Goal: Task Accomplishment & Management: Manage account settings

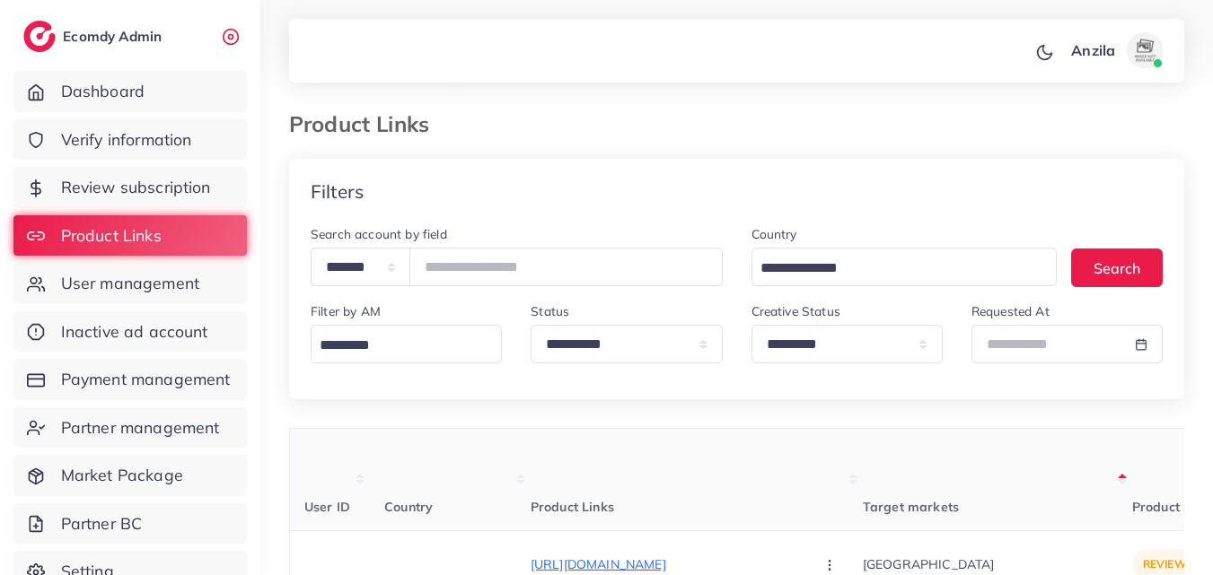
select select "*********"
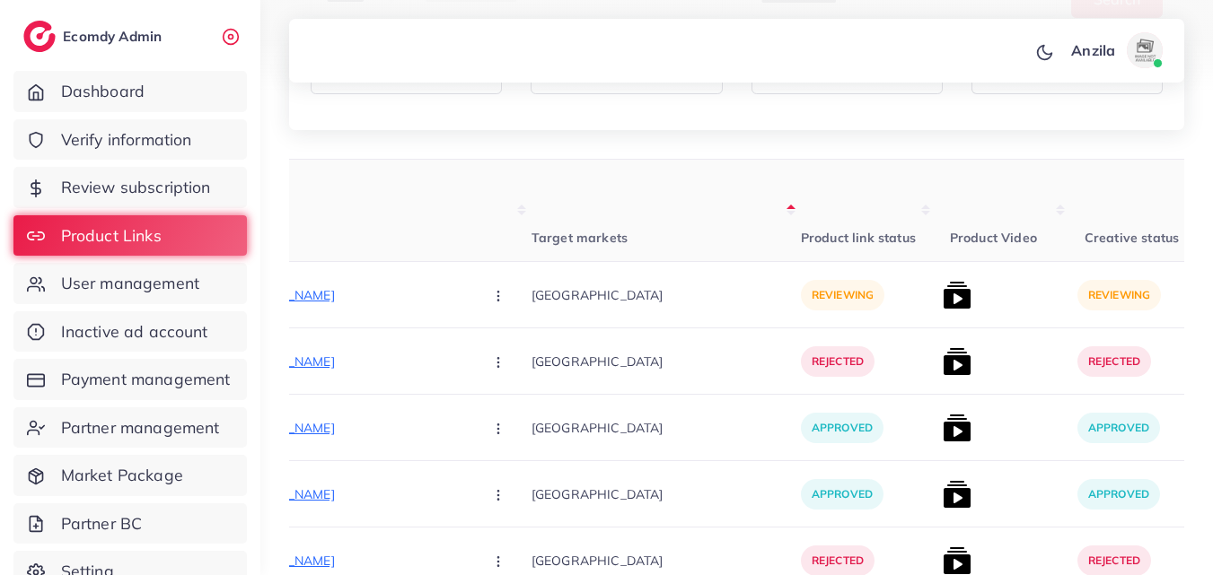
scroll to position [90, 0]
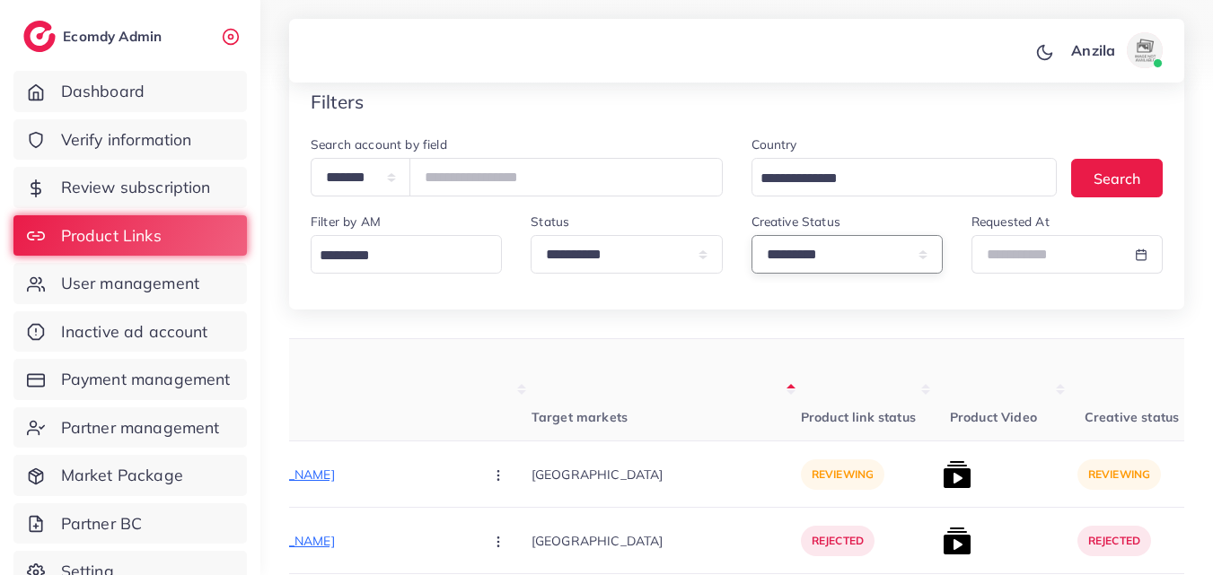
drag, startPoint x: 782, startPoint y: 270, endPoint x: 783, endPoint y: 297, distance: 26.9
click at [782, 270] on select "**********" at bounding box center [846, 254] width 191 height 39
click at [779, 262] on select "**********" at bounding box center [846, 254] width 191 height 39
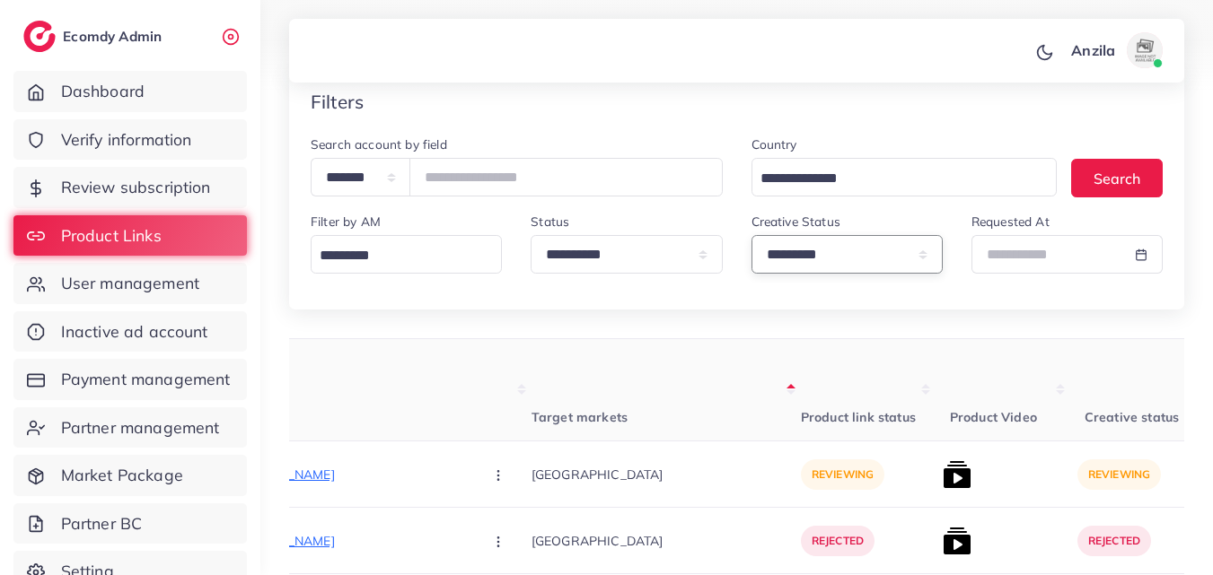
click at [779, 262] on select "**********" at bounding box center [846, 254] width 191 height 39
click at [751, 235] on select "**********" at bounding box center [846, 254] width 191 height 39
drag, startPoint x: 783, startPoint y: 273, endPoint x: 790, endPoint y: 376, distance: 103.5
click at [784, 289] on div "**********" at bounding box center [736, 222] width 895 height 176
click at [784, 265] on select "**********" at bounding box center [846, 254] width 191 height 39
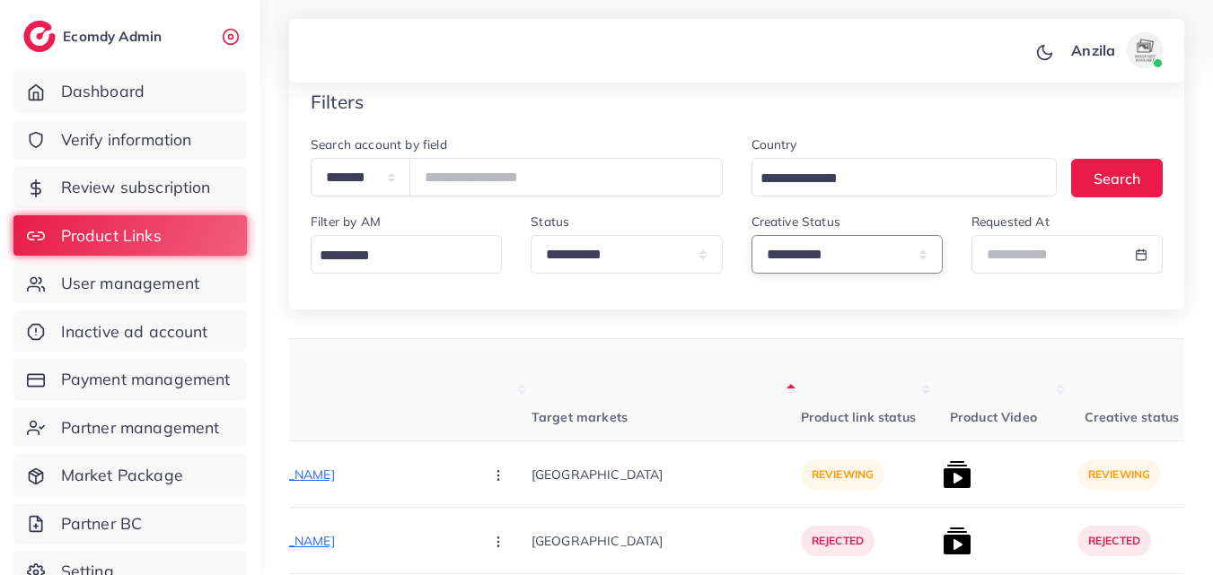
click at [784, 265] on select "**********" at bounding box center [846, 254] width 191 height 39
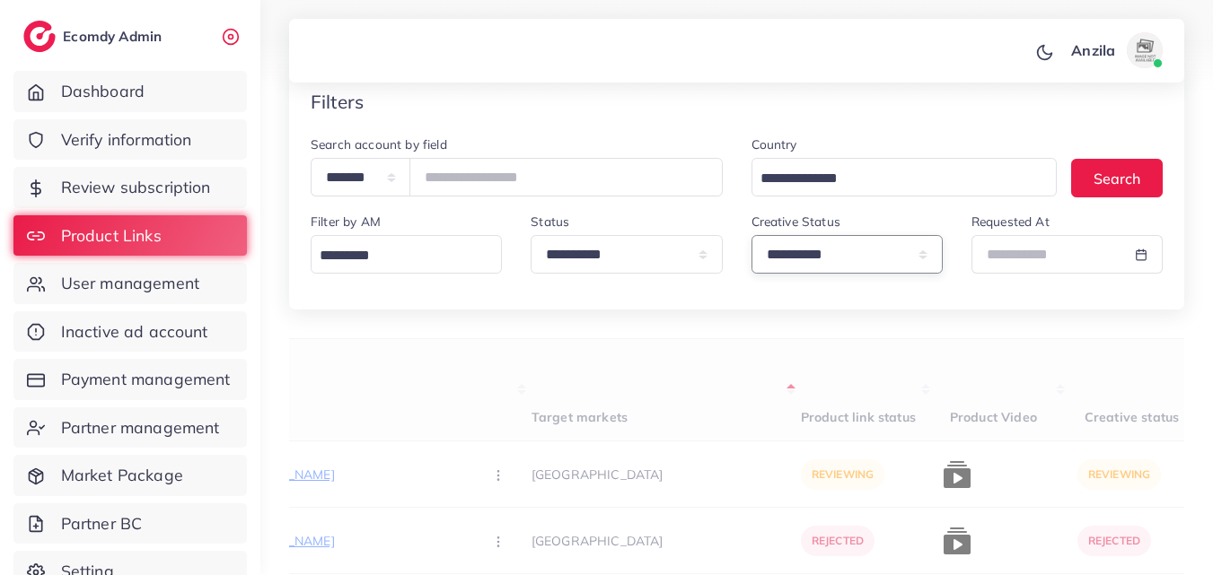
click at [819, 252] on select "**********" at bounding box center [846, 254] width 191 height 39
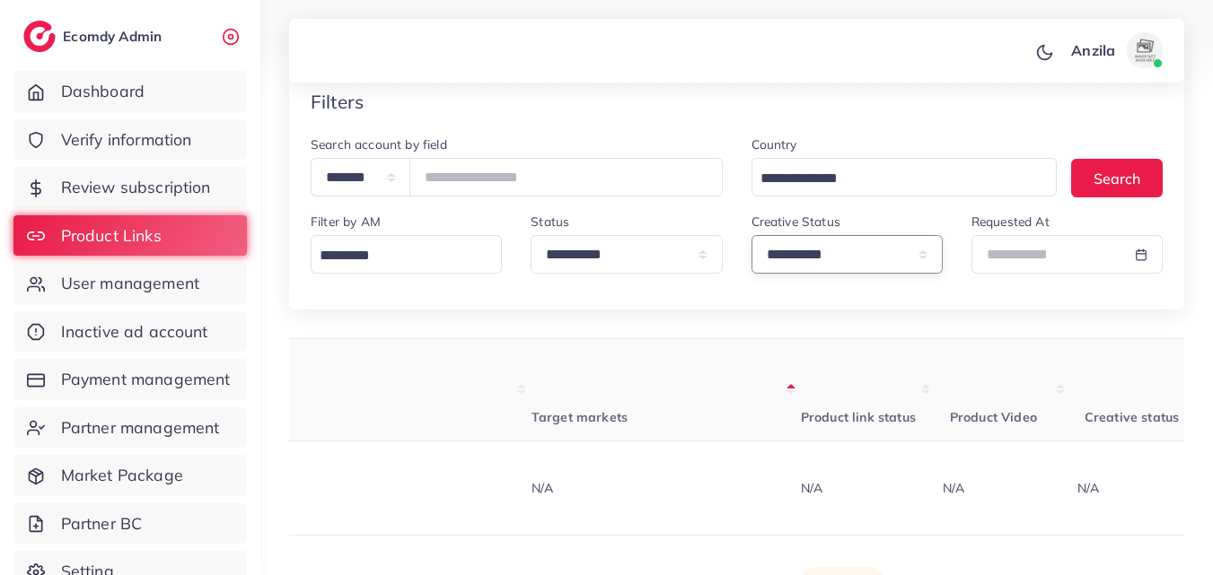
click at [819, 258] on select "**********" at bounding box center [846, 254] width 191 height 39
select select "*********"
click at [751, 235] on select "**********" at bounding box center [846, 254] width 191 height 39
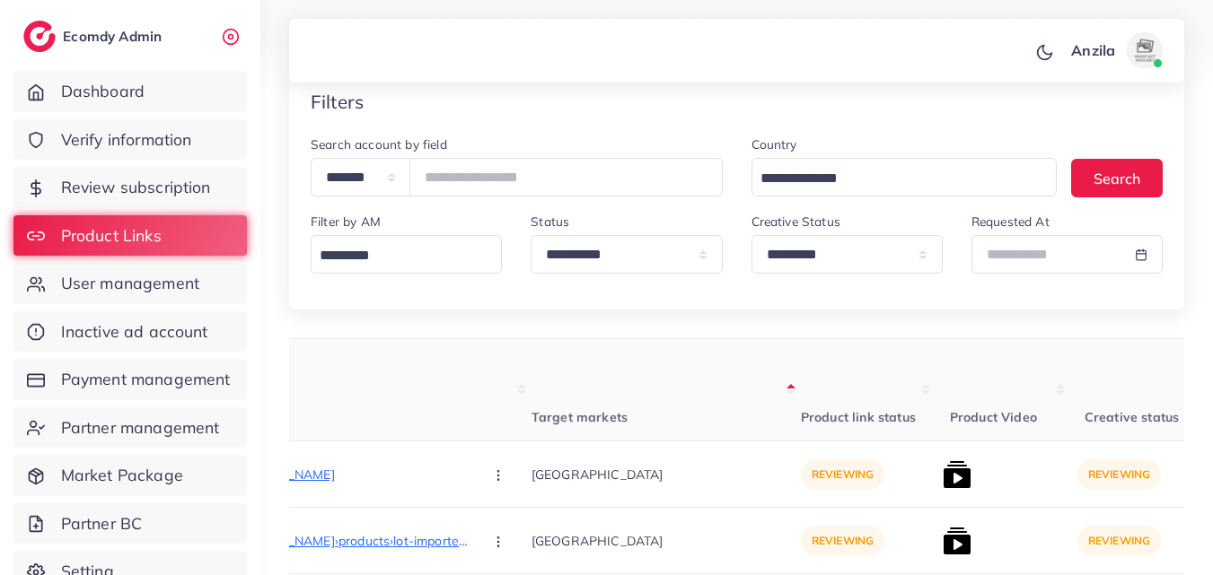
click at [639, 407] on th "Target markets" at bounding box center [665, 390] width 269 height 102
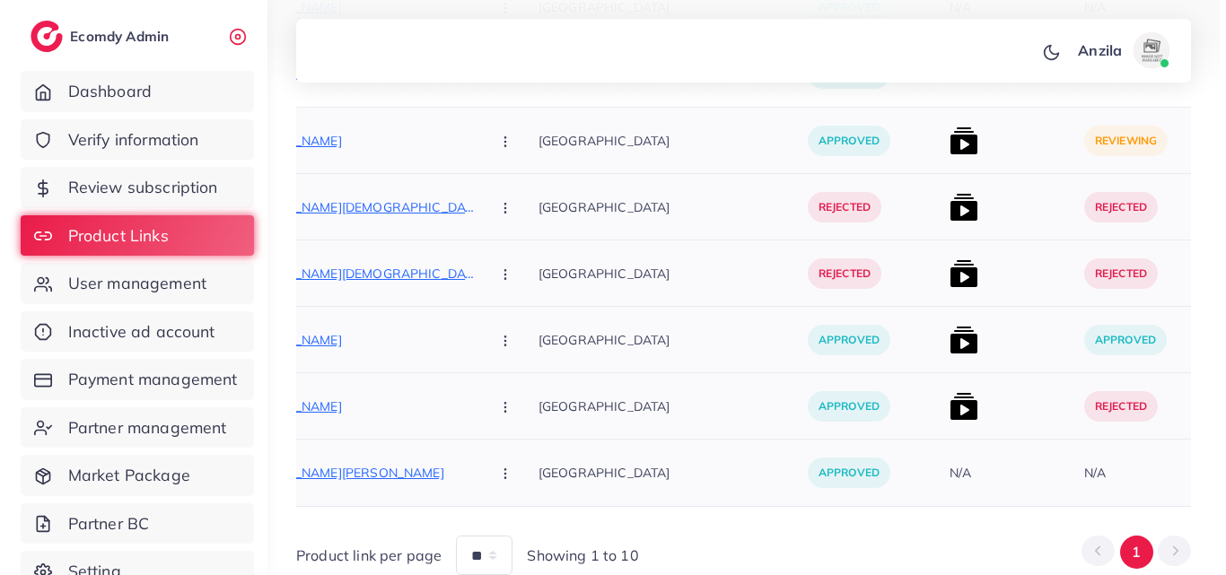
scroll to position [5893, 0]
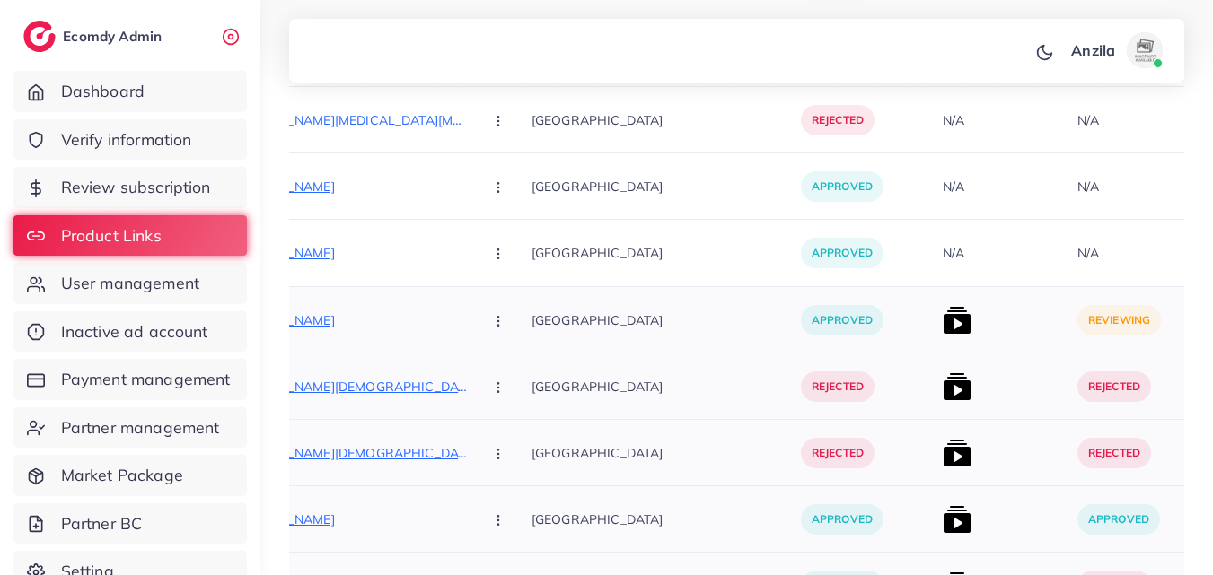
click at [935, 336] on div at bounding box center [1002, 320] width 135 height 66
click at [935, 320] on div at bounding box center [1002, 320] width 135 height 66
click at [942, 320] on img at bounding box center [956, 320] width 29 height 29
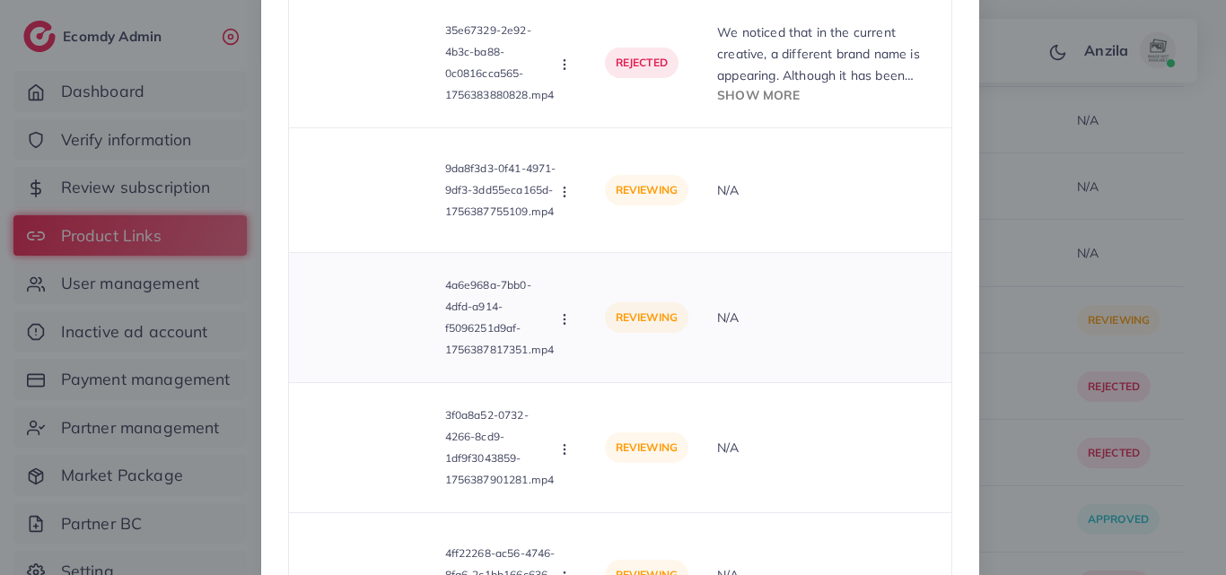
scroll to position [179, 0]
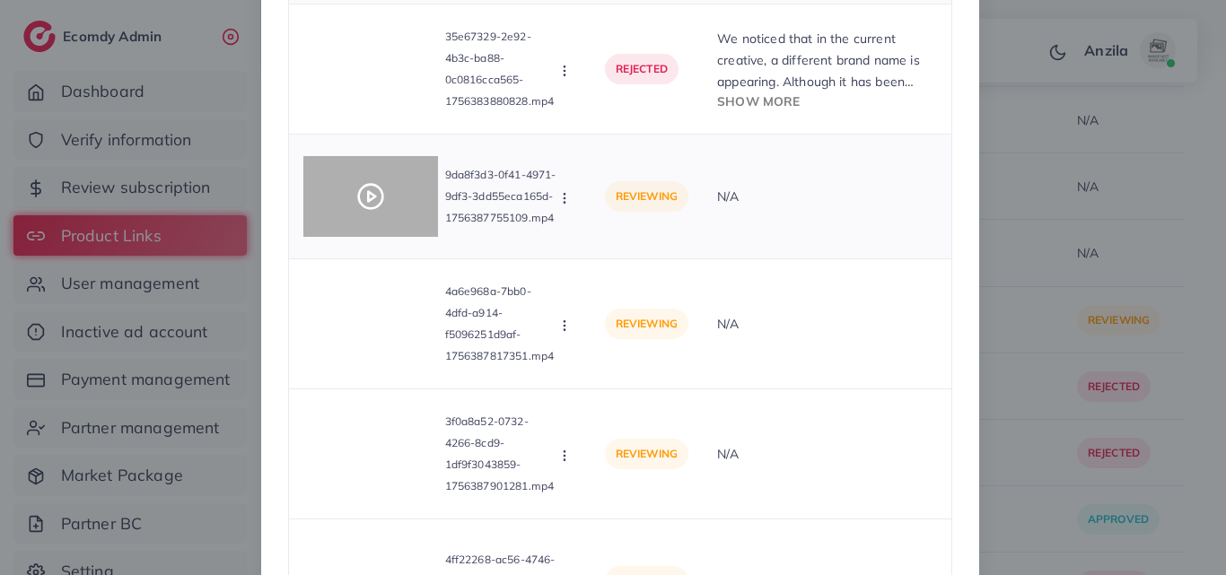
click at [368, 200] on polygon at bounding box center [371, 197] width 7 height 10
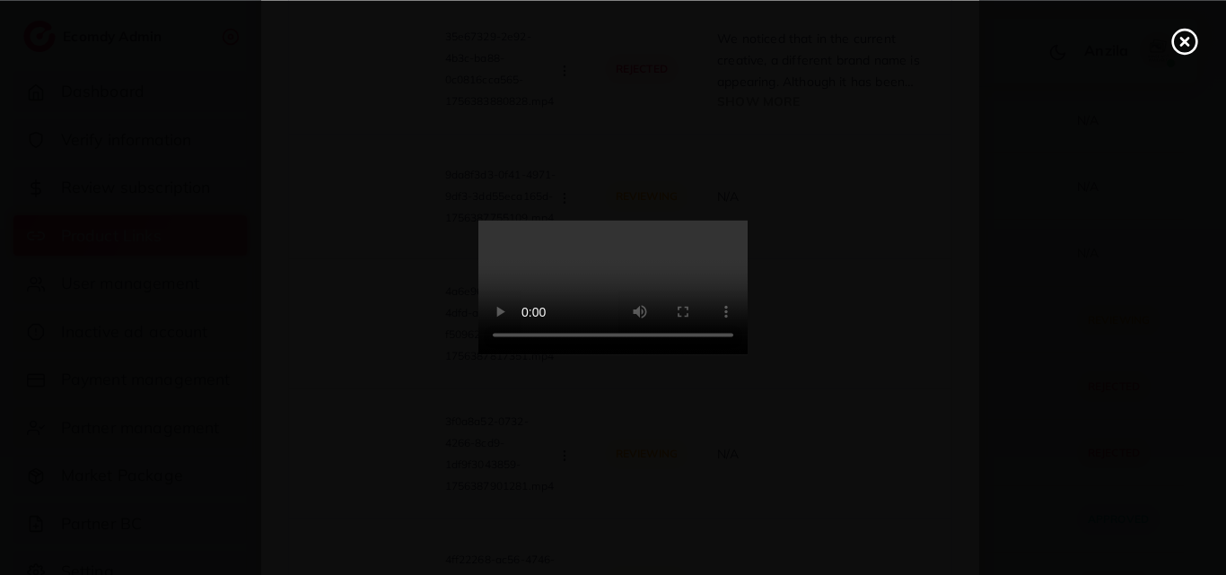
click at [607, 310] on video at bounding box center [612, 288] width 269 height 135
drag, startPoint x: 607, startPoint y: 310, endPoint x: 607, endPoint y: 381, distance: 71.8
click at [607, 310] on video at bounding box center [612, 288] width 269 height 135
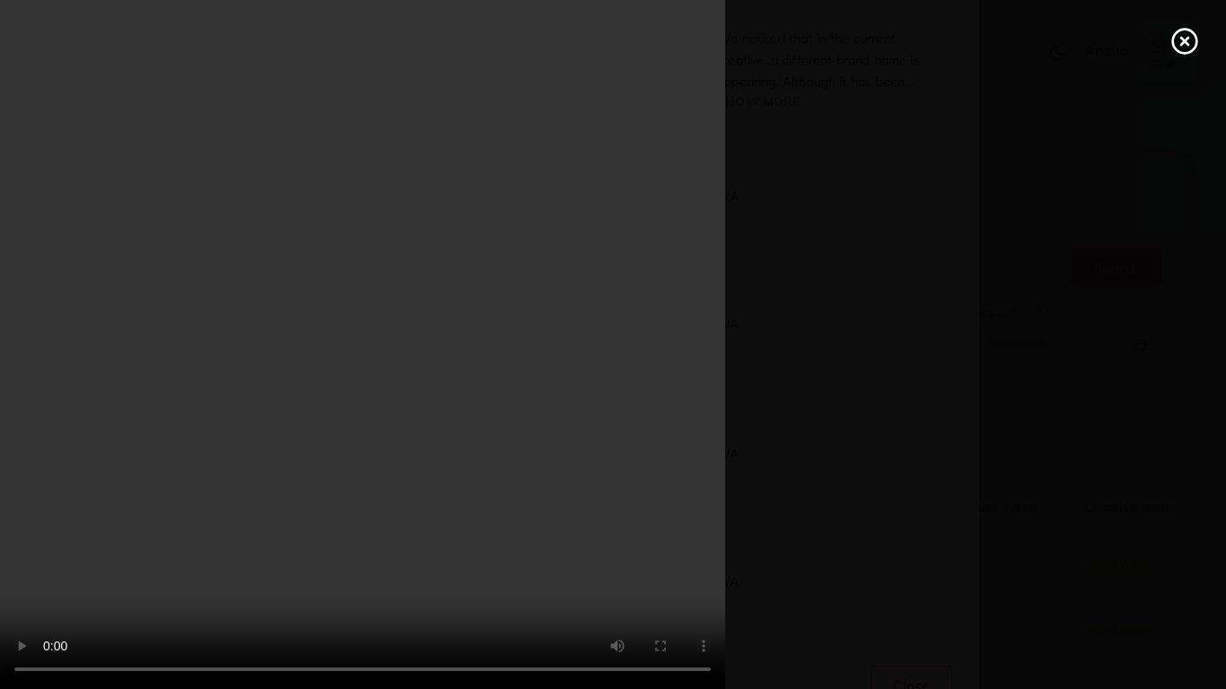
click at [1142, 567] on video at bounding box center [613, 344] width 1226 height 689
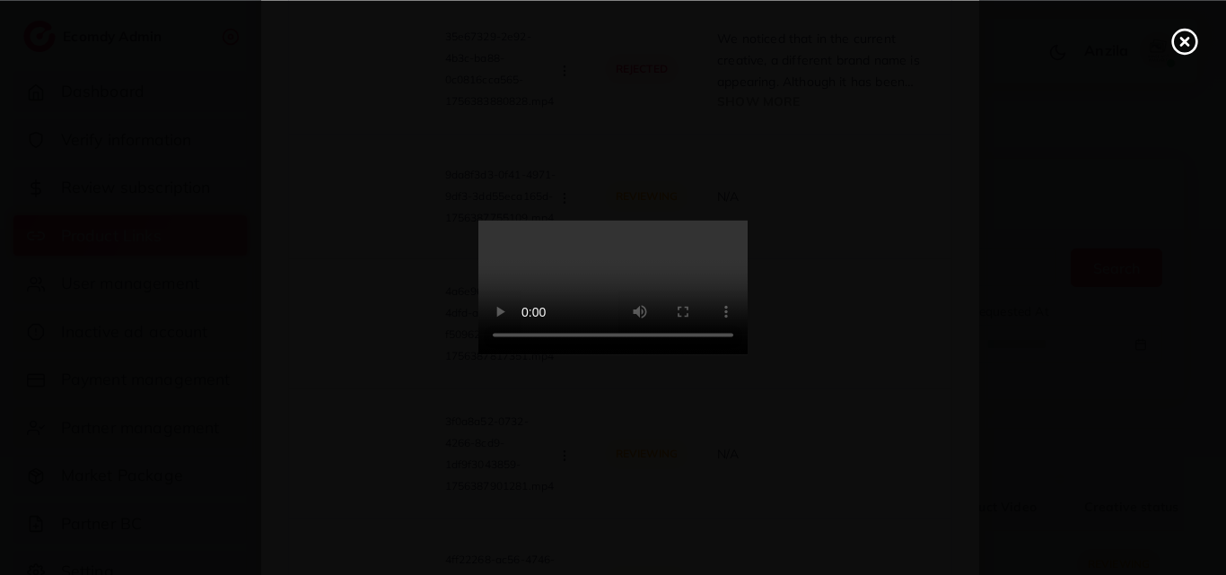
click at [1187, 49] on icon at bounding box center [1184, 41] width 29 height 29
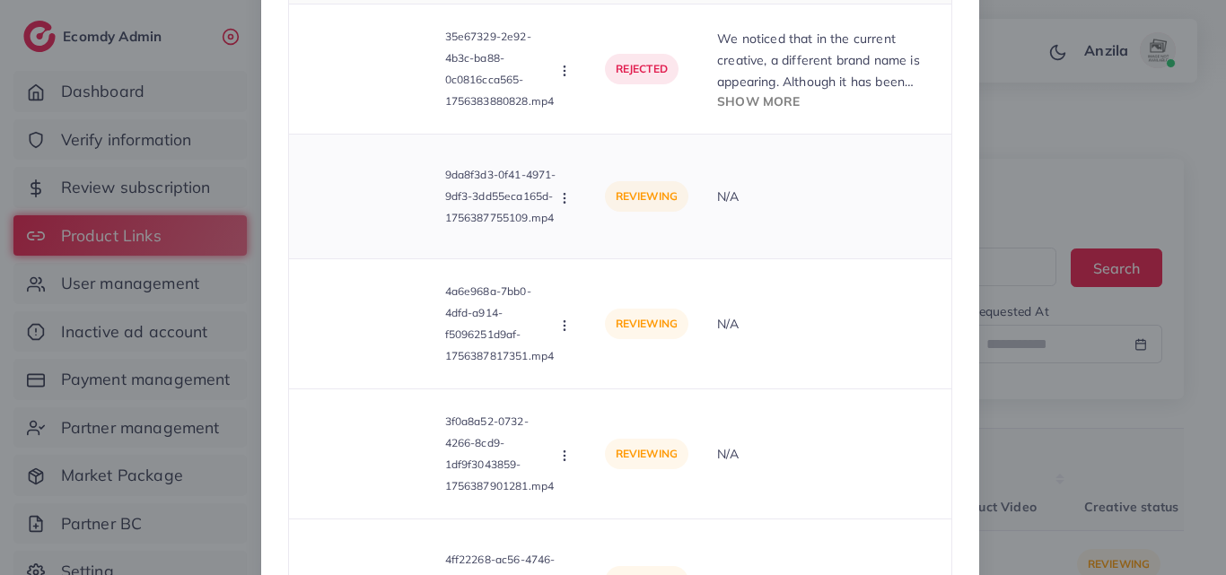
click at [557, 191] on button "button" at bounding box center [566, 197] width 20 height 18
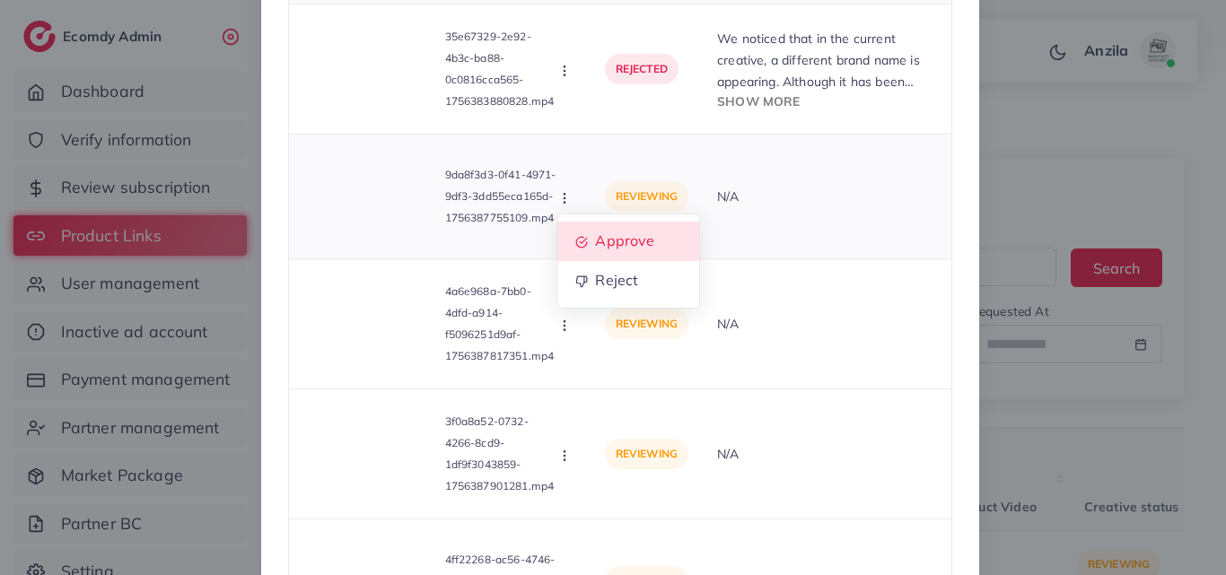
click at [618, 234] on span "Approve" at bounding box center [624, 241] width 59 height 18
click at [618, 234] on div "Product video Status Reason reject 35e67329-2e92-4b3c-ba88-0c0816cca565-1756383…" at bounding box center [620, 300] width 664 height 688
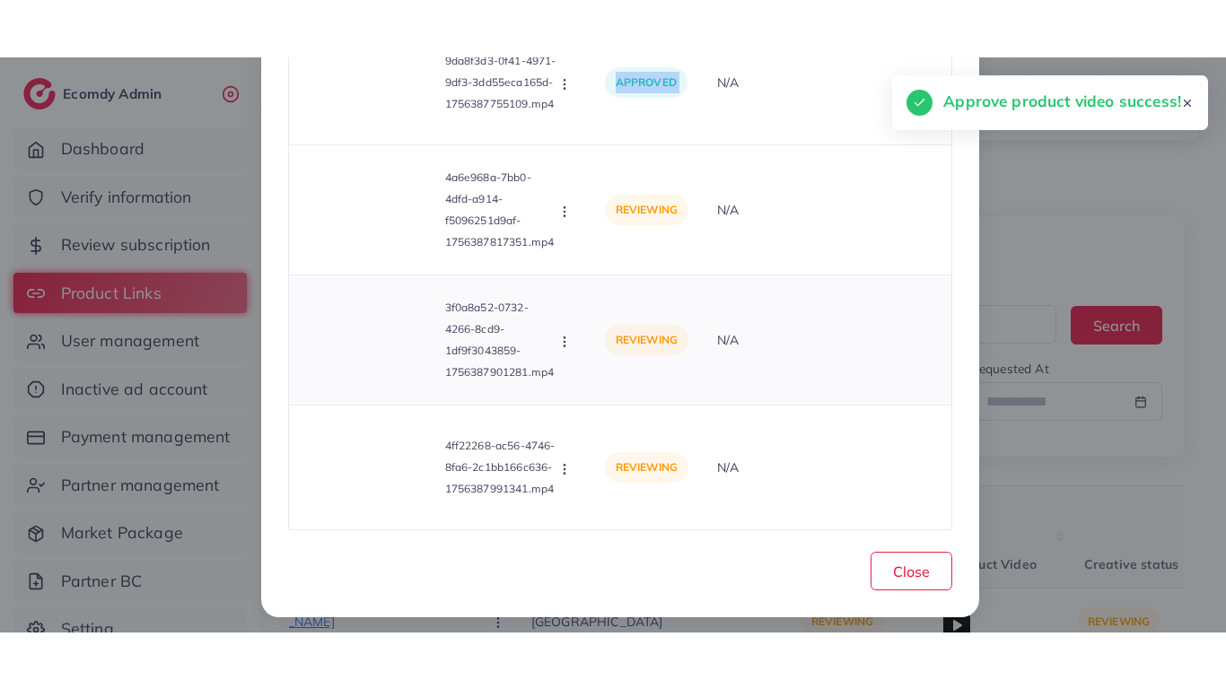
scroll to position [366, 0]
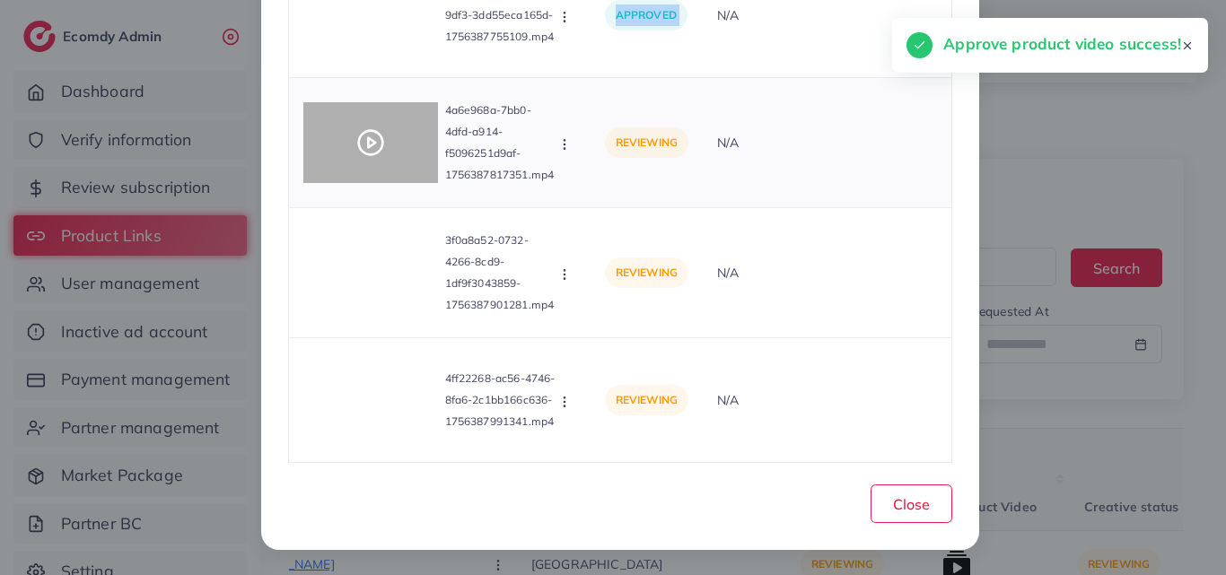
click at [356, 137] on icon at bounding box center [370, 142] width 29 height 29
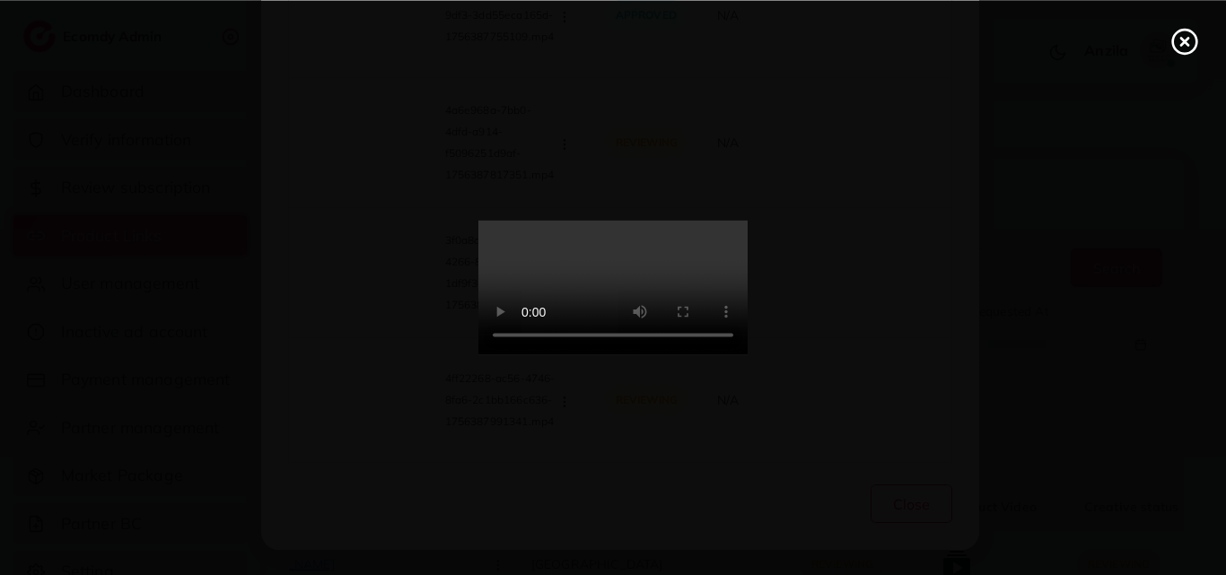
click at [748, 264] on video at bounding box center [612, 288] width 269 height 135
drag, startPoint x: 753, startPoint y: 264, endPoint x: 752, endPoint y: 339, distance: 75.4
click at [748, 342] on video at bounding box center [612, 288] width 269 height 135
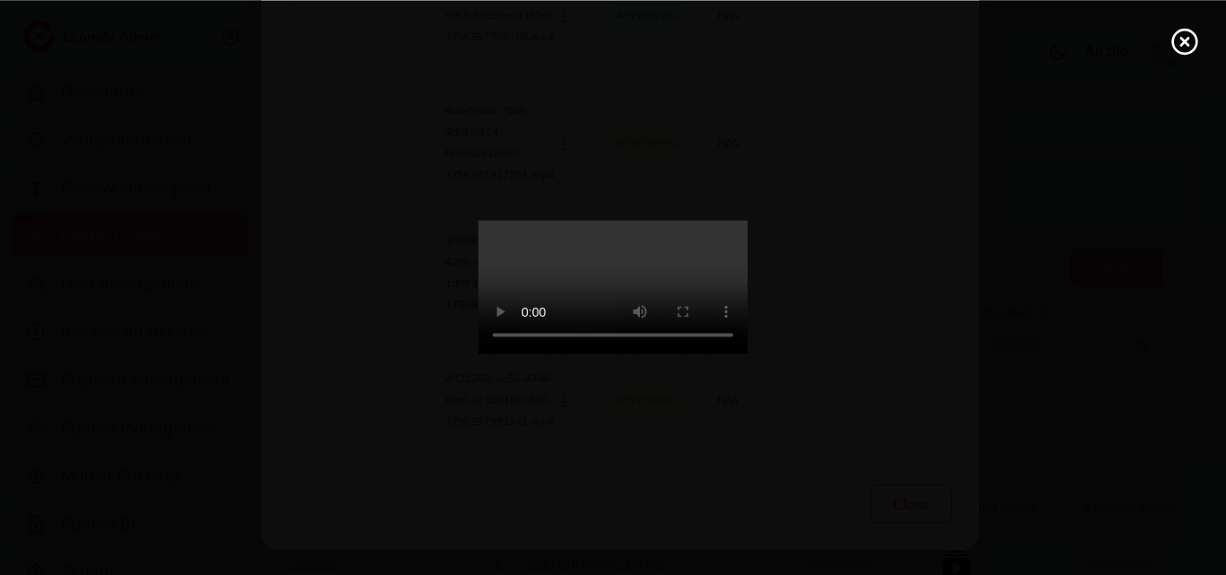
click at [1179, 42] on icon at bounding box center [1184, 41] width 29 height 29
click at [1179, 42] on div "List Product Video Product URL: [URL][DOMAIN_NAME] Product video Status Reason …" at bounding box center [613, 287] width 1226 height 575
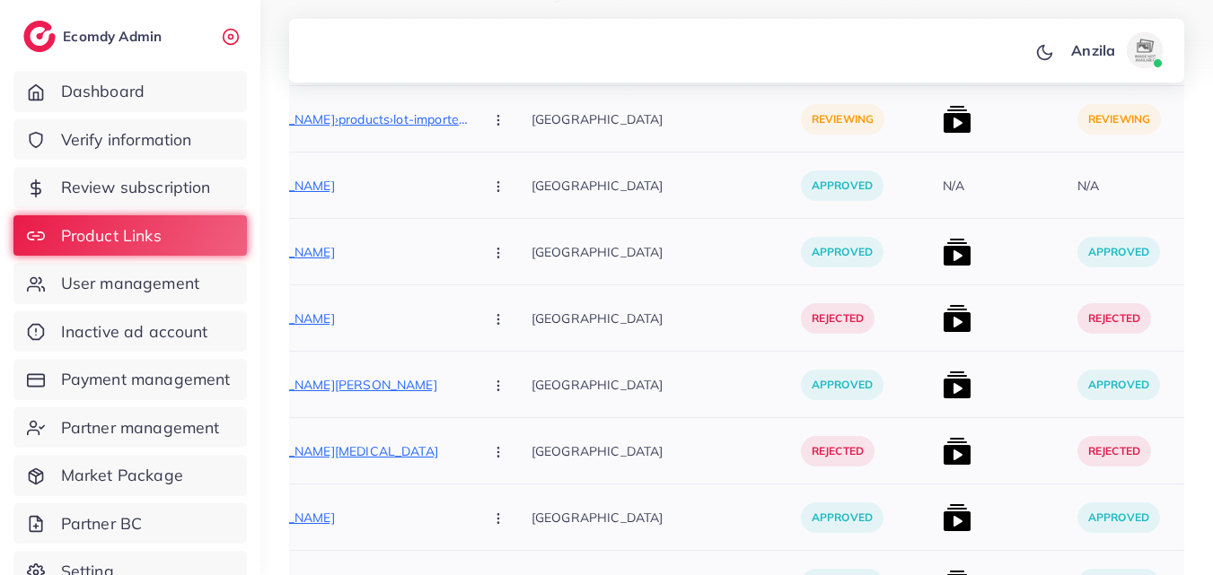
scroll to position [449, 0]
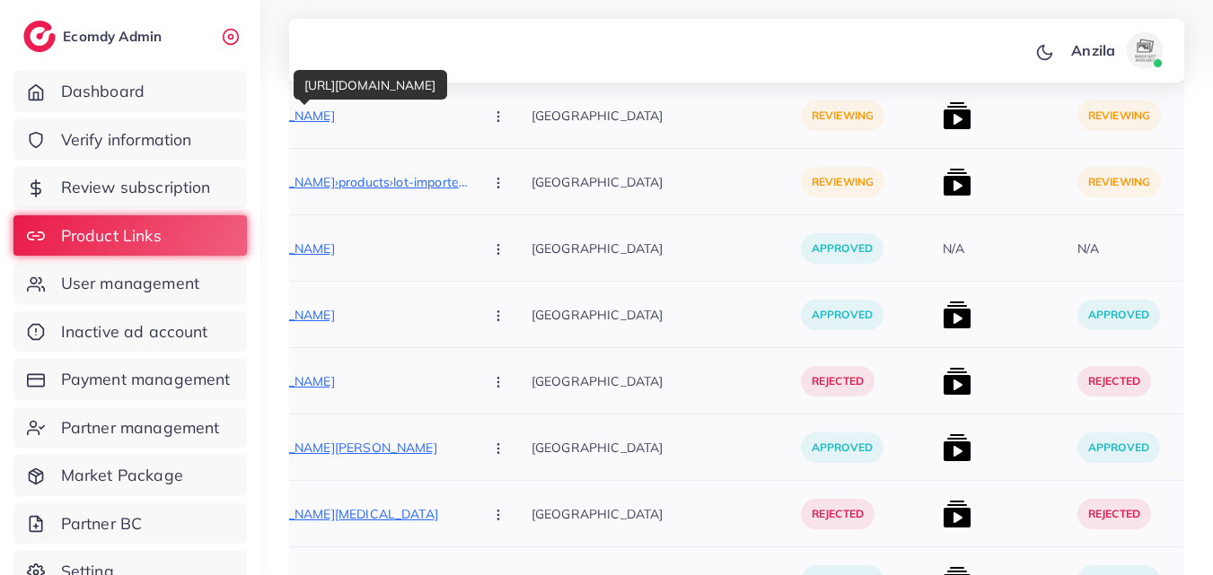
click at [403, 112] on p "[URL][DOMAIN_NAME]" at bounding box center [333, 116] width 269 height 22
click at [477, 127] on button "button" at bounding box center [499, 115] width 63 height 40
click at [477, 112] on button "button" at bounding box center [499, 115] width 63 height 40
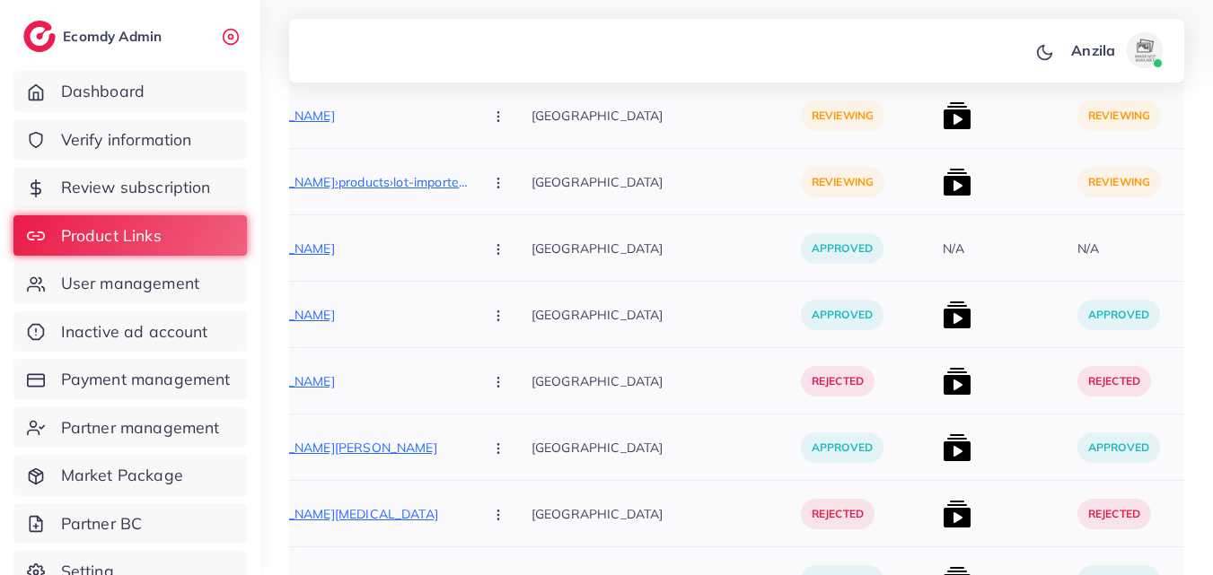
click at [468, 126] on button "button" at bounding box center [499, 115] width 63 height 40
click at [491, 121] on icon "button" at bounding box center [498, 116] width 14 height 14
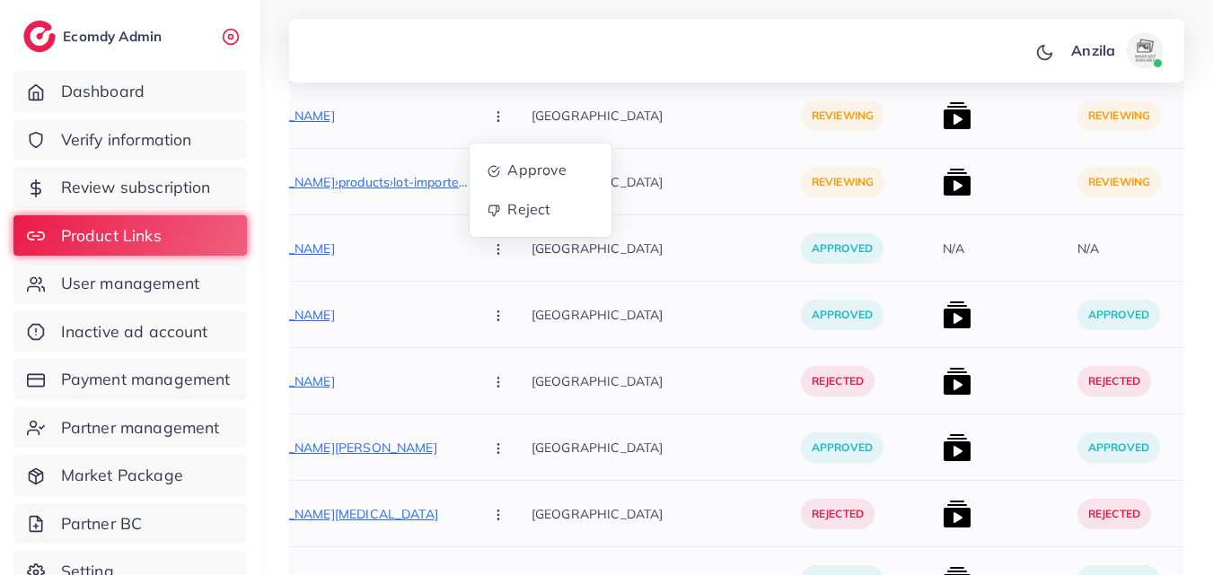
click at [491, 123] on icon "button" at bounding box center [498, 116] width 14 height 14
click at [469, 206] on link "Reject" at bounding box center [540, 209] width 142 height 39
click at [0, 0] on div at bounding box center [0, 0] width 0 height 0
click at [491, 116] on icon "button" at bounding box center [498, 116] width 14 height 14
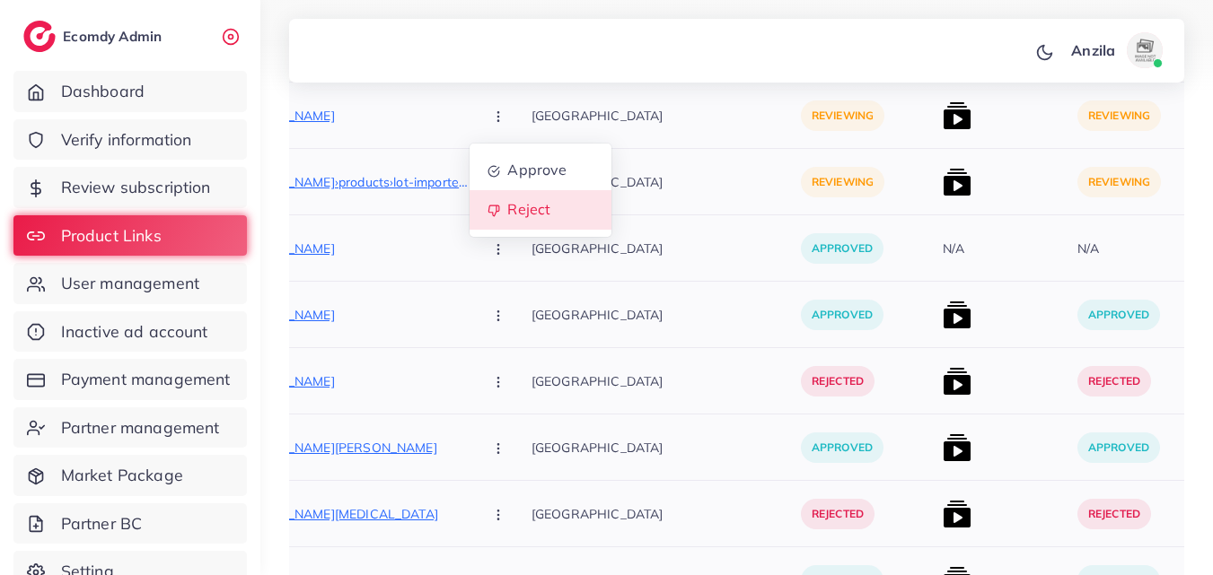
click at [507, 207] on span "Reject" at bounding box center [528, 210] width 43 height 18
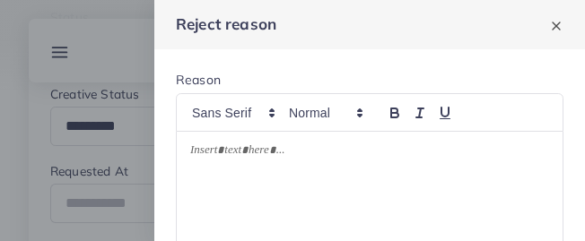
click at [564, 86] on div "Reason" at bounding box center [370, 82] width 388 height 22
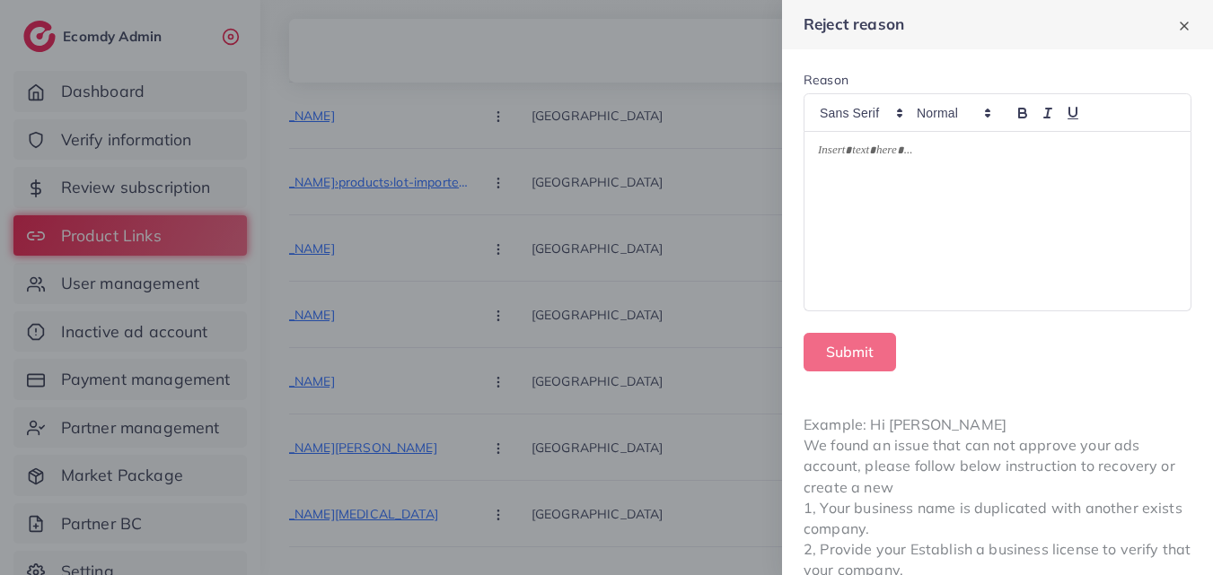
click at [838, 171] on div at bounding box center [997, 221] width 386 height 179
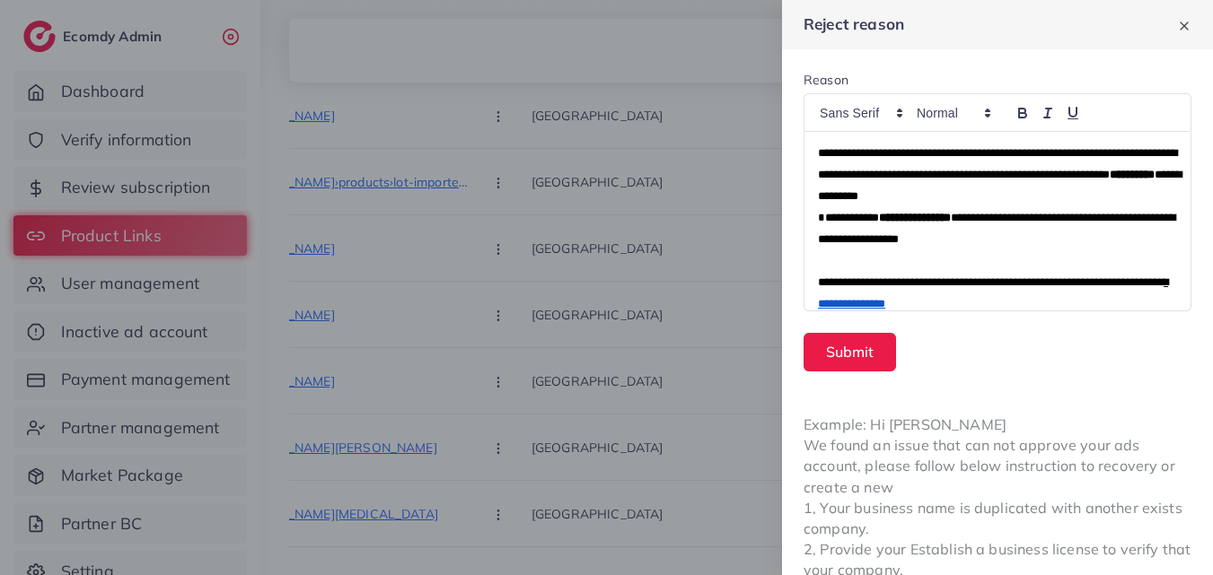
scroll to position [22, 0]
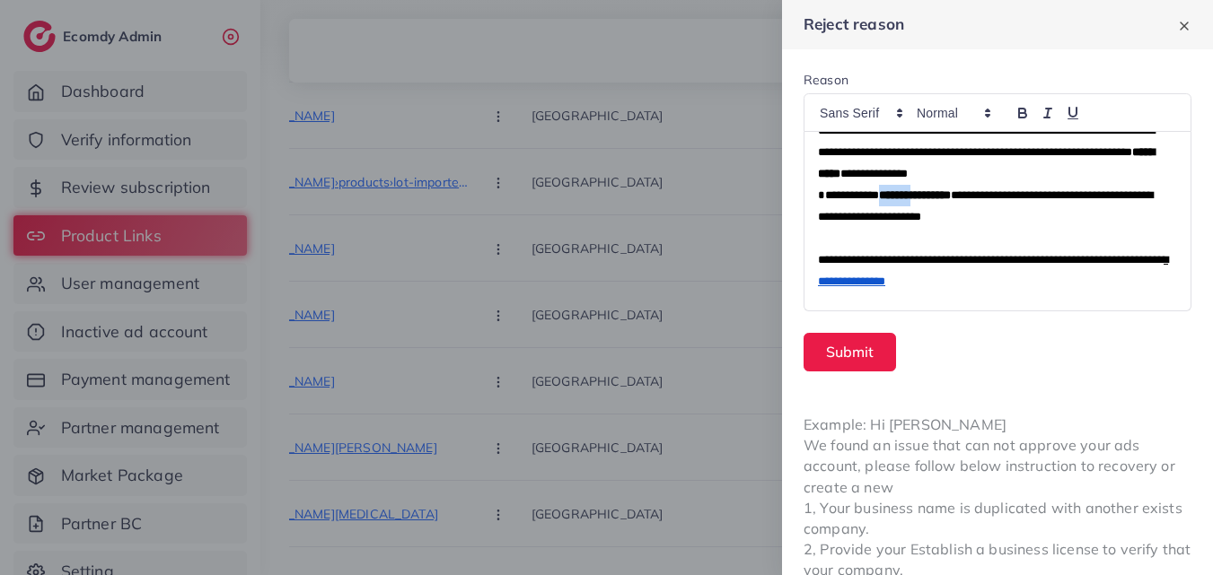
drag, startPoint x: 878, startPoint y: 198, endPoint x: 920, endPoint y: 195, distance: 42.3
click at [920, 195] on strong "**********" at bounding box center [915, 195] width 72 height 12
drag, startPoint x: 920, startPoint y: 195, endPoint x: 872, endPoint y: 193, distance: 47.6
click at [874, 193] on strong "********" at bounding box center [894, 195] width 40 height 12
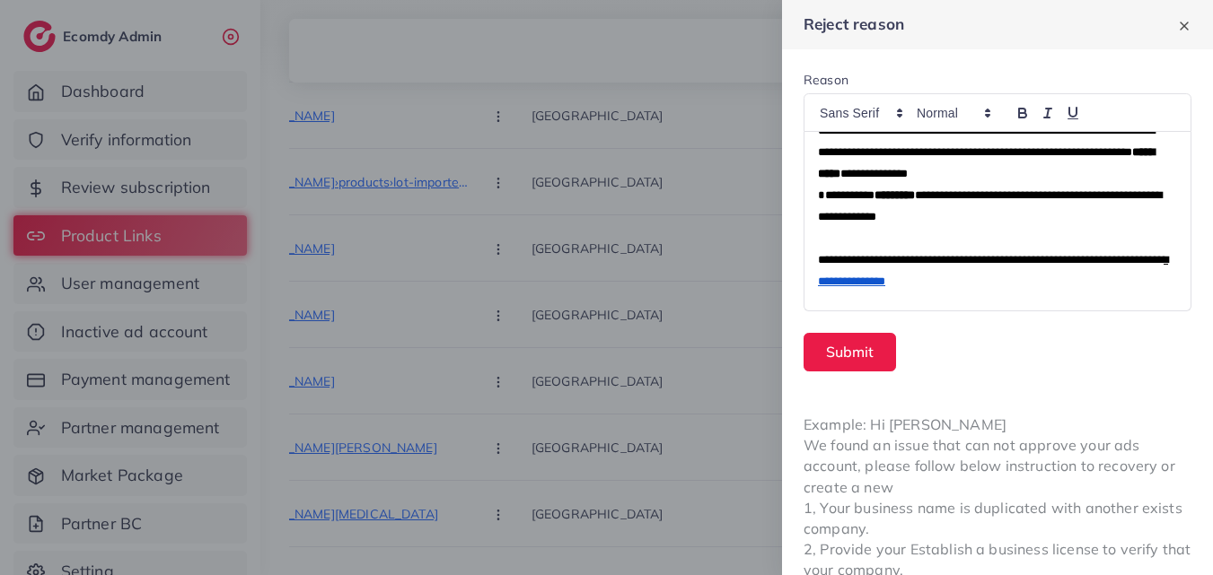
click at [874, 193] on strong "********" at bounding box center [894, 195] width 40 height 12
click at [905, 196] on strong "**********" at bounding box center [907, 195] width 67 height 12
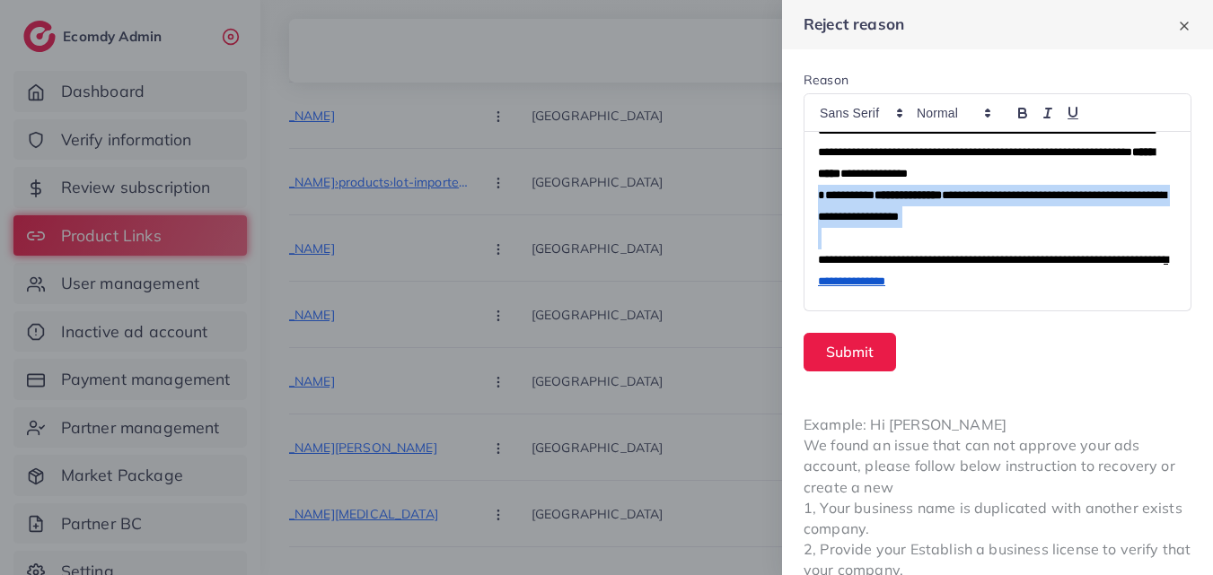
click at [907, 197] on strong "**********" at bounding box center [907, 195] width 67 height 12
click at [898, 197] on strong "**********" at bounding box center [907, 195] width 67 height 12
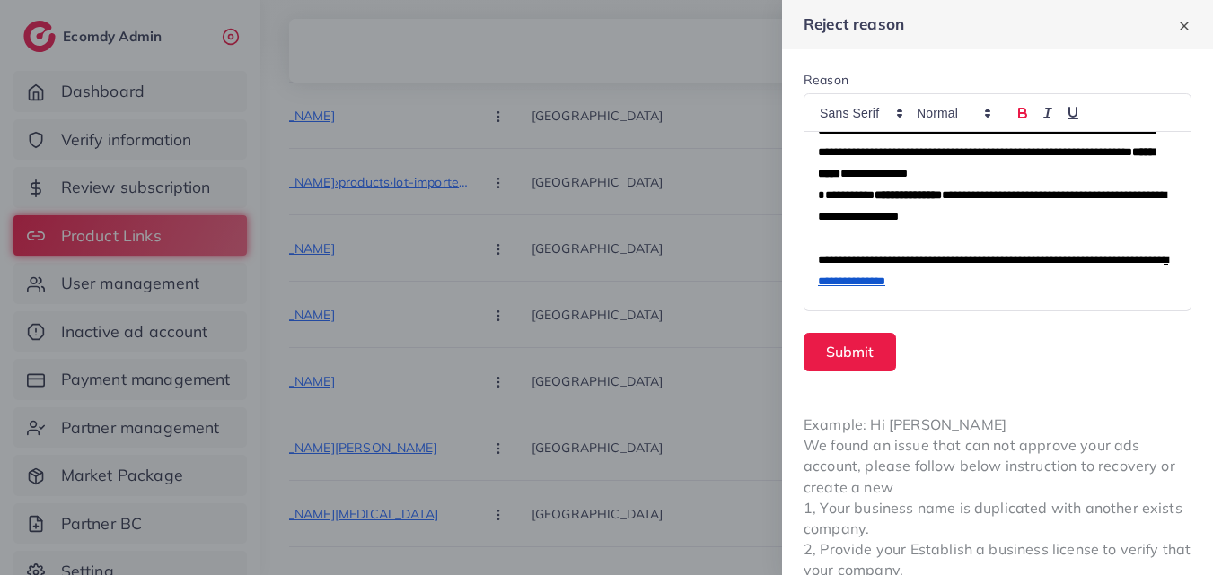
click at [891, 197] on strong "**********" at bounding box center [907, 195] width 67 height 12
drag, startPoint x: 1107, startPoint y: 468, endPoint x: 1118, endPoint y: 467, distance: 10.8
click at [1118, 467] on div "Example: Hi [PERSON_NAME] We found an issue that can not approve your ads accou…" at bounding box center [997, 498] width 431 height 210
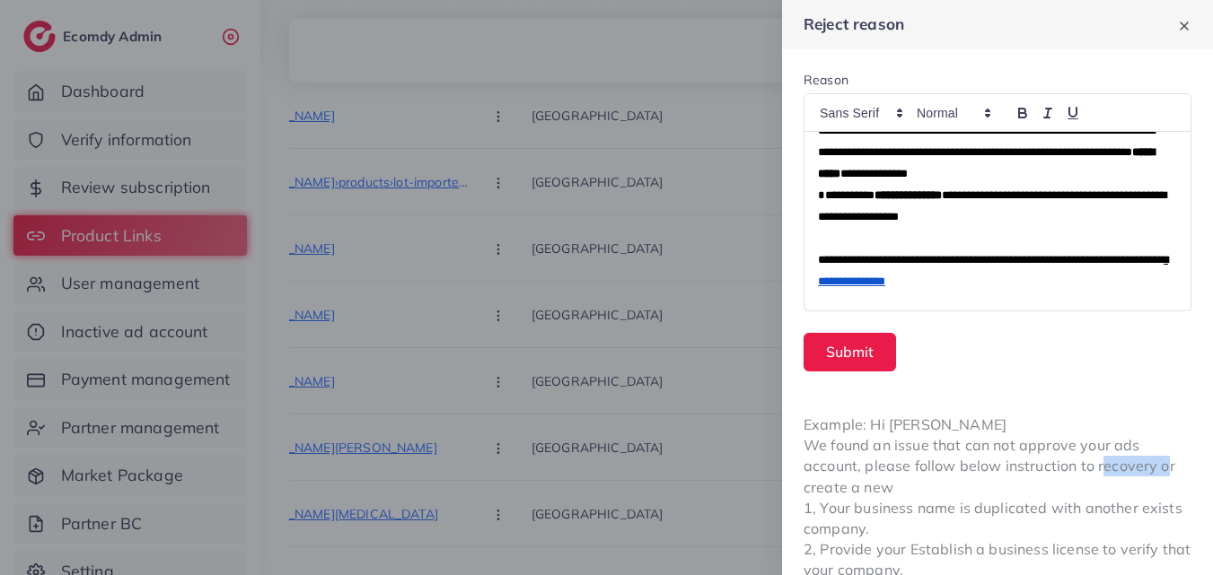
click at [1118, 467] on div "Example: Hi [PERSON_NAME] We found an issue that can not approve your ads accou…" at bounding box center [997, 498] width 431 height 210
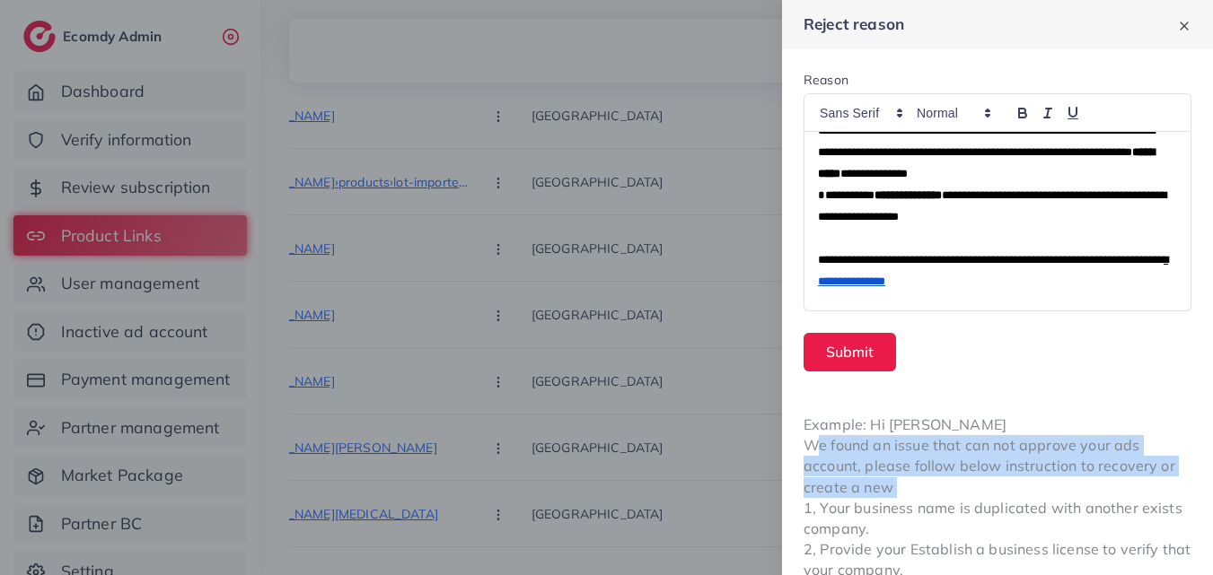
click at [1118, 467] on div "Example: Hi [PERSON_NAME] We found an issue that can not approve your ads accou…" at bounding box center [997, 498] width 431 height 210
click at [1114, 468] on div "Example: Hi [PERSON_NAME] We found an issue that can not approve your ads accou…" at bounding box center [997, 498] width 431 height 210
click at [1116, 468] on div "Example: Hi [PERSON_NAME] We found an issue that can not approve your ads accou…" at bounding box center [997, 498] width 431 height 210
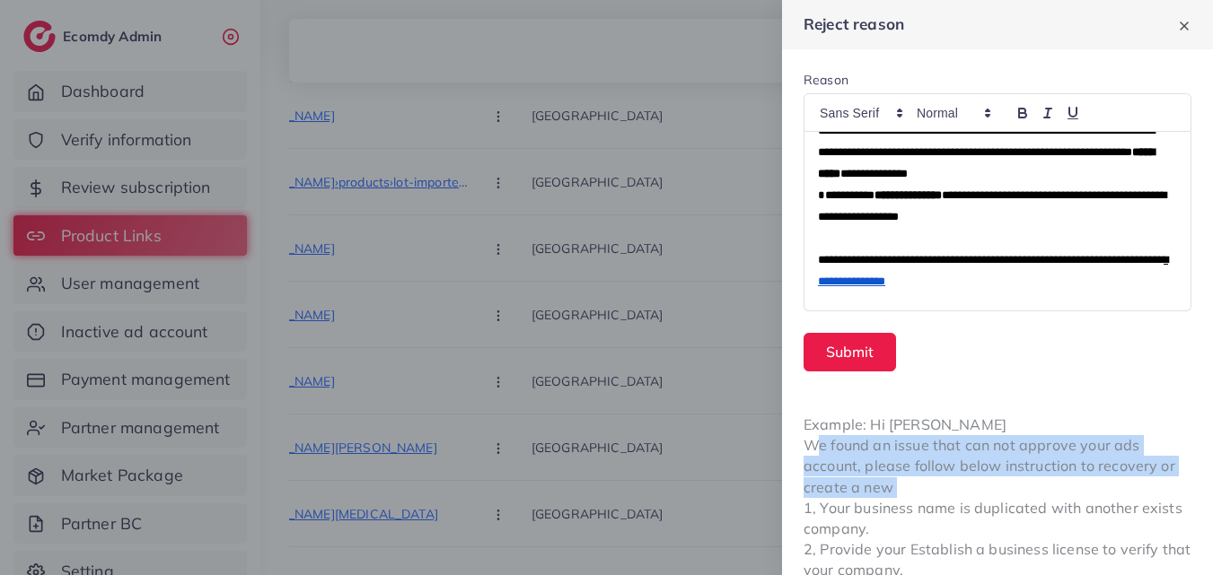
click at [1048, 461] on div "Example: Hi [PERSON_NAME] We found an issue that can not approve your ads accou…" at bounding box center [997, 498] width 431 height 210
click at [1062, 461] on div "Example: Hi [PERSON_NAME] We found an issue that can not approve your ads accou…" at bounding box center [997, 498] width 431 height 210
click at [997, 450] on div "Example: Hi [PERSON_NAME] We found an issue that can not approve your ads accou…" at bounding box center [997, 498] width 431 height 210
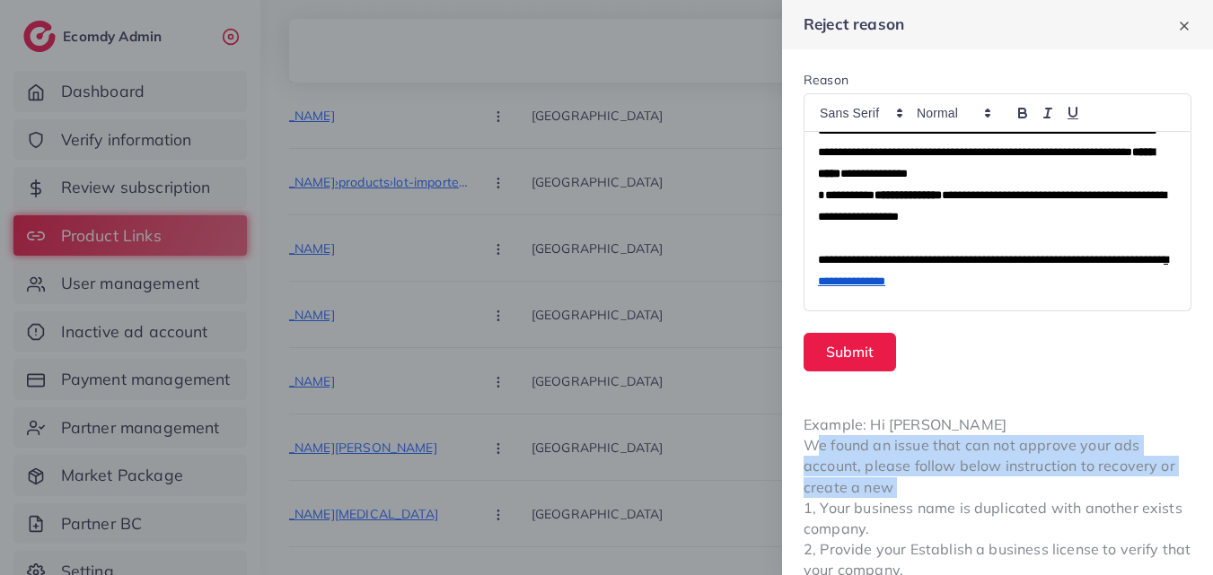
click at [997, 450] on div "Example: Hi [PERSON_NAME] We found an issue that can not approve your ads accou…" at bounding box center [997, 498] width 431 height 210
click at [1015, 439] on div "Example: Hi [PERSON_NAME] We found an issue that can not approve your ads accou…" at bounding box center [997, 498] width 431 height 210
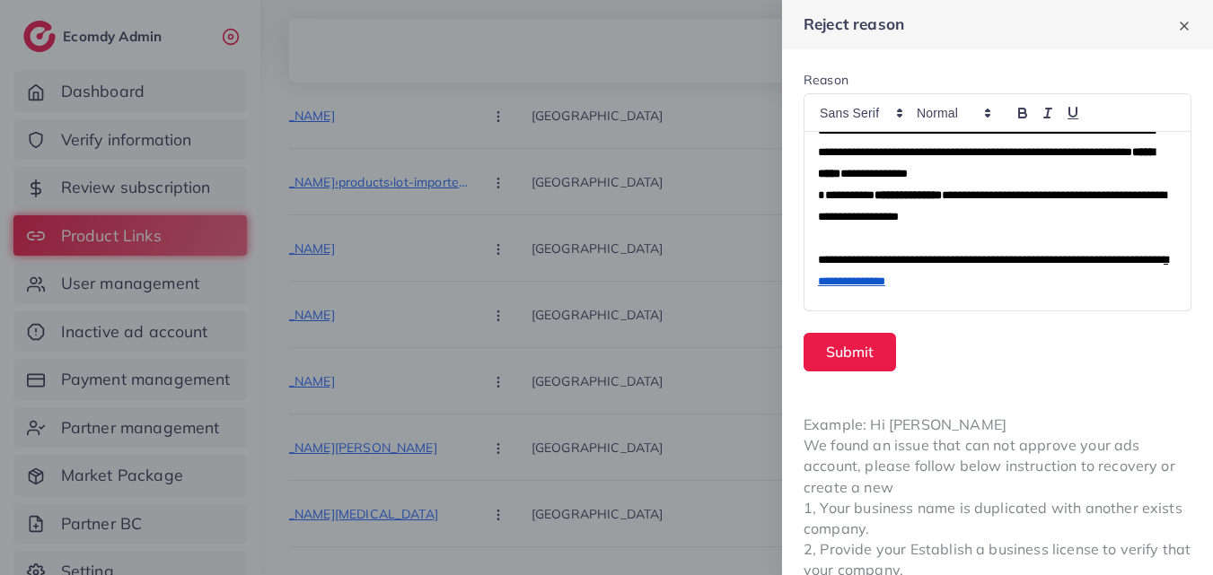
click at [1114, 468] on div "Example: Hi [PERSON_NAME] We found an issue that can not approve your ads accou…" at bounding box center [997, 498] width 431 height 210
click at [1115, 468] on div "Example: Hi [PERSON_NAME] We found an issue that can not approve your ads accou…" at bounding box center [997, 498] width 431 height 210
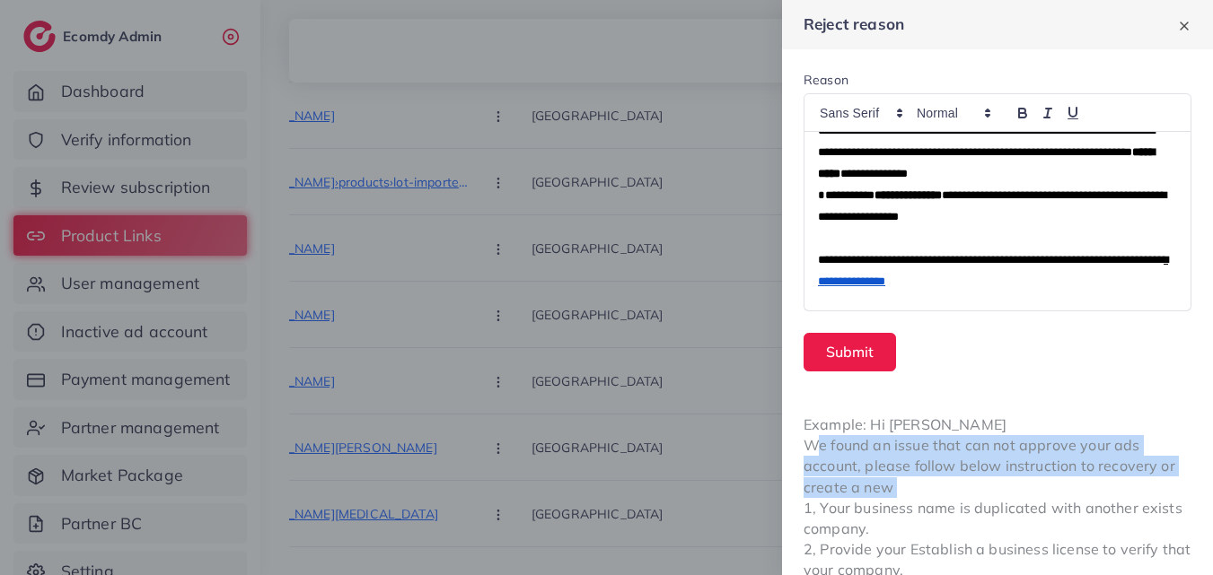
click at [1115, 468] on div "Example: Hi [PERSON_NAME] We found an issue that can not approve your ads accou…" at bounding box center [997, 498] width 431 height 210
drag, startPoint x: 1115, startPoint y: 468, endPoint x: 1105, endPoint y: 468, distance: 9.9
click at [1114, 468] on div "Example: Hi [PERSON_NAME] We found an issue that can not approve your ads accou…" at bounding box center [997, 498] width 431 height 210
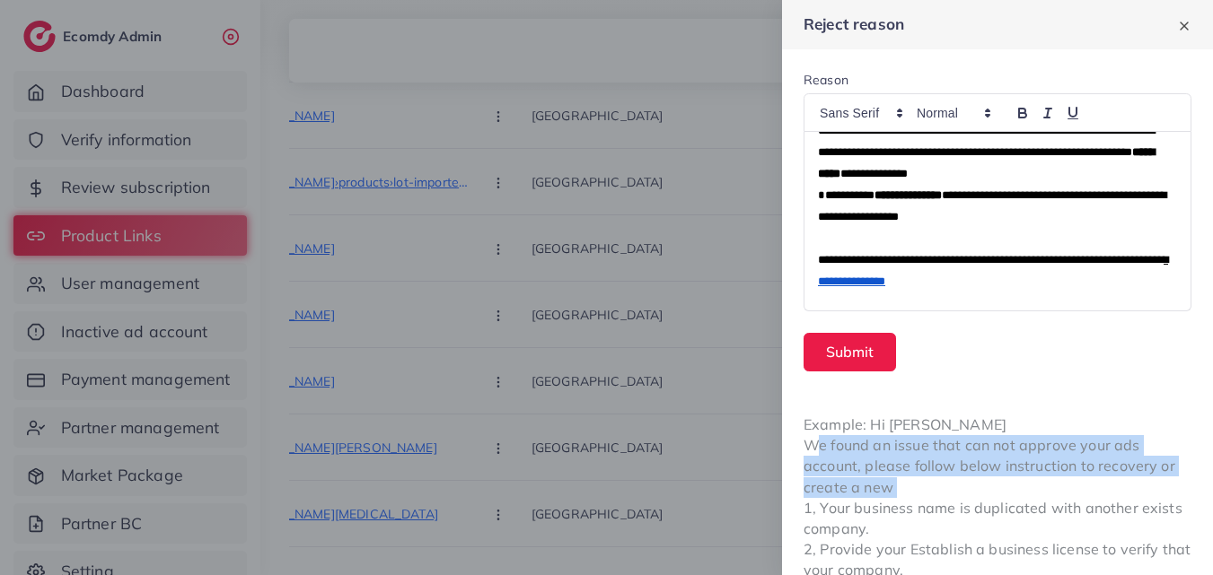
click at [1061, 473] on div "Example: Hi [PERSON_NAME] We found an issue that can not approve your ads accou…" at bounding box center [997, 498] width 431 height 210
click at [948, 483] on div "Example: Hi [PERSON_NAME] We found an issue that can not approve your ads accou…" at bounding box center [997, 498] width 431 height 210
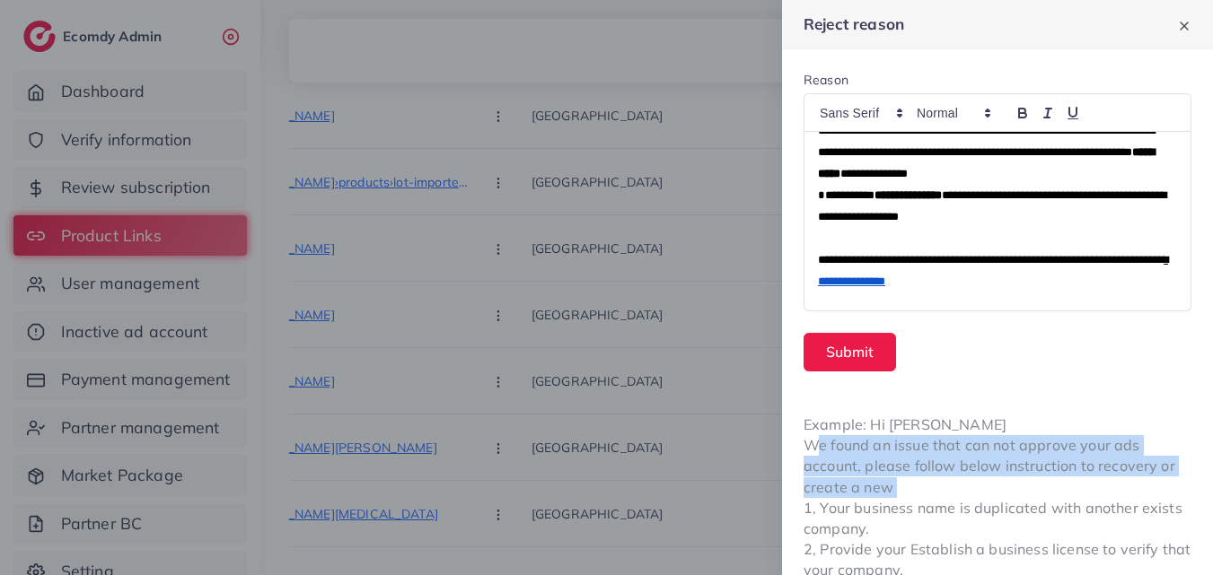
click at [948, 483] on div "Example: Hi [PERSON_NAME] We found an issue that can not approve your ads accou…" at bounding box center [997, 498] width 431 height 210
click at [972, 484] on div "Example: Hi [PERSON_NAME] We found an issue that can not approve your ads accou…" at bounding box center [997, 498] width 431 height 210
click at [1055, 473] on div "Example: Hi [PERSON_NAME] We found an issue that can not approve your ads accou…" at bounding box center [997, 498] width 431 height 210
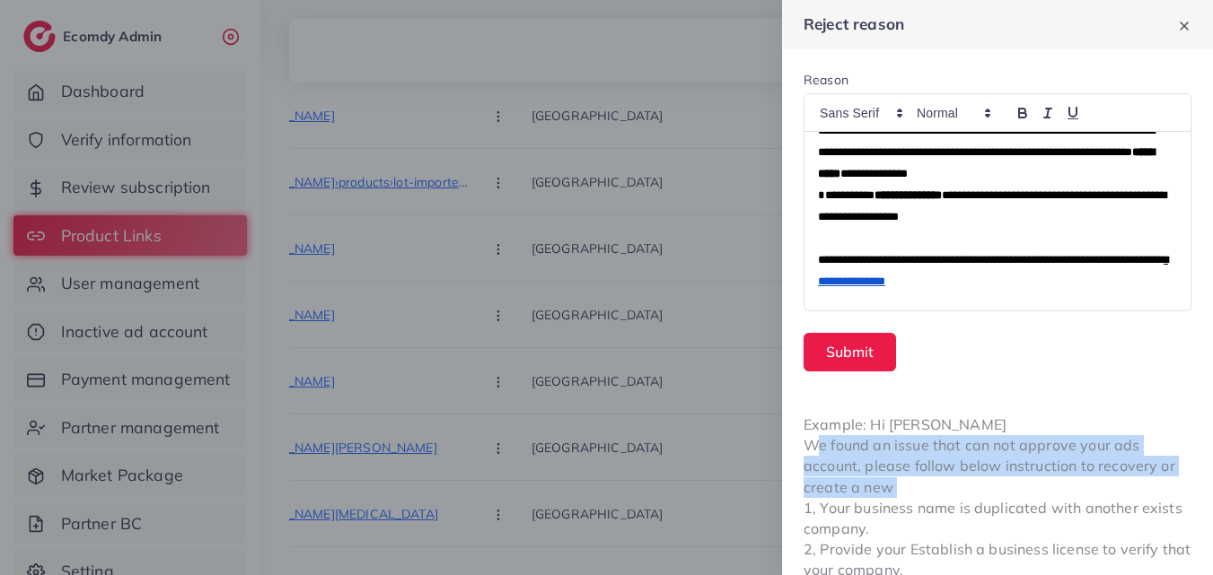
click at [1055, 473] on div "Example: Hi [PERSON_NAME] We found an issue that can not approve your ads accou…" at bounding box center [997, 498] width 431 height 210
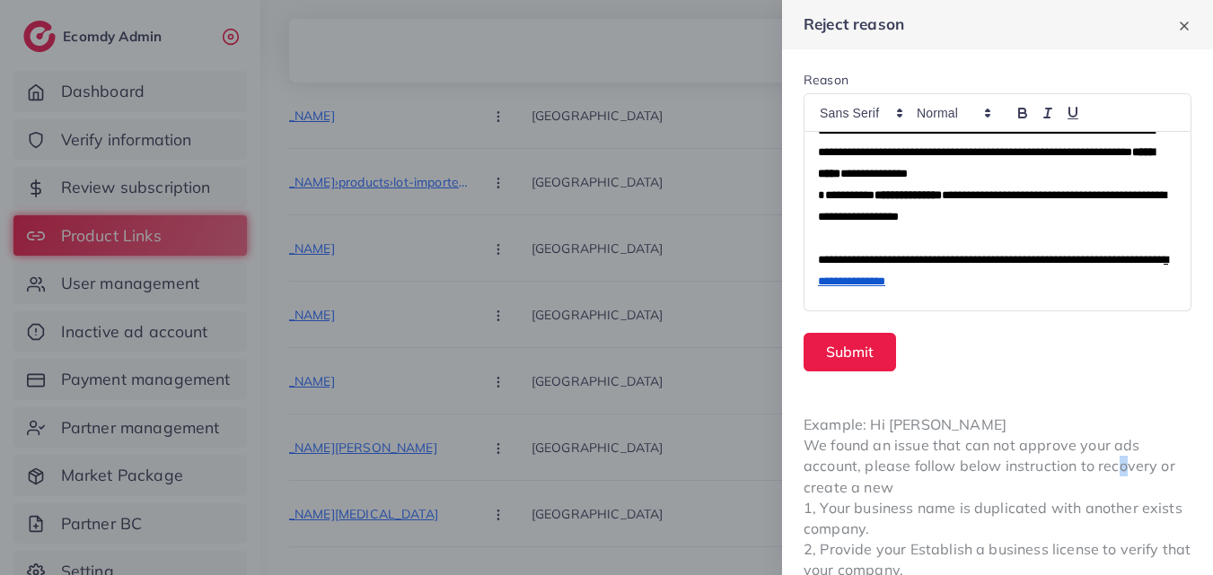
click at [1113, 468] on div "Example: Hi [PERSON_NAME] We found an issue that can not approve your ads accou…" at bounding box center [997, 498] width 431 height 210
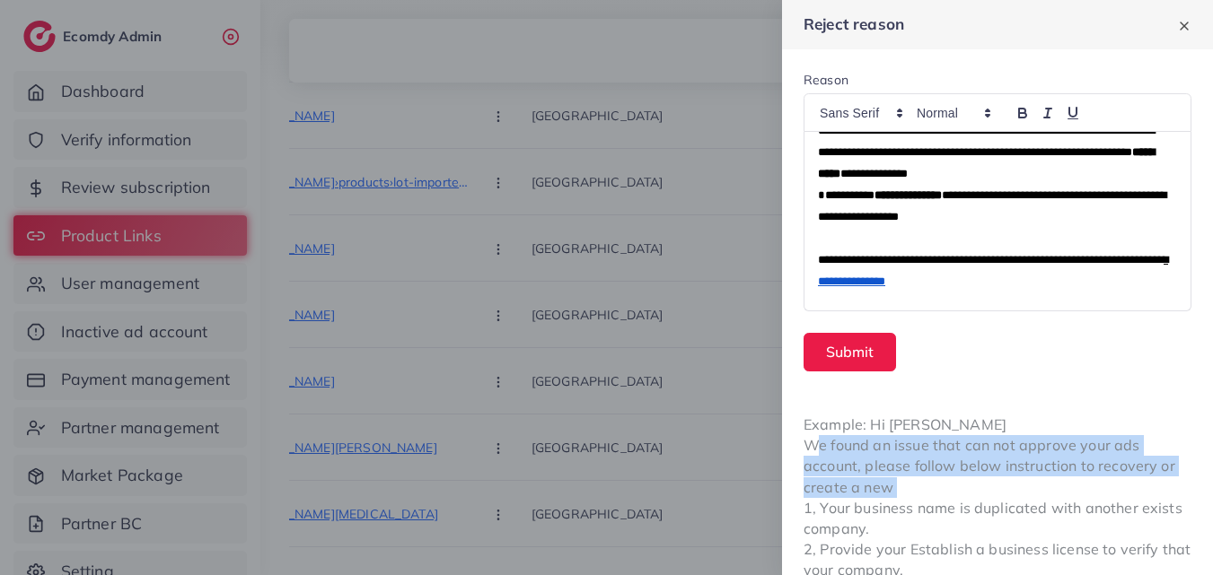
click at [1113, 468] on div "Example: Hi [PERSON_NAME] We found an issue that can not approve your ads accou…" at bounding box center [997, 498] width 431 height 210
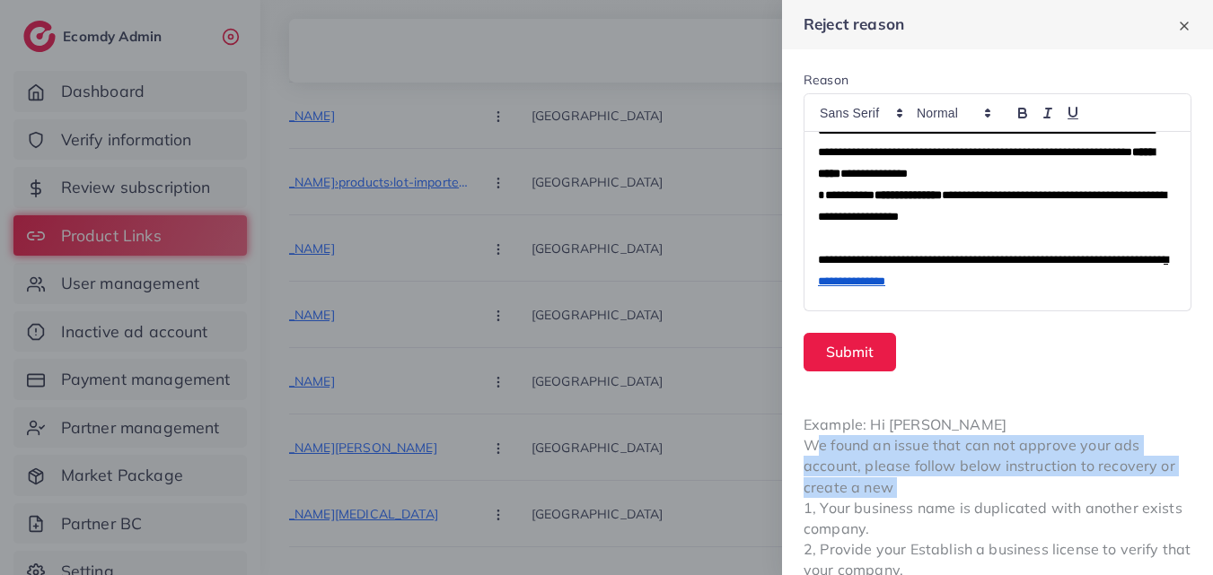
click at [1107, 470] on div "Example: Hi [PERSON_NAME] We found an issue that can not approve your ads accou…" at bounding box center [997, 498] width 431 height 210
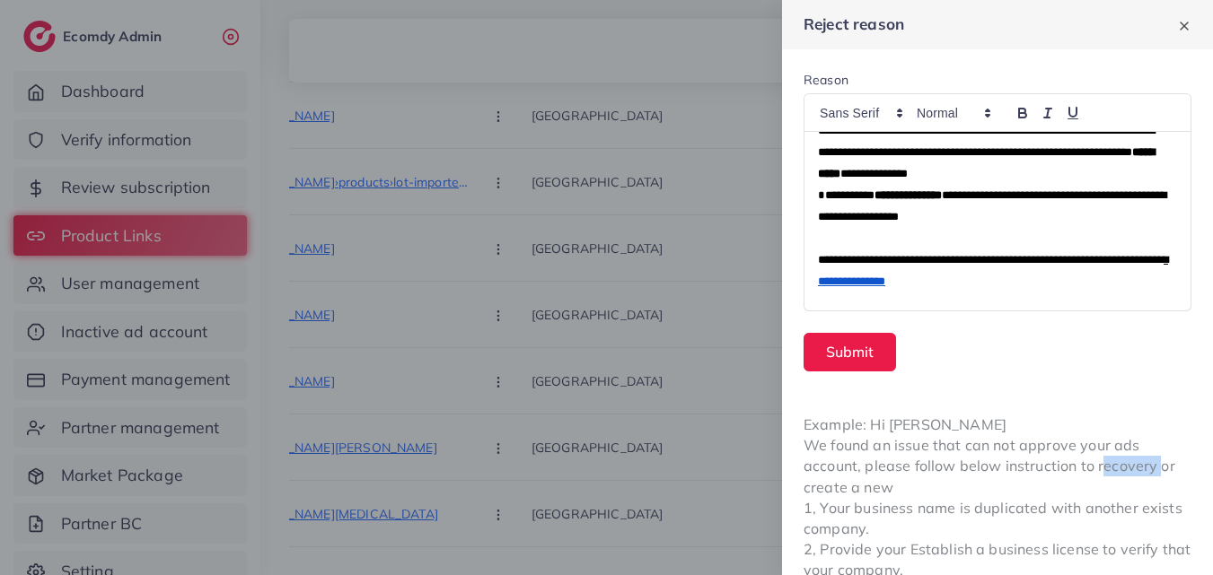
click at [1115, 470] on div "Example: Hi [PERSON_NAME] We found an issue that can not approve your ads accou…" at bounding box center [997, 498] width 431 height 210
click at [1114, 467] on div "Example: Hi [PERSON_NAME] We found an issue that can not approve your ads accou…" at bounding box center [997, 498] width 431 height 210
click at [1113, 467] on div "Example: Hi [PERSON_NAME] We found an issue that can not approve your ads accou…" at bounding box center [997, 498] width 431 height 210
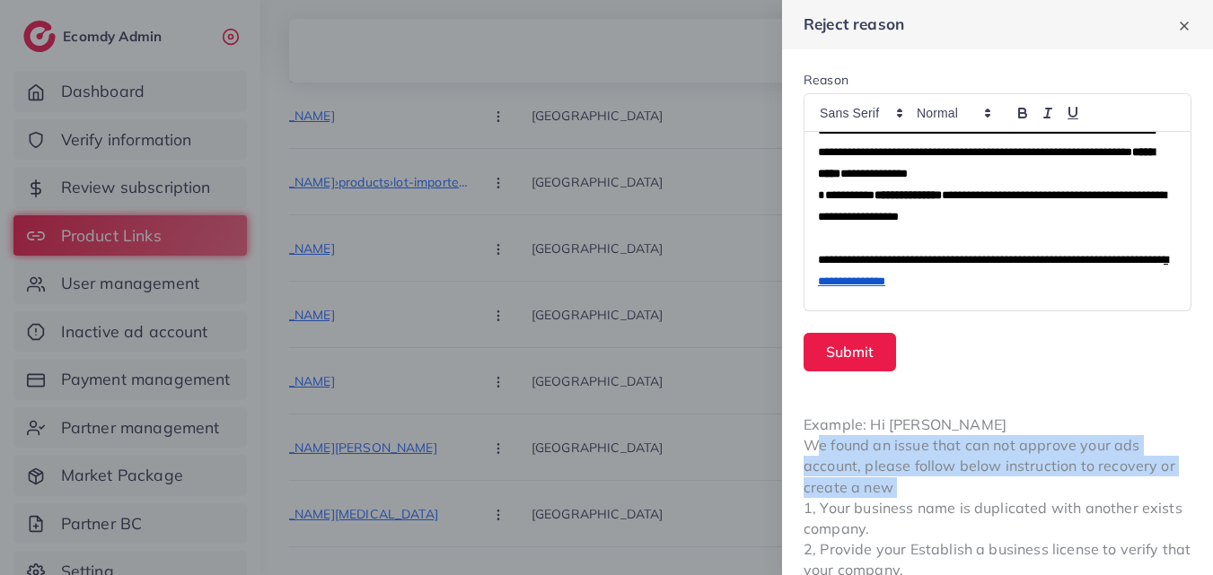
click at [1113, 467] on div "Example: Hi [PERSON_NAME] We found an issue that can not approve your ads accou…" at bounding box center [997, 498] width 431 height 210
click at [1110, 477] on div "Example: Hi [PERSON_NAME] We found an issue that can not approve your ads accou…" at bounding box center [997, 498] width 431 height 210
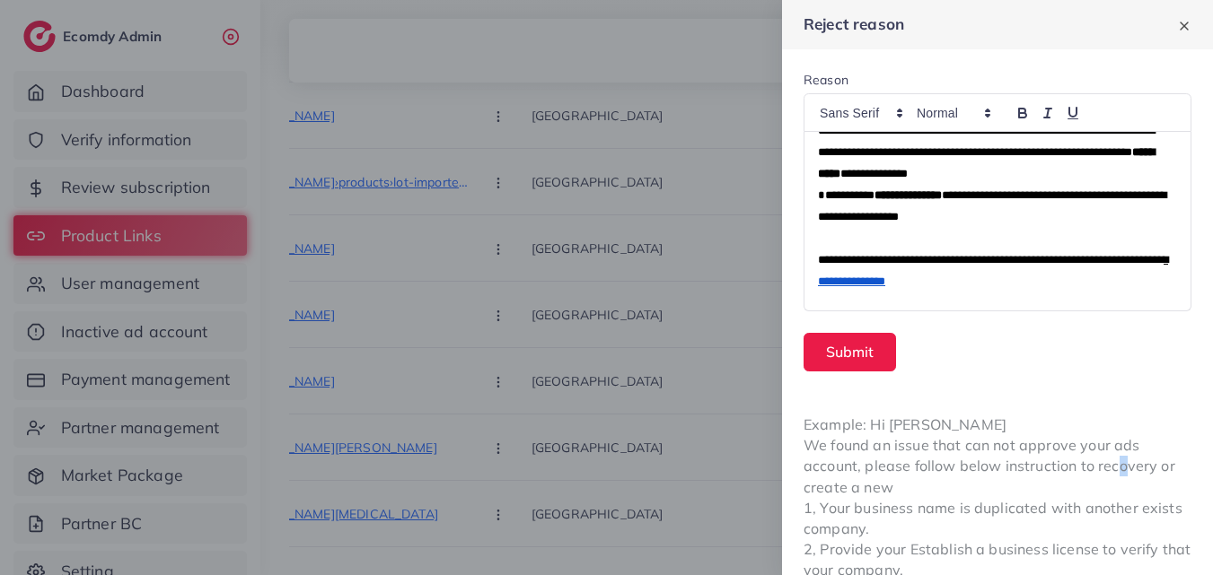
click at [1115, 468] on div "Example: Hi [PERSON_NAME] We found an issue that can not approve your ads accou…" at bounding box center [997, 498] width 431 height 210
click at [1116, 468] on div "Example: Hi [PERSON_NAME] We found an issue that can not approve your ads accou…" at bounding box center [997, 498] width 431 height 210
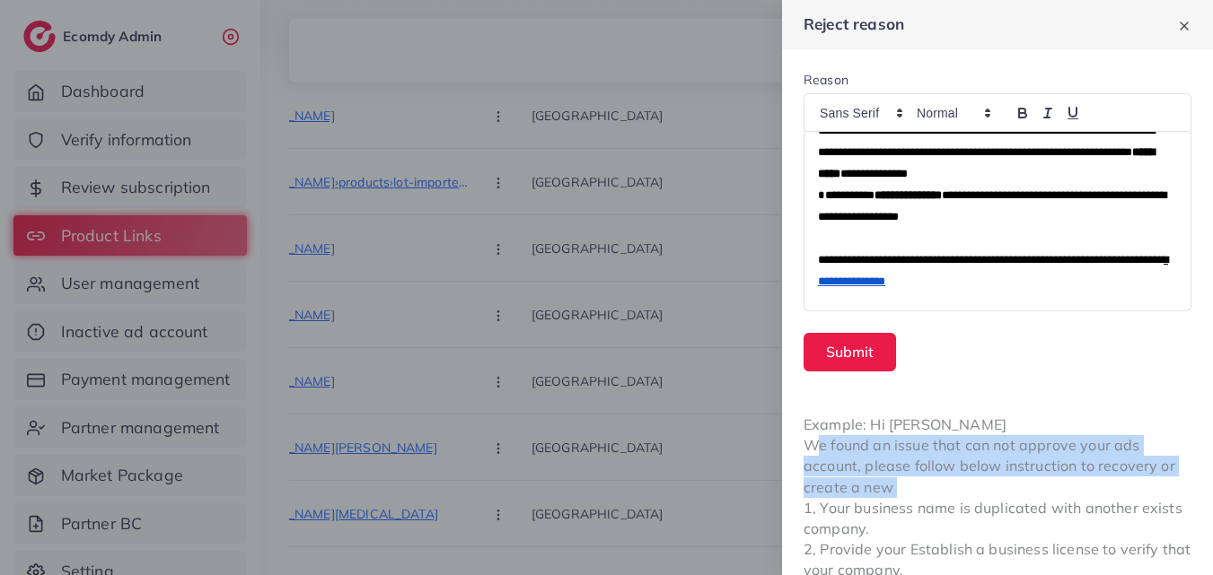
click at [1116, 468] on div "Example: Hi [PERSON_NAME] We found an issue that can not approve your ads accou…" at bounding box center [997, 498] width 431 height 210
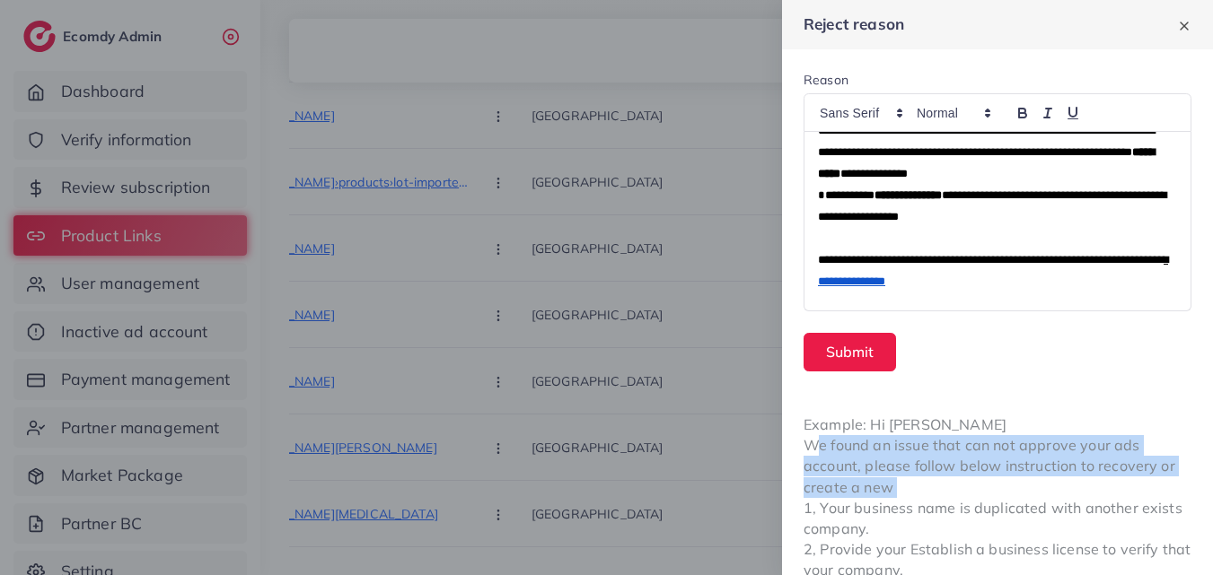
click at [1116, 468] on div "Example: Hi [PERSON_NAME] We found an issue that can not approve your ads accou…" at bounding box center [997, 498] width 431 height 210
click at [1099, 464] on div "Example: Hi [PERSON_NAME] We found an issue that can not approve your ads accou…" at bounding box center [997, 498] width 431 height 210
click at [1112, 468] on div "Example: Hi [PERSON_NAME] We found an issue that can not approve your ads accou…" at bounding box center [997, 498] width 431 height 210
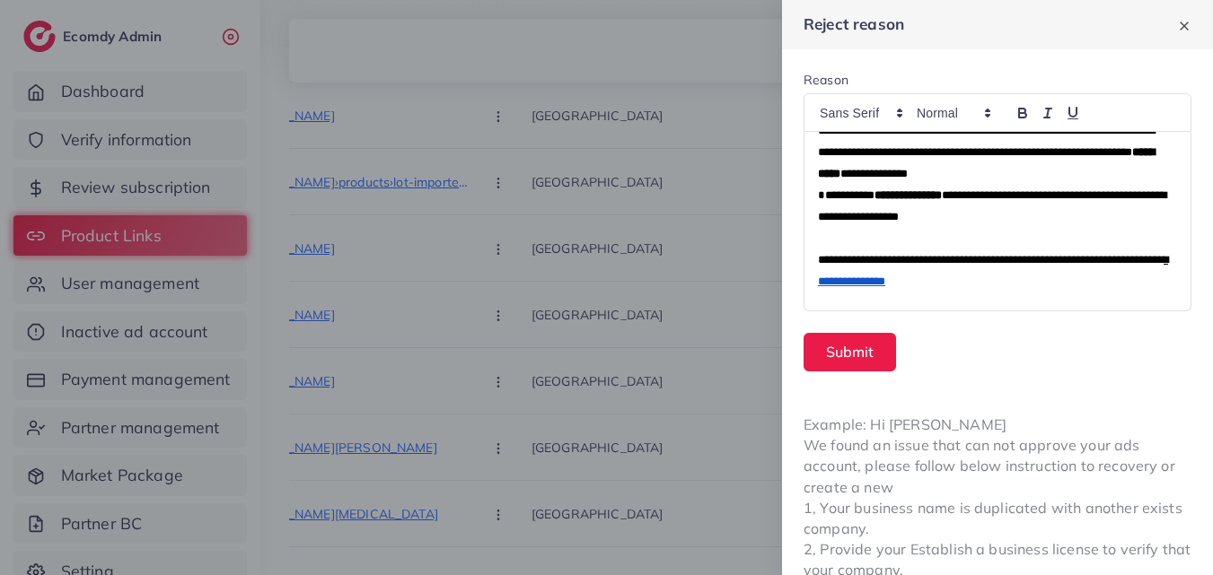
click at [1113, 464] on div "Example: Hi [PERSON_NAME] We found an issue that can not approve your ads accou…" at bounding box center [997, 498] width 431 height 210
click at [1114, 463] on div "Example: Hi [PERSON_NAME] We found an issue that can not approve your ads accou…" at bounding box center [997, 498] width 431 height 210
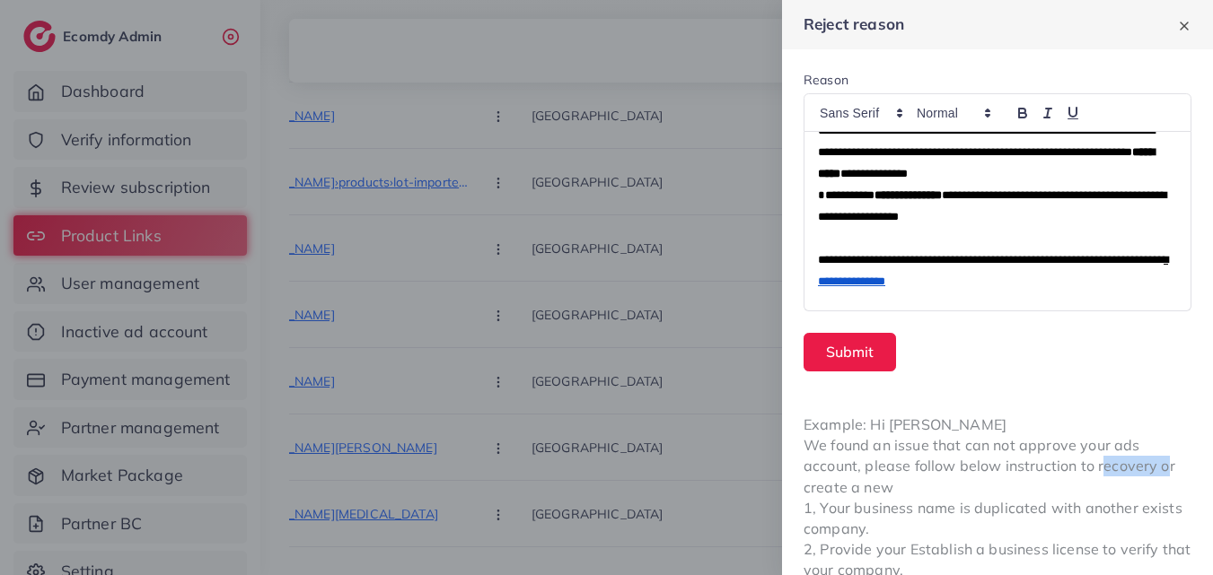
click at [1114, 463] on div "Example: Hi [PERSON_NAME] We found an issue that can not approve your ads accou…" at bounding box center [997, 498] width 431 height 210
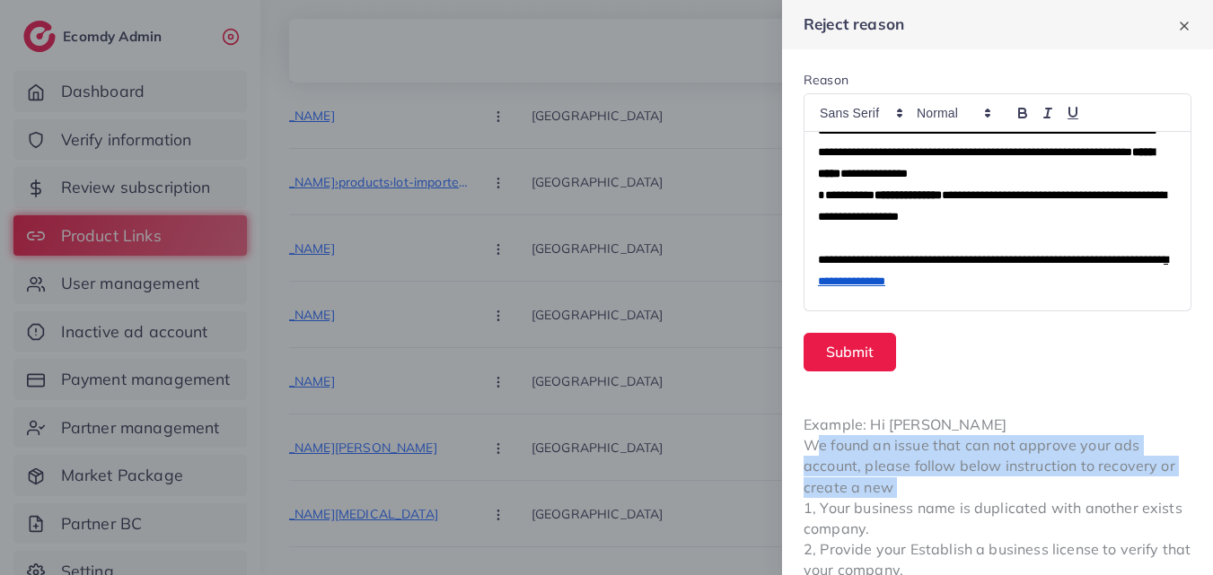
click at [1113, 460] on div "Example: Hi [PERSON_NAME] We found an issue that can not approve your ads accou…" at bounding box center [997, 498] width 431 height 210
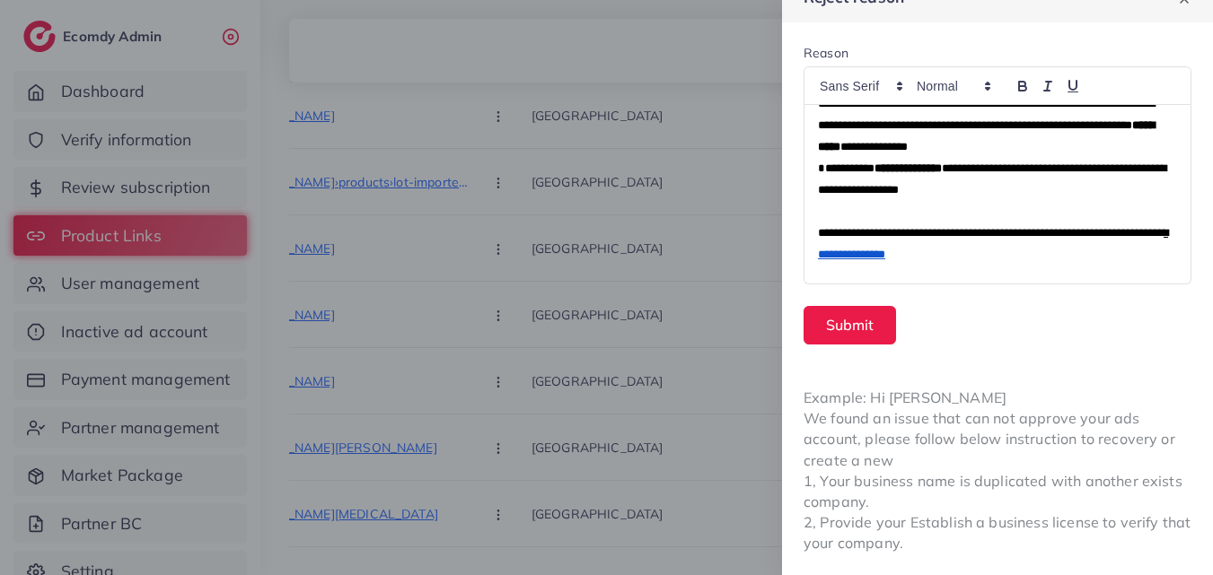
scroll to position [0, 0]
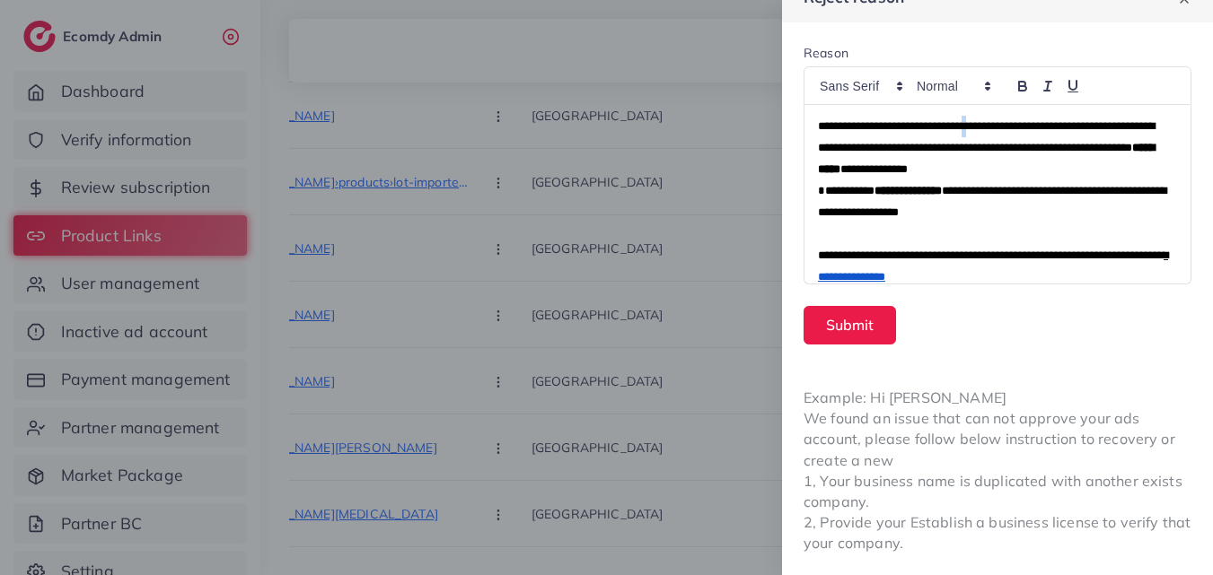
click at [1007, 129] on span "**********" at bounding box center [986, 136] width 337 height 33
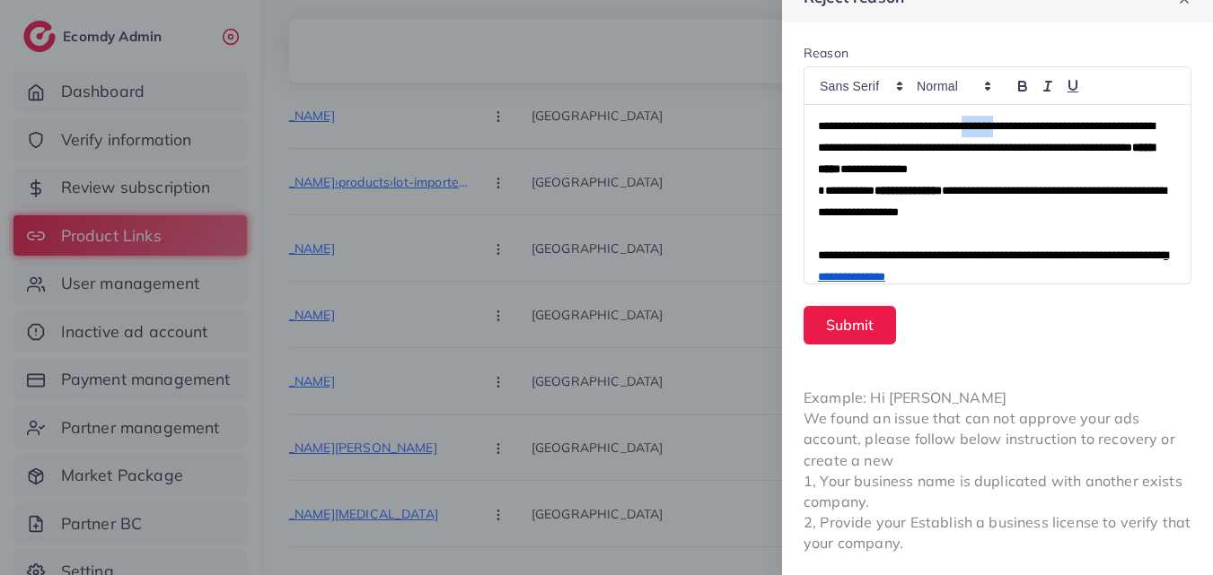
click at [1007, 129] on span "**********" at bounding box center [986, 136] width 337 height 33
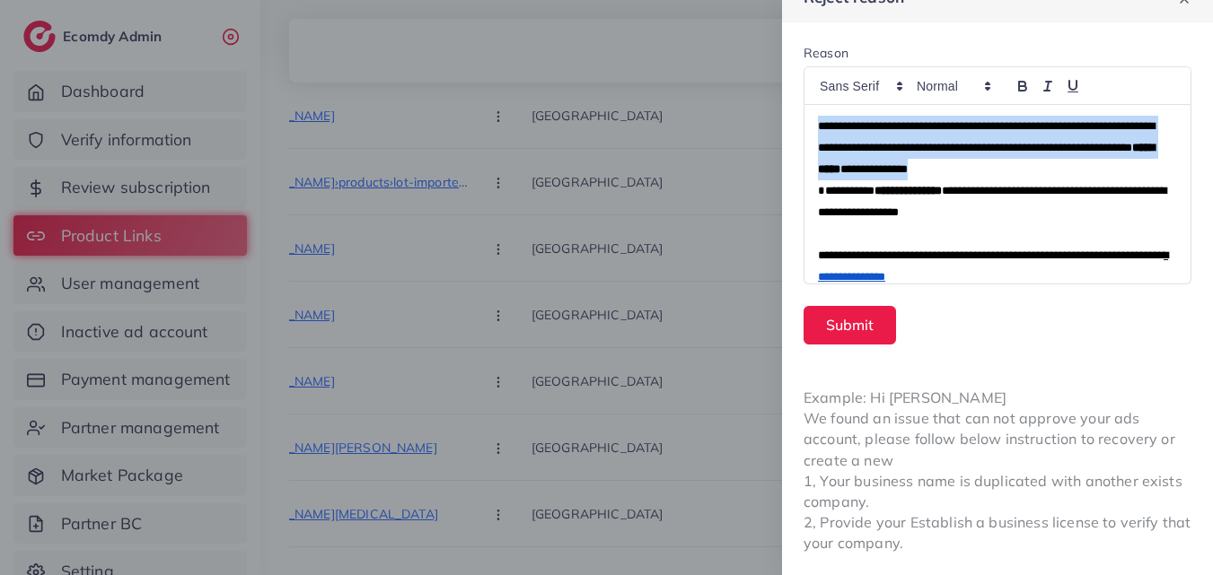
click at [1016, 129] on span "**********" at bounding box center [986, 136] width 337 height 33
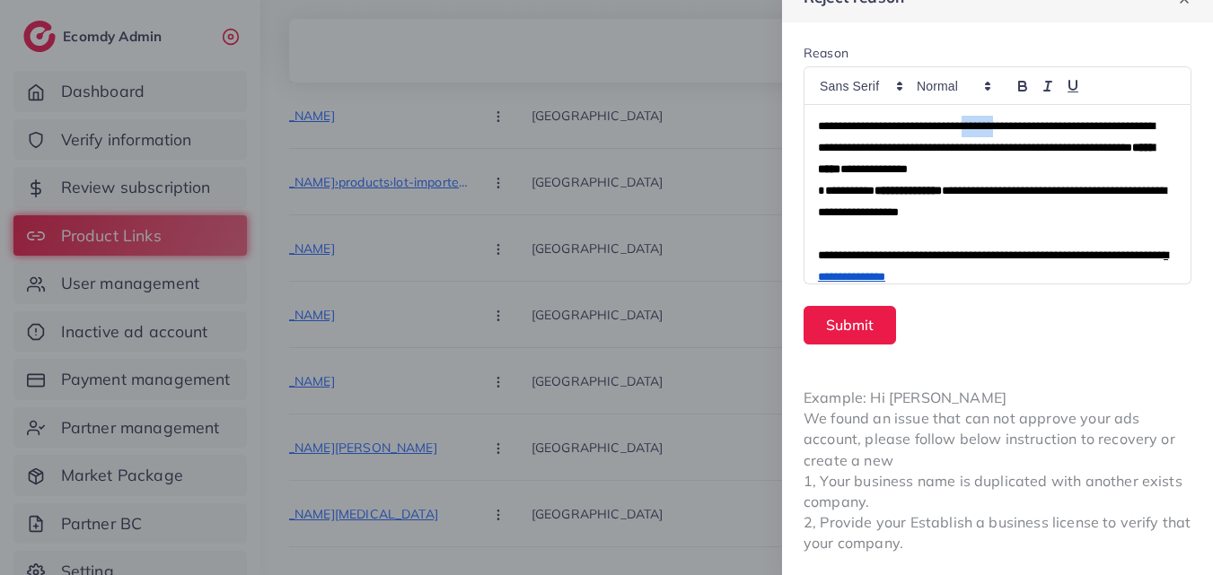
copy span "*******"
drag, startPoint x: 1010, startPoint y: 129, endPoint x: 854, endPoint y: 218, distance: 179.7
click at [854, 220] on p "**********" at bounding box center [991, 201] width 346 height 43
click at [906, 190] on strong "**********" at bounding box center [907, 191] width 67 height 12
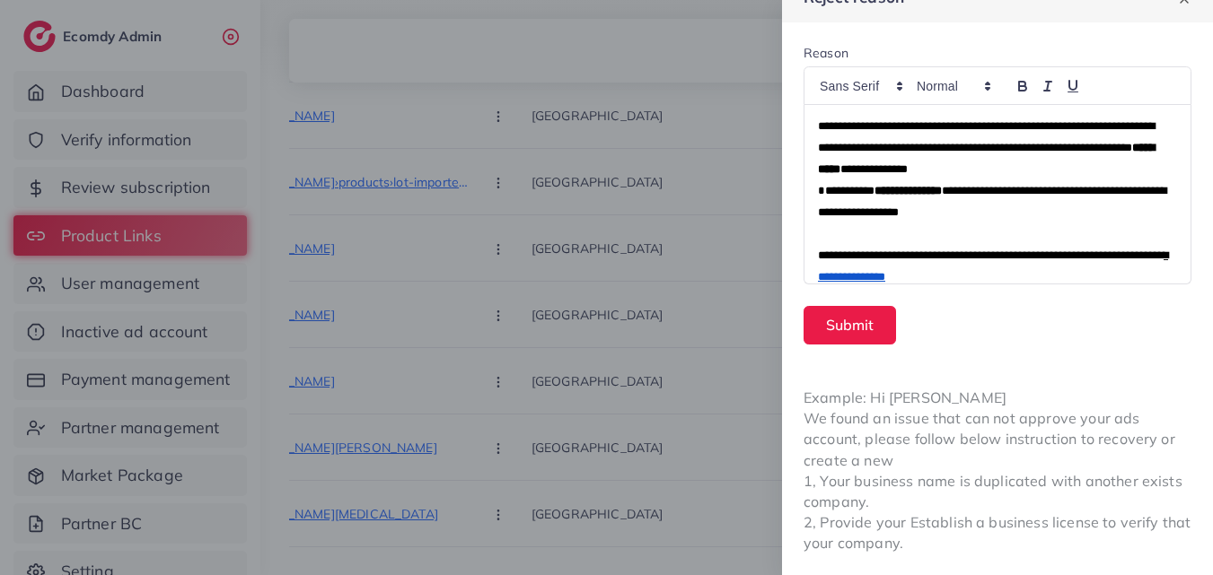
click at [906, 190] on strong "**********" at bounding box center [907, 191] width 67 height 12
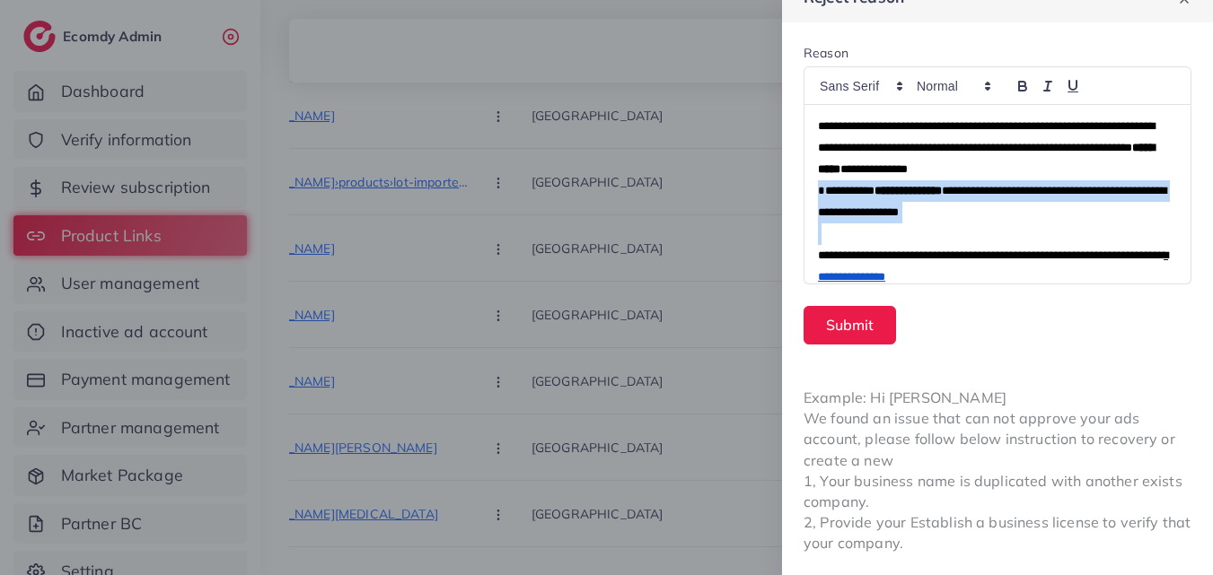
click at [906, 190] on strong "**********" at bounding box center [907, 191] width 67 height 12
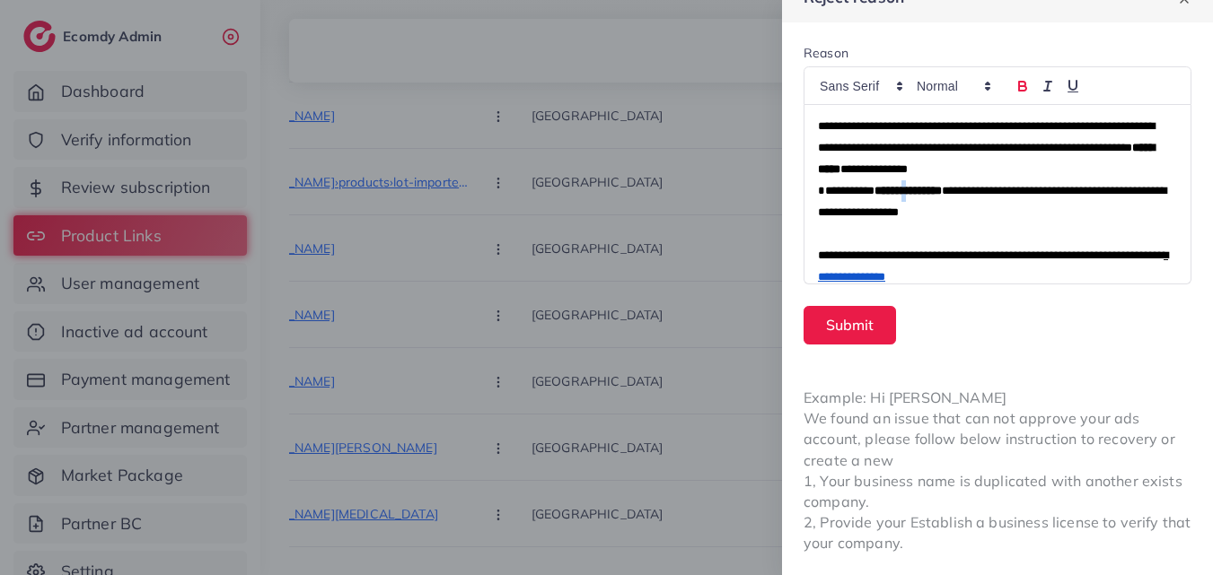
click at [885, 274] on link "**********" at bounding box center [851, 277] width 67 height 12
click at [863, 320] on button "Submit" at bounding box center [849, 325] width 92 height 39
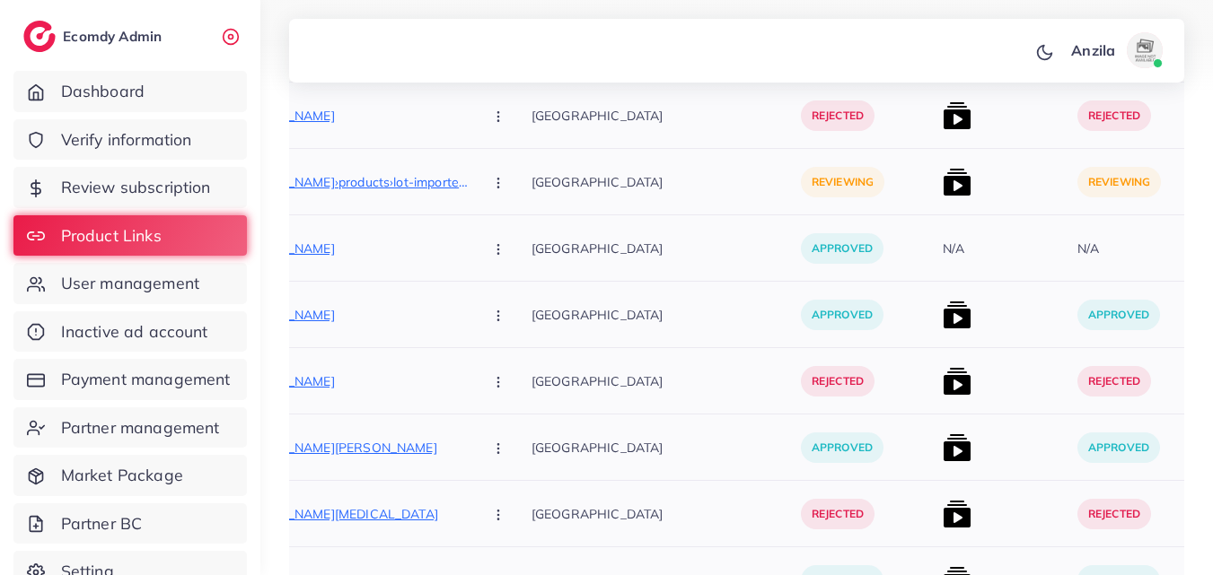
click at [381, 187] on p "[URL][DOMAIN_NAME]›products›lot-imported-raf-infrared-electric-stove" at bounding box center [333, 182] width 269 height 22
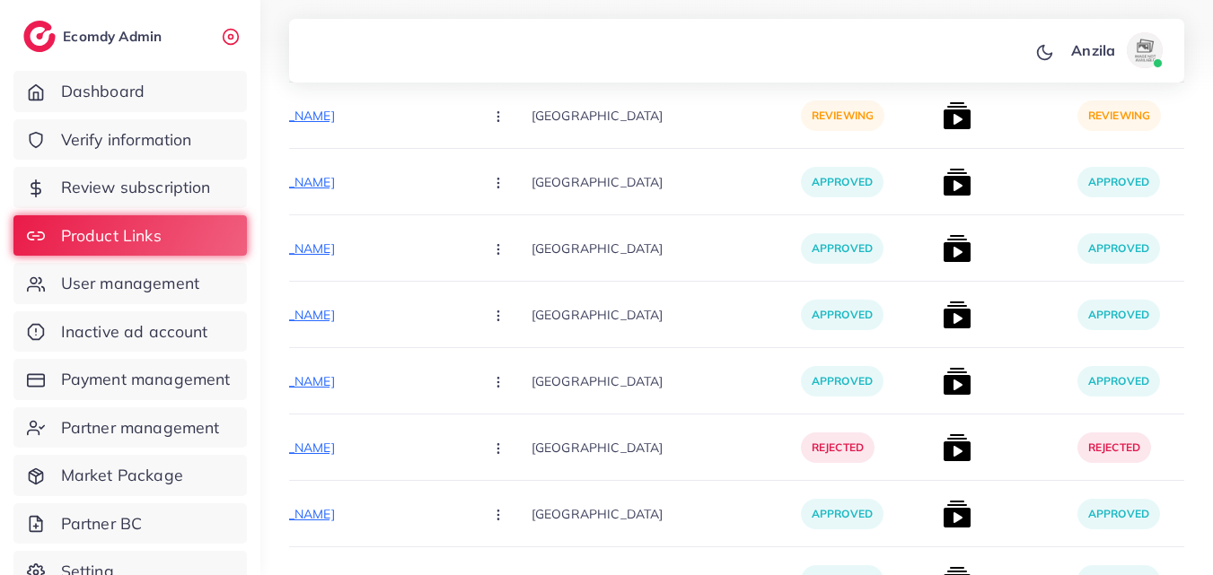
scroll to position [1167, 0]
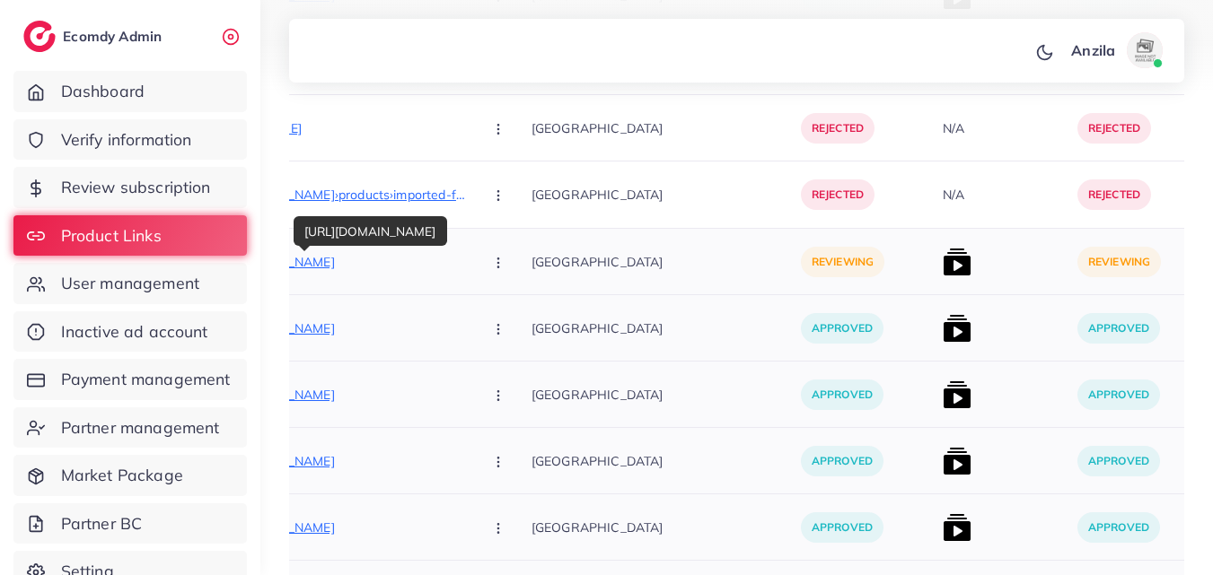
click at [390, 266] on p "[URL][DOMAIN_NAME]" at bounding box center [333, 262] width 269 height 22
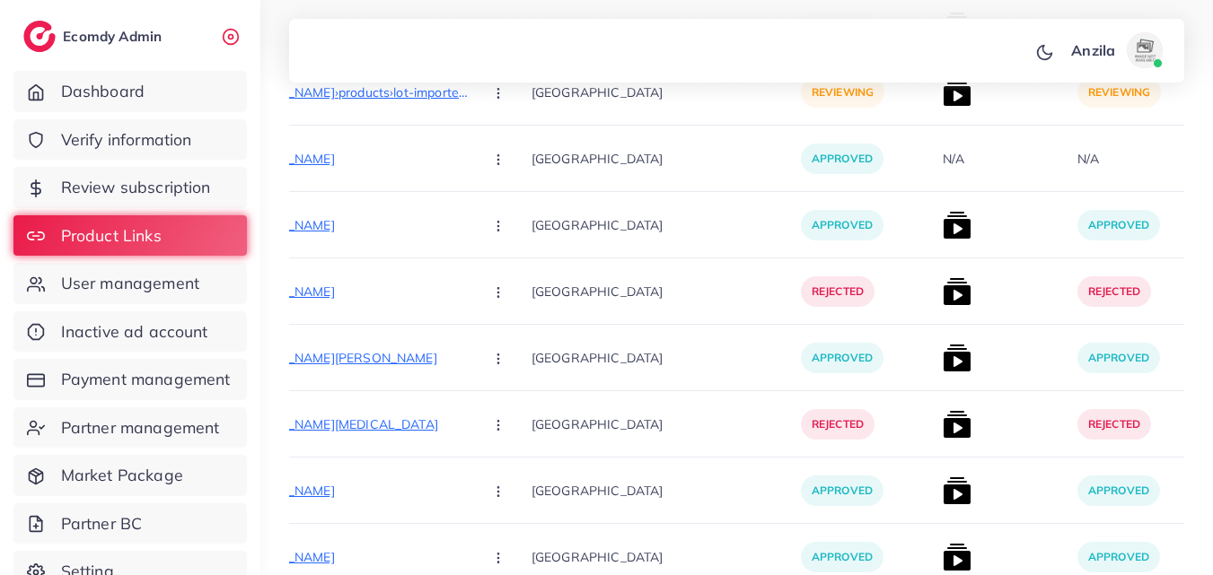
scroll to position [0, 0]
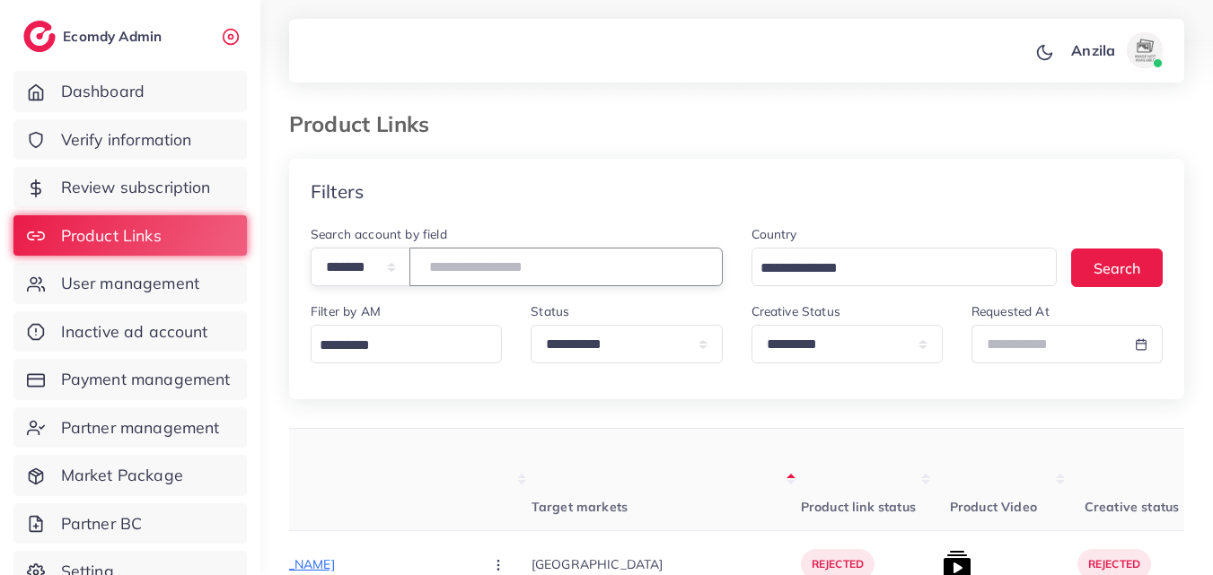
click at [571, 278] on input "number" at bounding box center [565, 267] width 313 height 39
paste input "*******"
type input "*******"
click at [613, 61] on div "Anzila Profile Log out" at bounding box center [736, 51] width 895 height 59
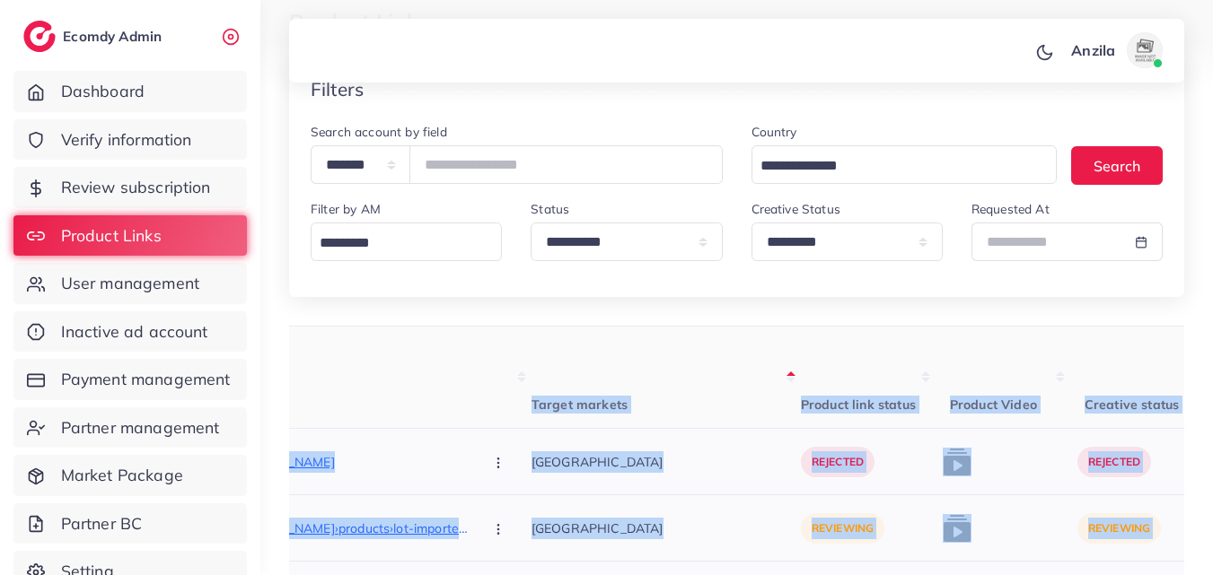
scroll to position [269, 0]
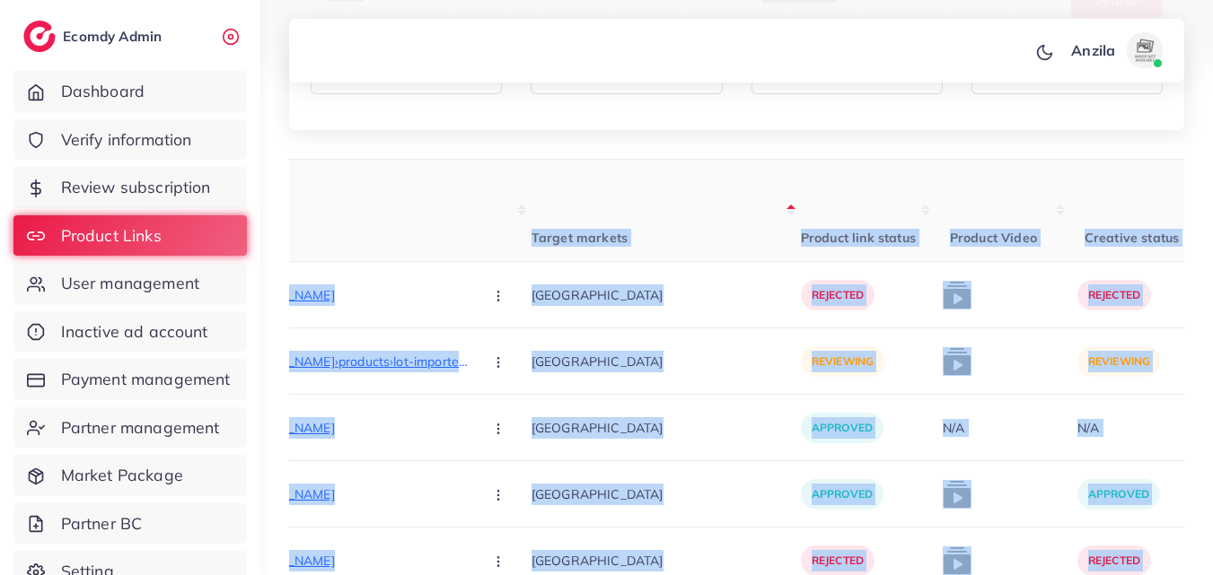
click at [624, 234] on th "Target markets" at bounding box center [665, 211] width 269 height 102
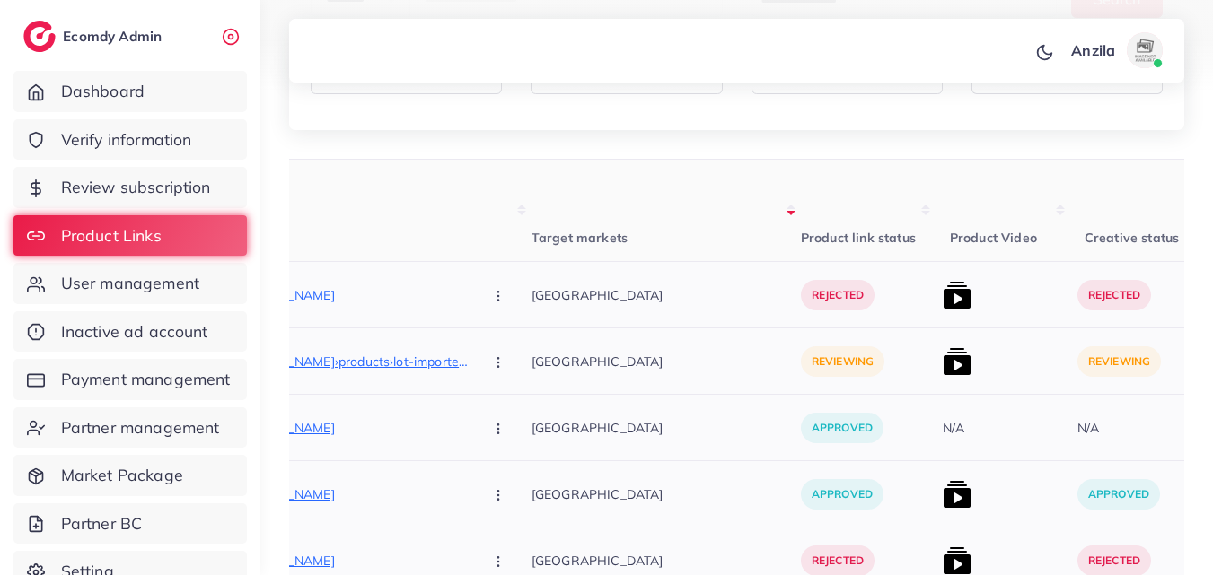
click at [670, 320] on div "[GEOGRAPHIC_DATA]" at bounding box center [665, 295] width 269 height 66
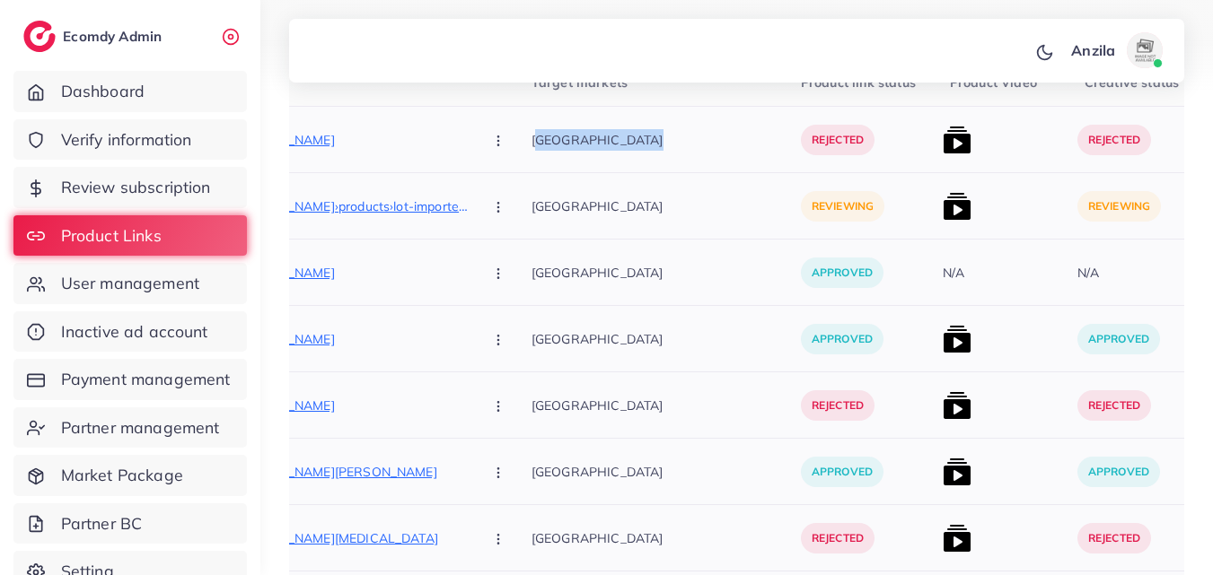
scroll to position [359, 0]
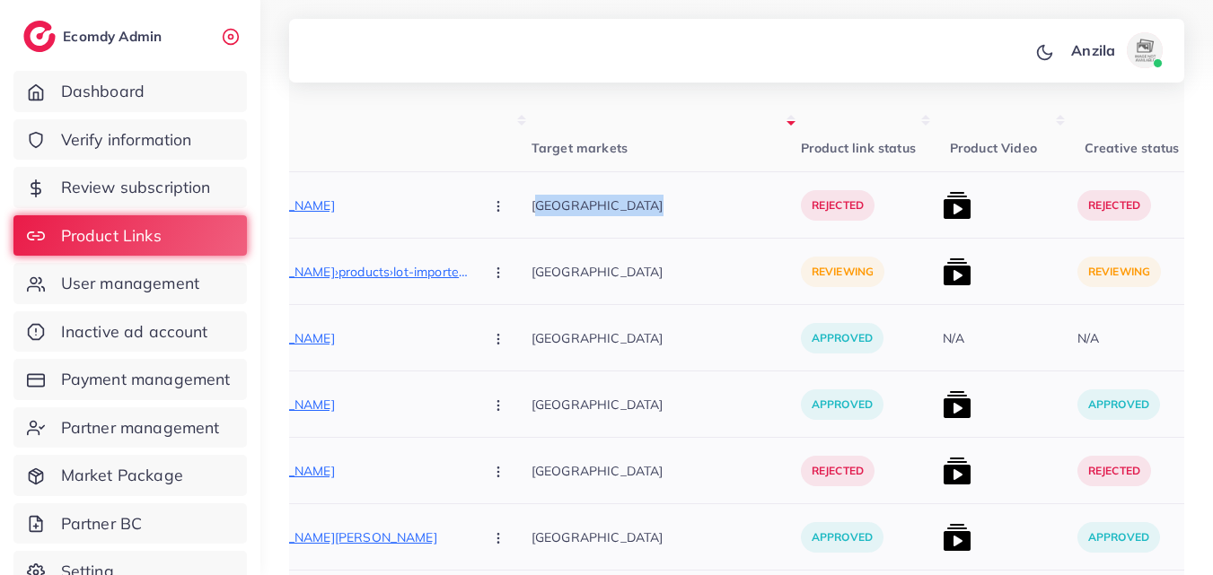
click at [468, 276] on button "button" at bounding box center [499, 271] width 63 height 40
click at [491, 276] on icon "button" at bounding box center [498, 273] width 14 height 14
click at [469, 353] on link "Reject" at bounding box center [540, 365] width 142 height 39
click at [0, 0] on div at bounding box center [0, 0] width 0 height 0
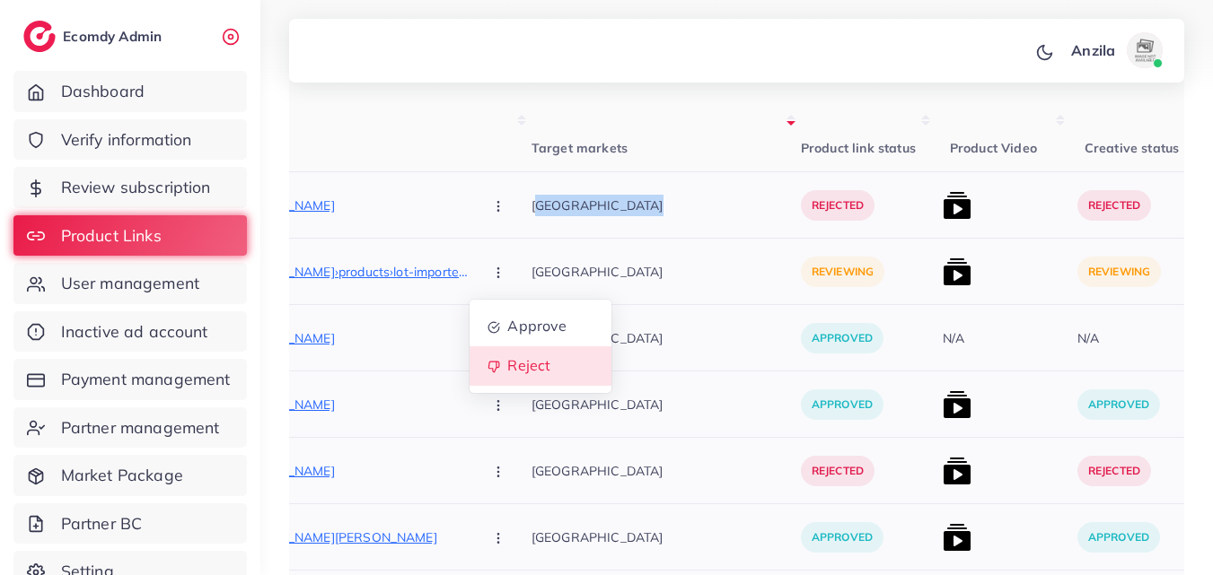
click at [0, 0] on div at bounding box center [0, 0] width 0 height 0
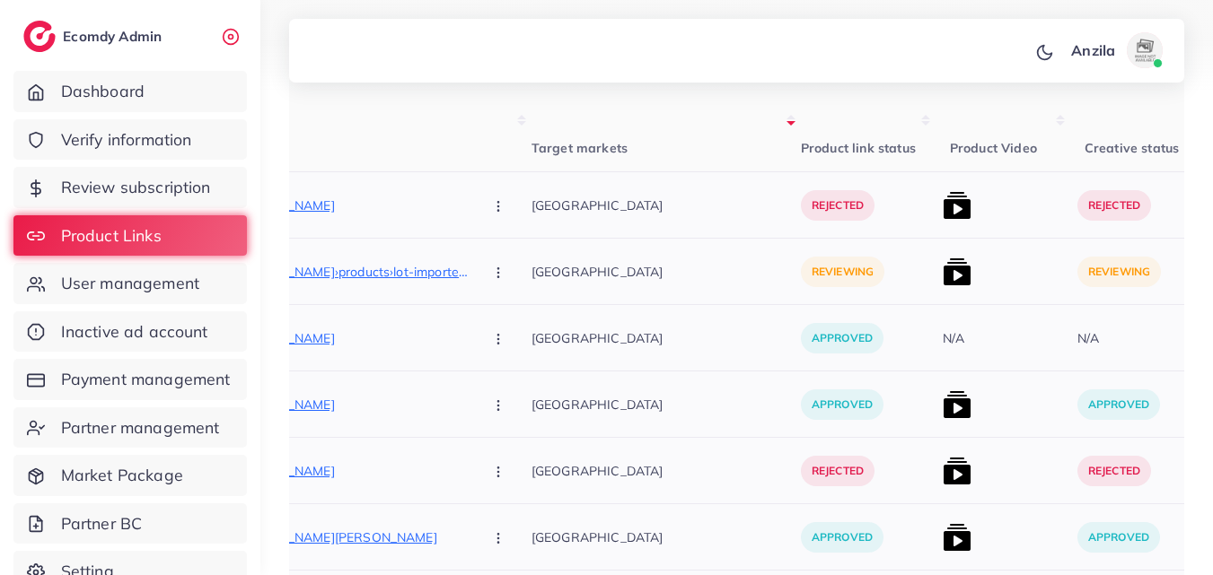
click at [468, 266] on button "button" at bounding box center [499, 271] width 63 height 40
click at [469, 355] on link "Reject" at bounding box center [540, 365] width 142 height 39
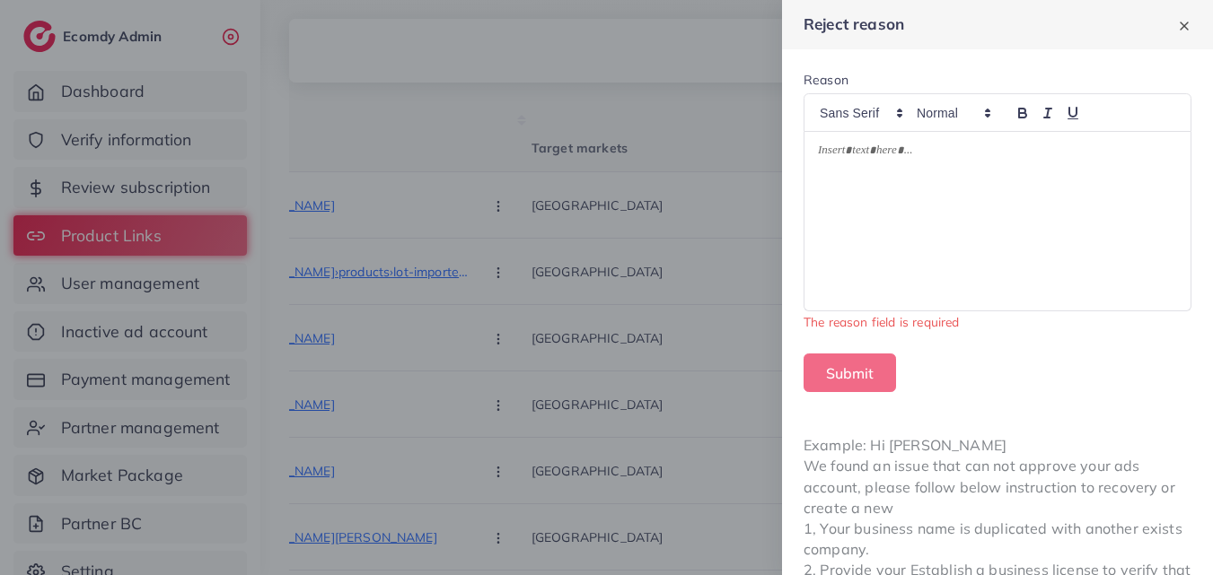
click at [872, 202] on div at bounding box center [997, 221] width 386 height 179
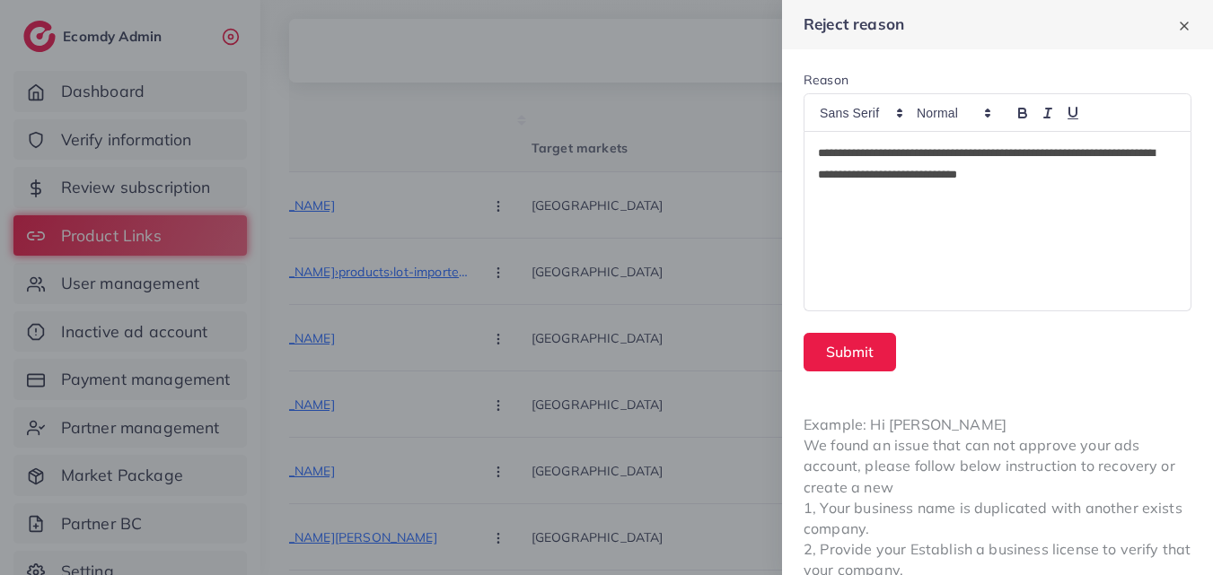
scroll to position [0, 0]
click at [891, 361] on button "Submit" at bounding box center [849, 352] width 92 height 39
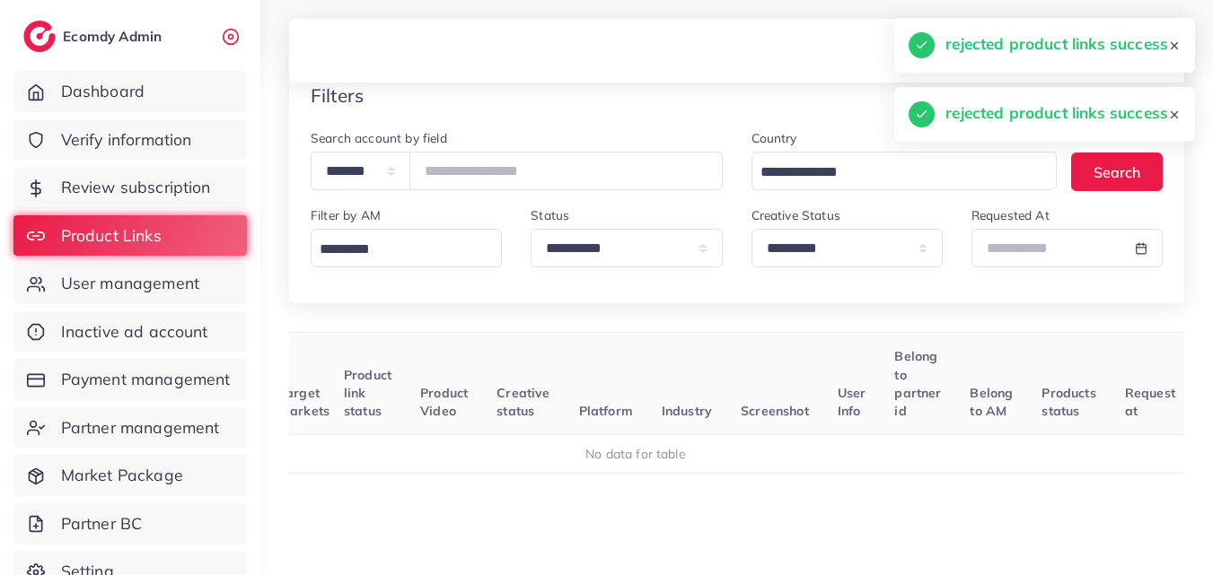
scroll to position [9, 0]
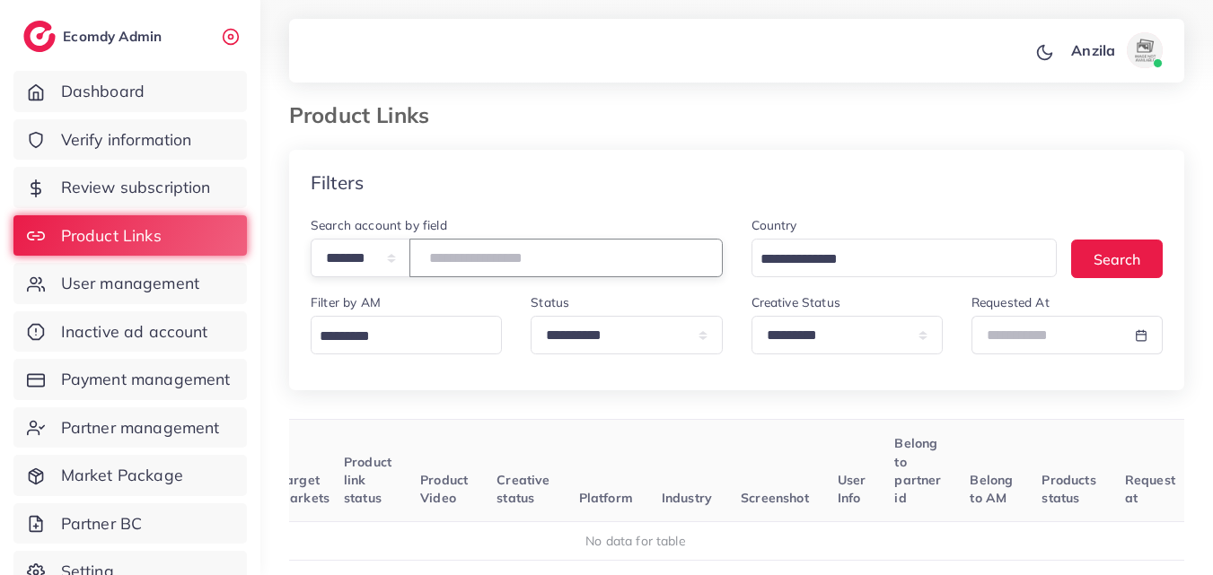
click at [470, 258] on input "*******" at bounding box center [565, 258] width 313 height 39
click at [472, 258] on input "*******" at bounding box center [565, 258] width 313 height 39
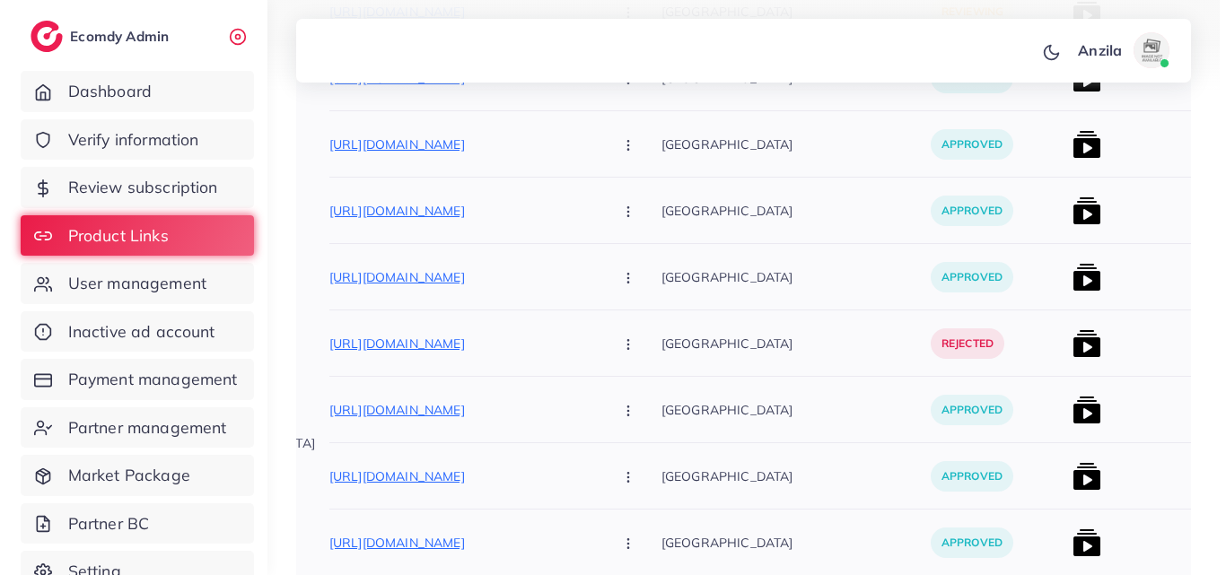
scroll to position [458, 0]
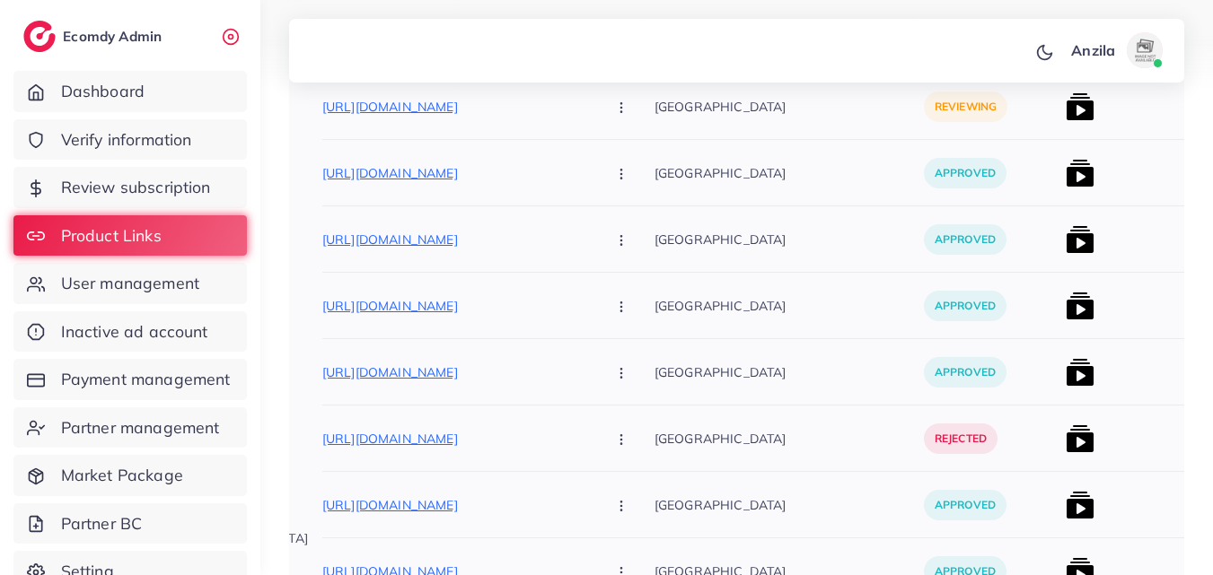
click at [530, 111] on p "[URL][DOMAIN_NAME]" at bounding box center [456, 107] width 269 height 22
click at [591, 99] on button "button" at bounding box center [622, 106] width 63 height 40
click at [592, 169] on link "Approve" at bounding box center [663, 161] width 142 height 39
click at [1065, 108] on img at bounding box center [1079, 106] width 29 height 29
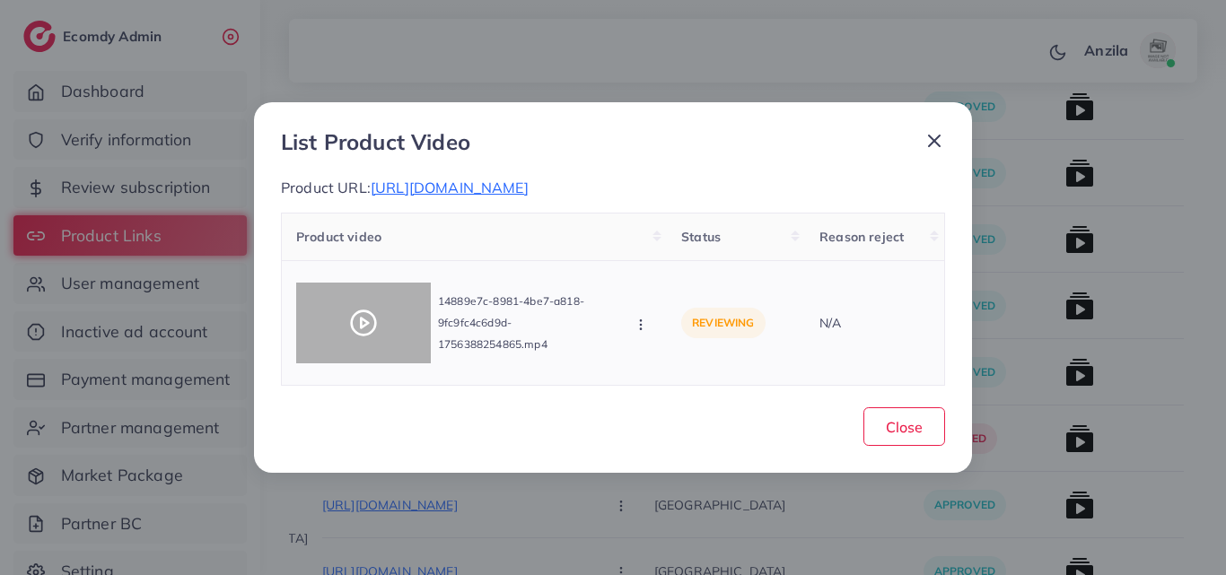
click at [381, 305] on div at bounding box center [363, 323] width 135 height 81
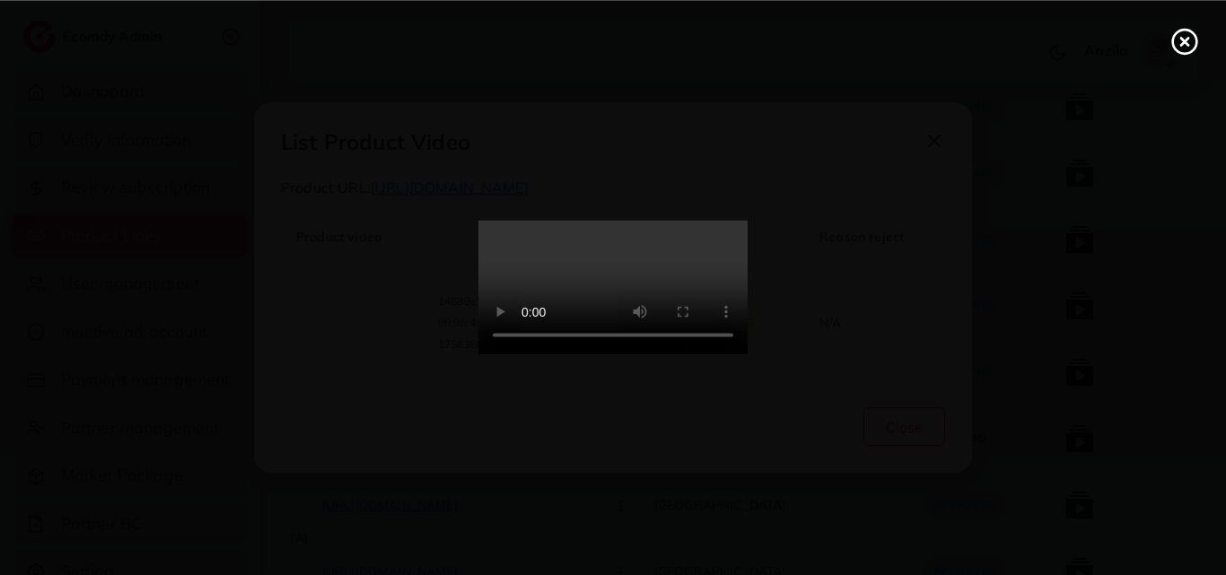
click at [748, 311] on video at bounding box center [612, 288] width 269 height 135
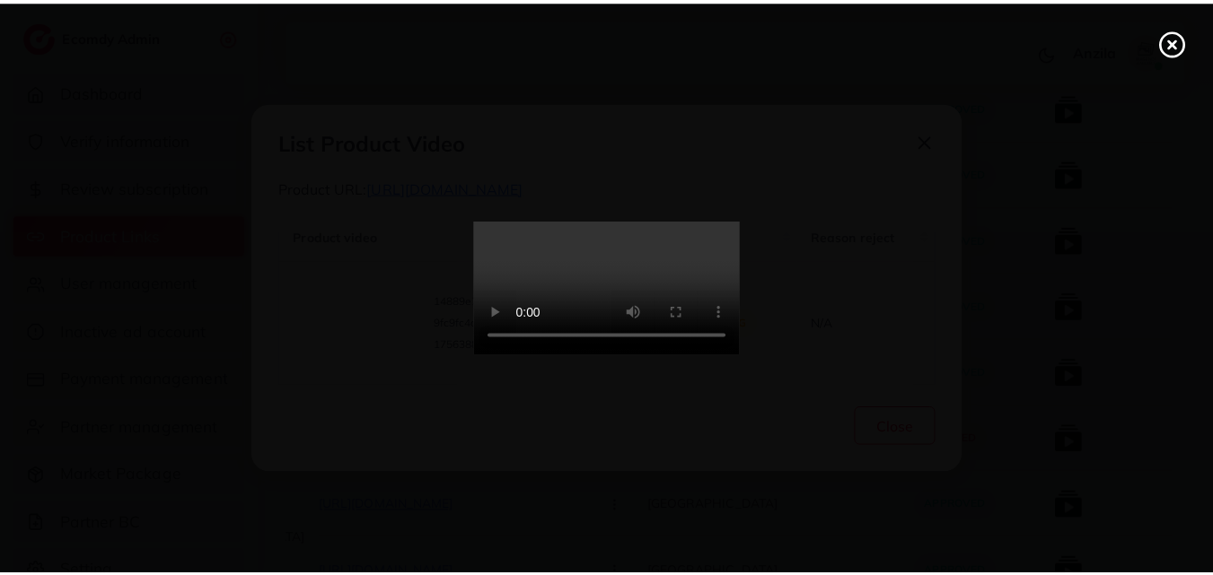
scroll to position [0, 0]
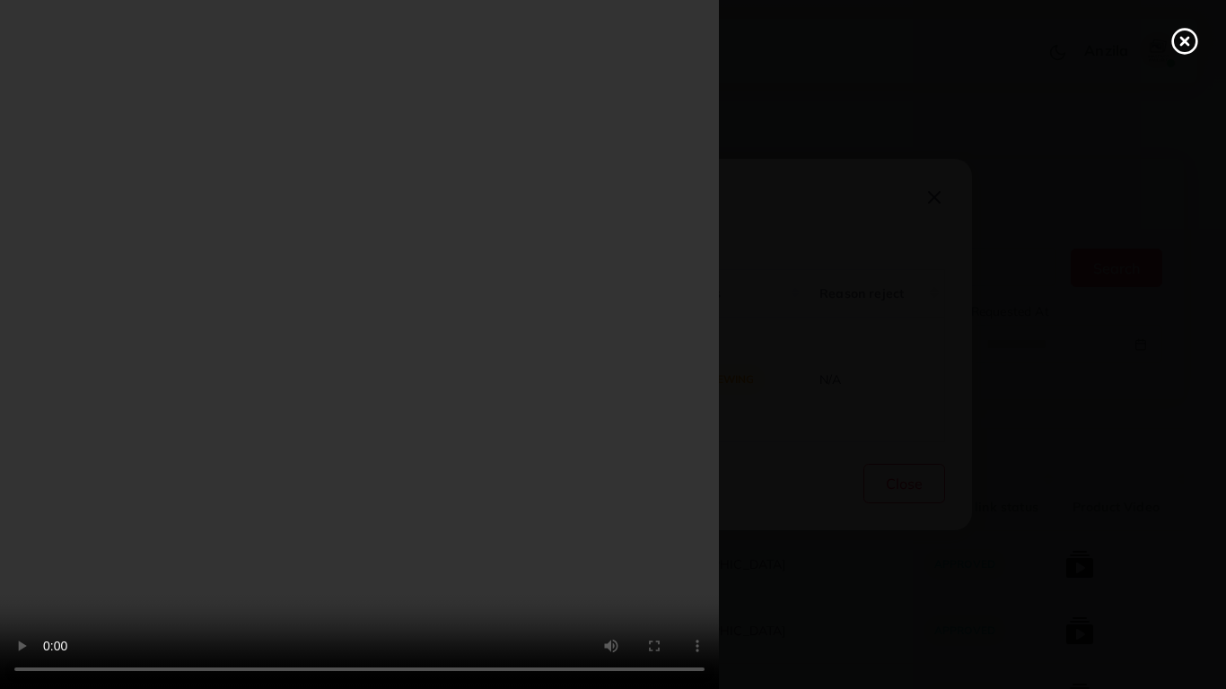
click at [1171, 574] on video at bounding box center [613, 344] width 1226 height 689
click at [634, 411] on video at bounding box center [613, 344] width 1226 height 689
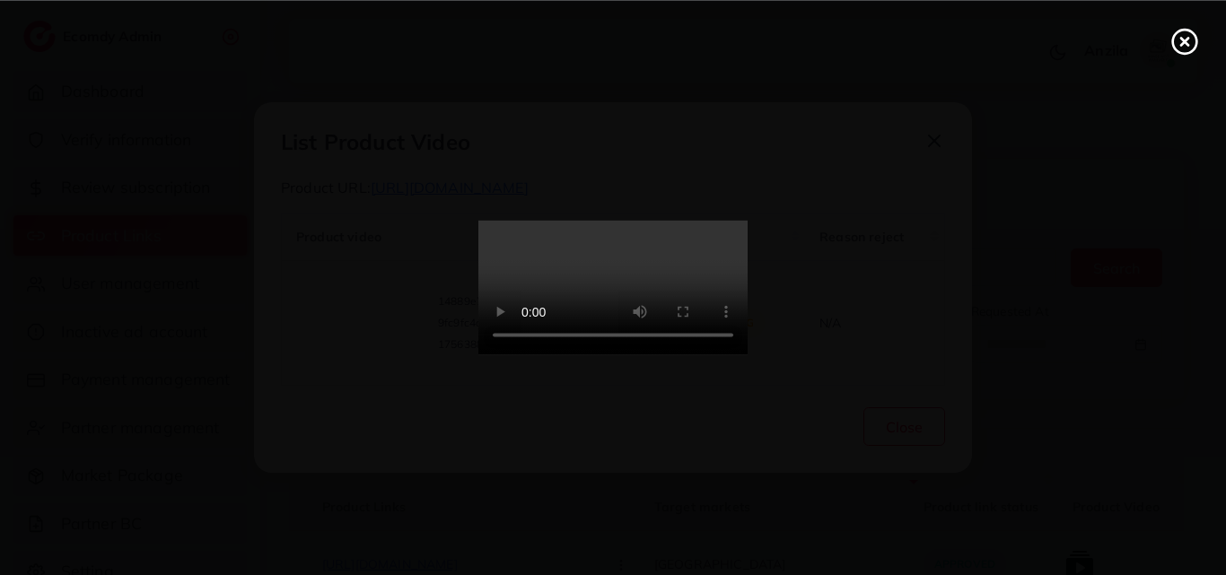
click at [631, 318] on video at bounding box center [612, 288] width 269 height 135
click at [631, 355] on video at bounding box center [612, 288] width 269 height 135
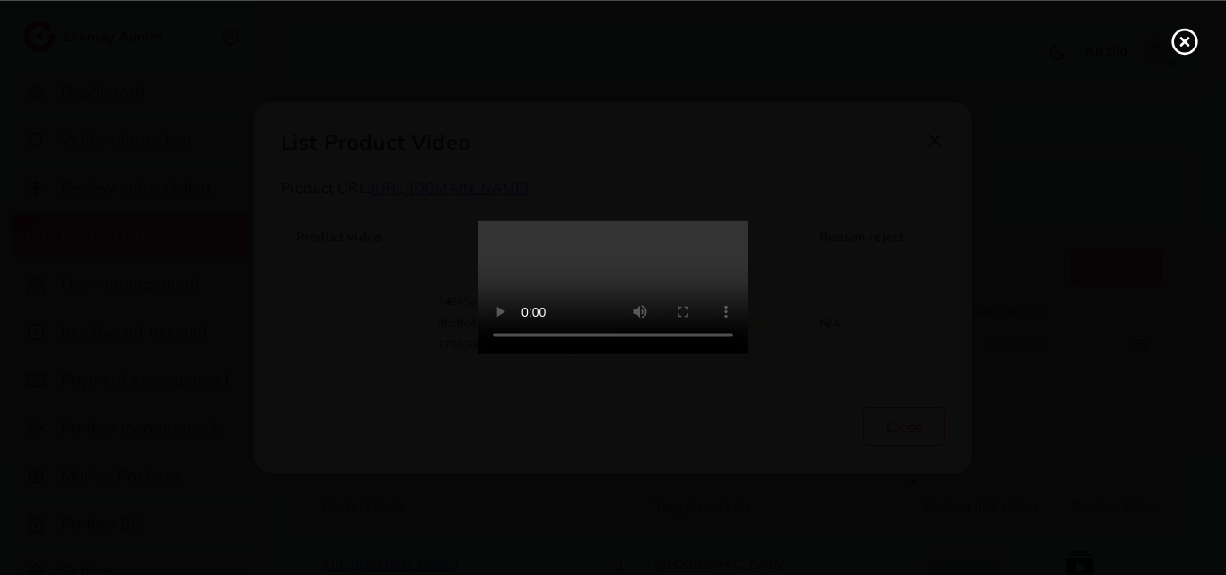
click at [568, 355] on video at bounding box center [612, 288] width 269 height 135
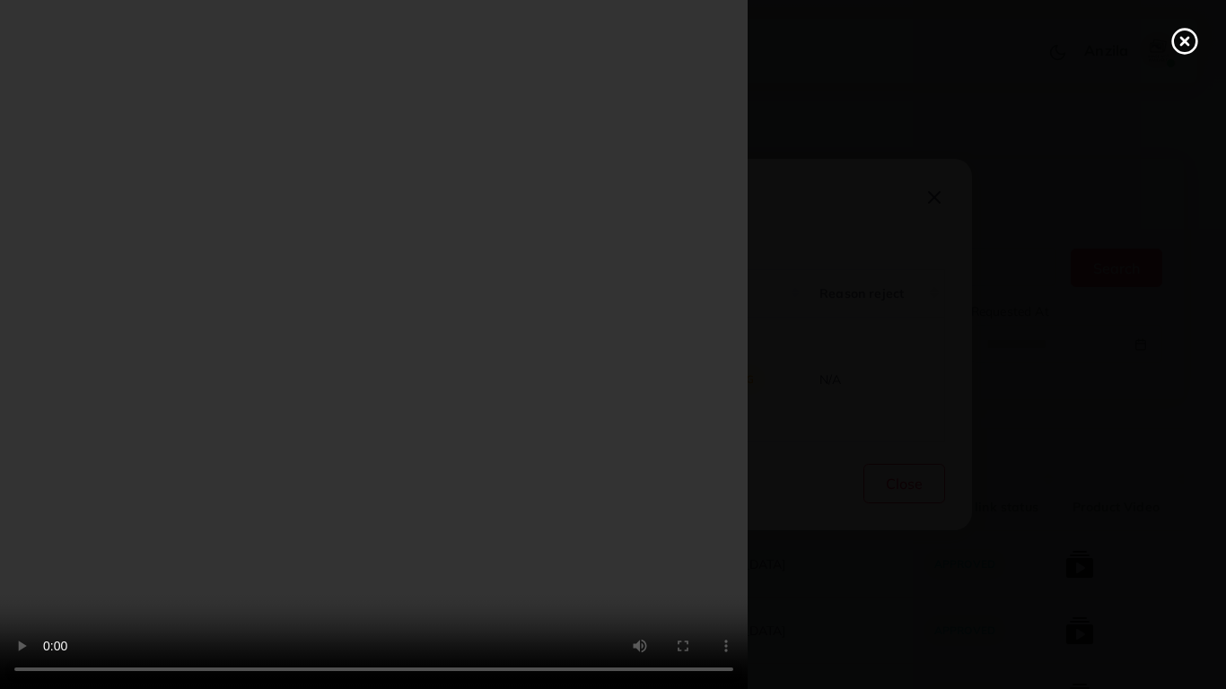
click at [1166, 565] on div at bounding box center [613, 344] width 1226 height 689
click at [1190, 37] on icon at bounding box center [1184, 41] width 29 height 29
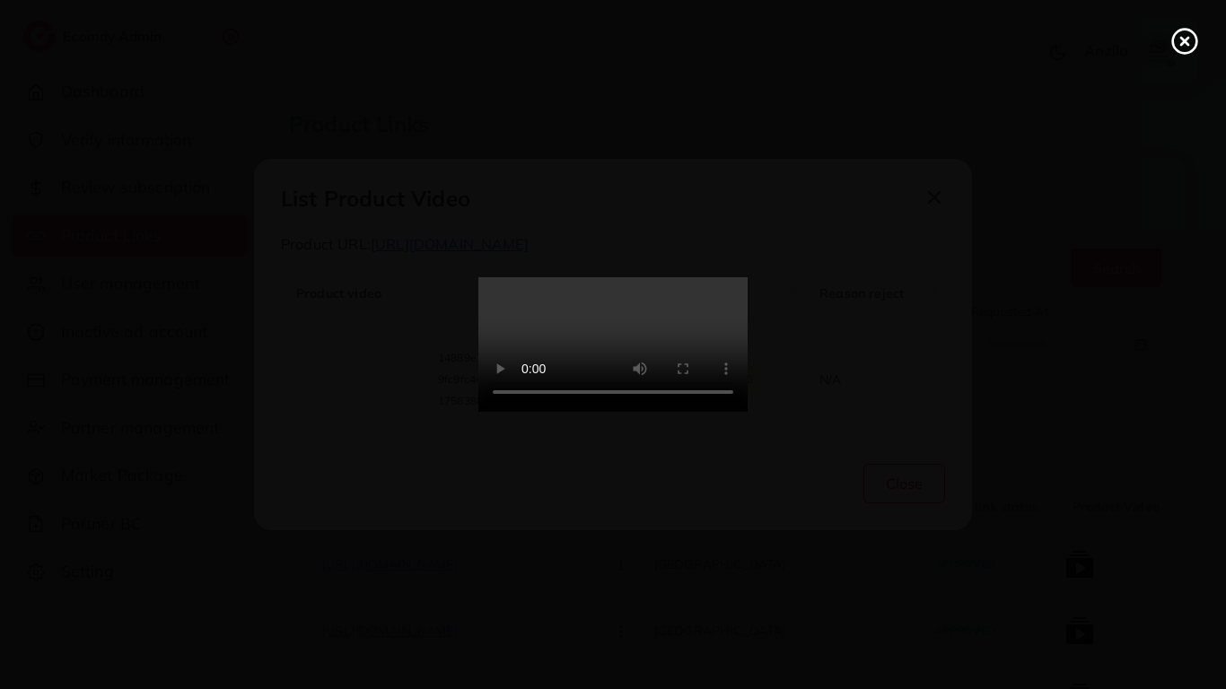
click at [1190, 37] on div "List Product Video Product URL: [URL][DOMAIN_NAME] Product video Status Reason …" at bounding box center [613, 344] width 1226 height 689
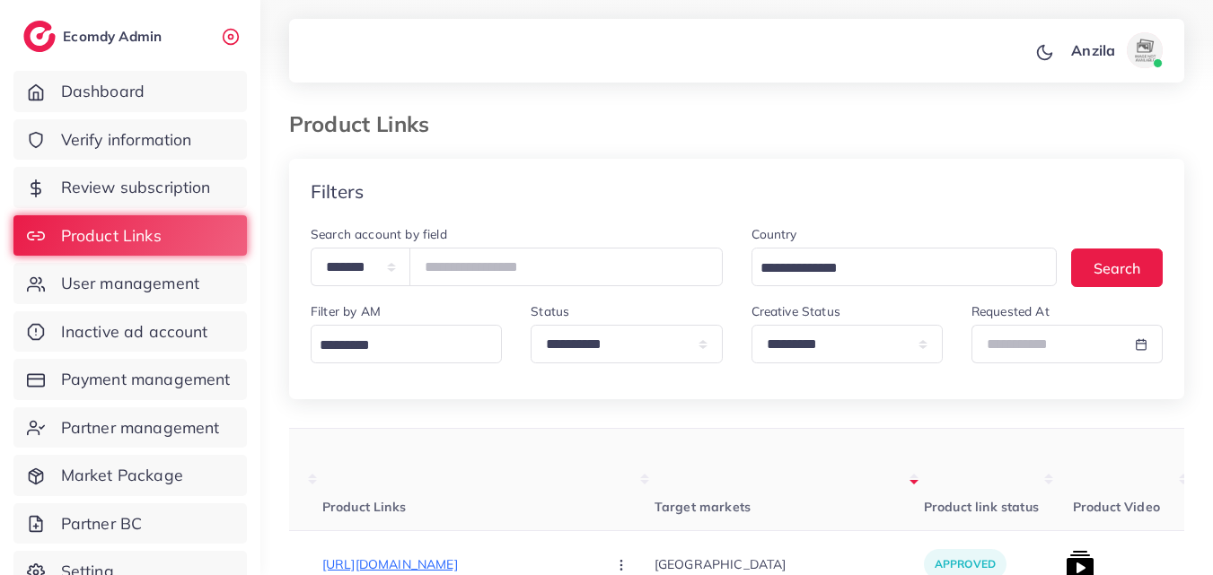
scroll to position [359, 0]
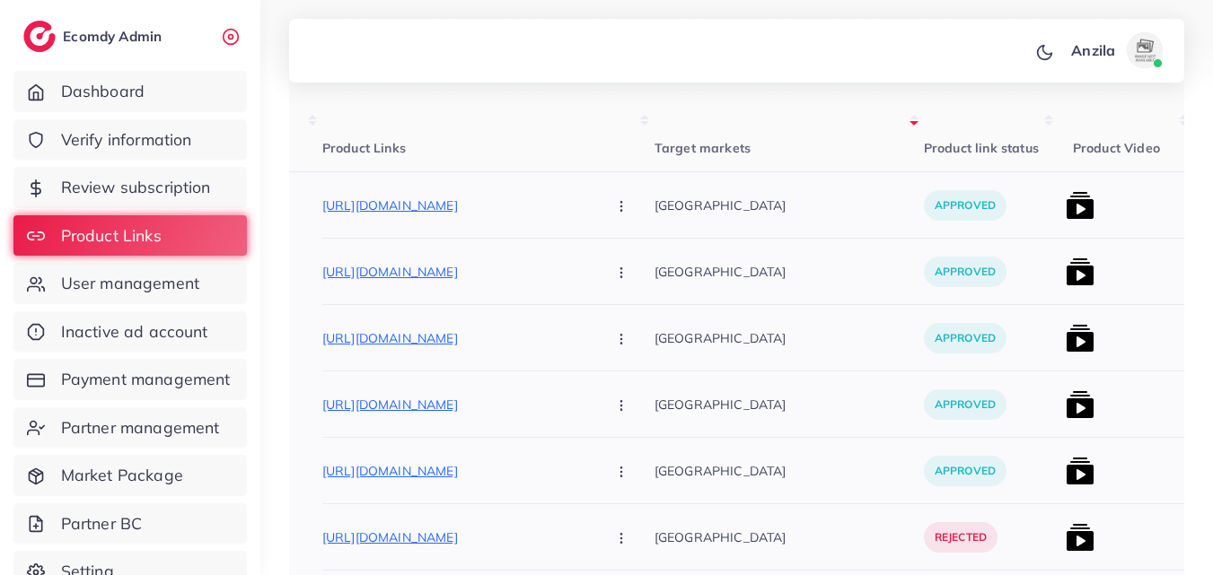
click at [1065, 209] on img at bounding box center [1079, 205] width 29 height 29
click at [1065, 210] on img at bounding box center [1079, 205] width 29 height 29
click at [1065, 203] on img at bounding box center [1079, 205] width 29 height 29
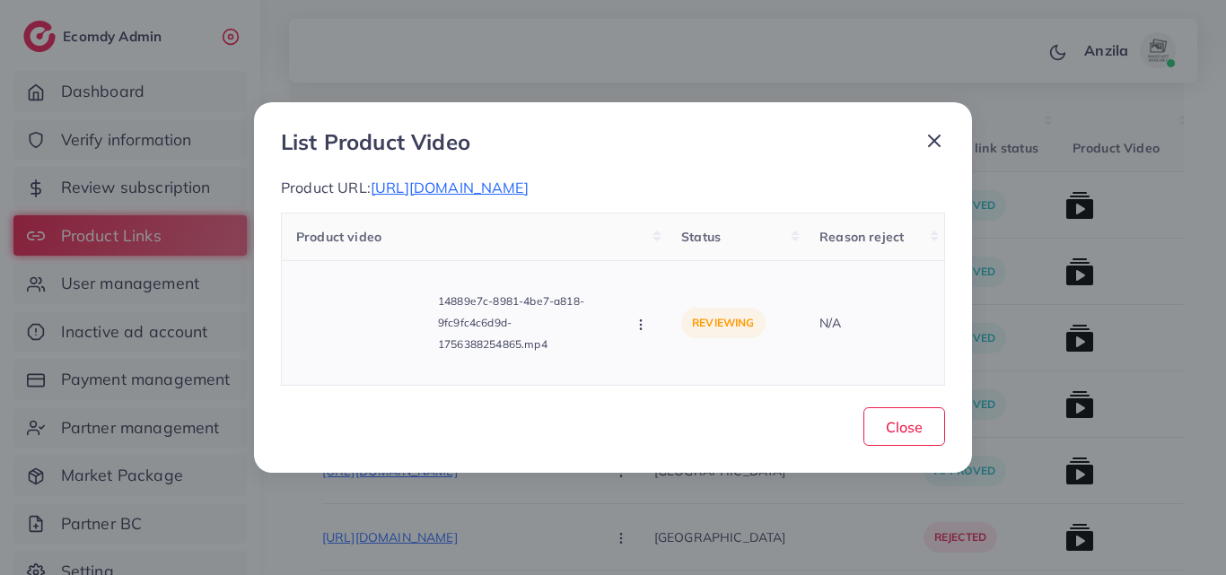
click at [643, 332] on icon "button" at bounding box center [641, 325] width 14 height 14
click at [678, 250] on span "Approve" at bounding box center [701, 244] width 59 height 18
click at [678, 250] on div "Product video Status Reason reject 14889e7c-8981-4be7-a818-9fc9fc4c6d9d-1756388…" at bounding box center [613, 299] width 664 height 173
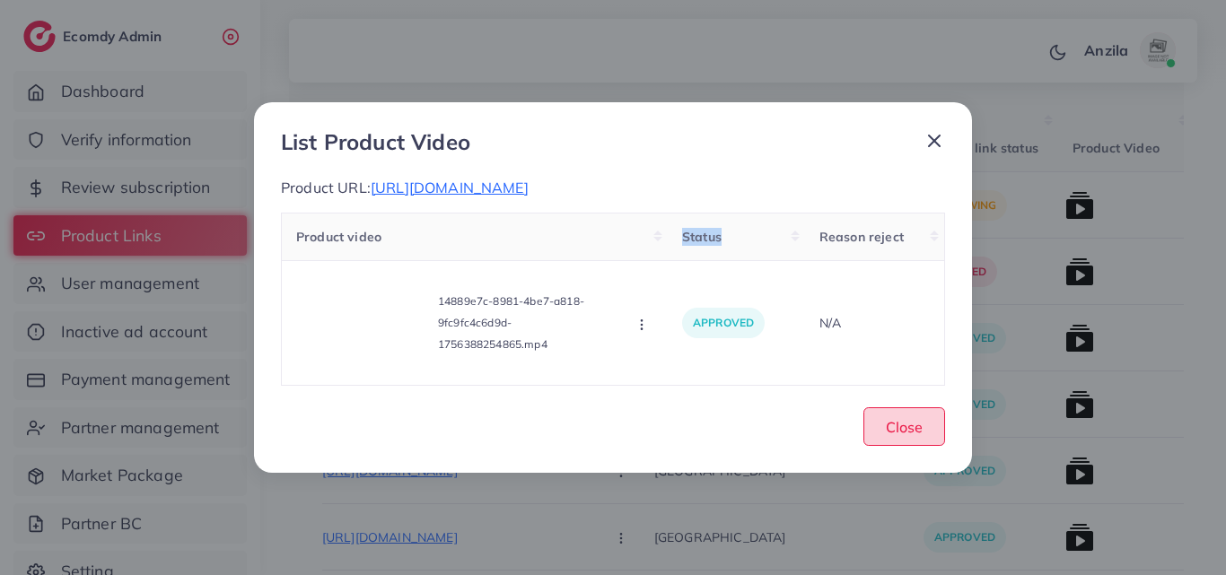
drag, startPoint x: 890, startPoint y: 446, endPoint x: 913, endPoint y: 436, distance: 24.5
click at [913, 436] on span "Close" at bounding box center [904, 427] width 37 height 18
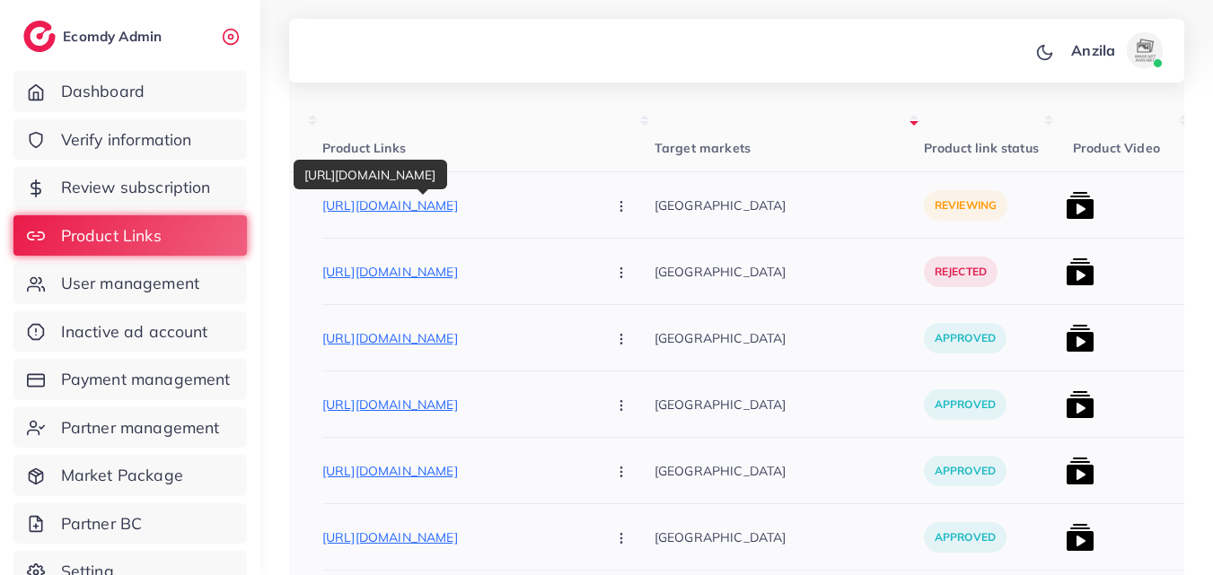
click at [501, 202] on p "[URL][DOMAIN_NAME]" at bounding box center [456, 206] width 269 height 22
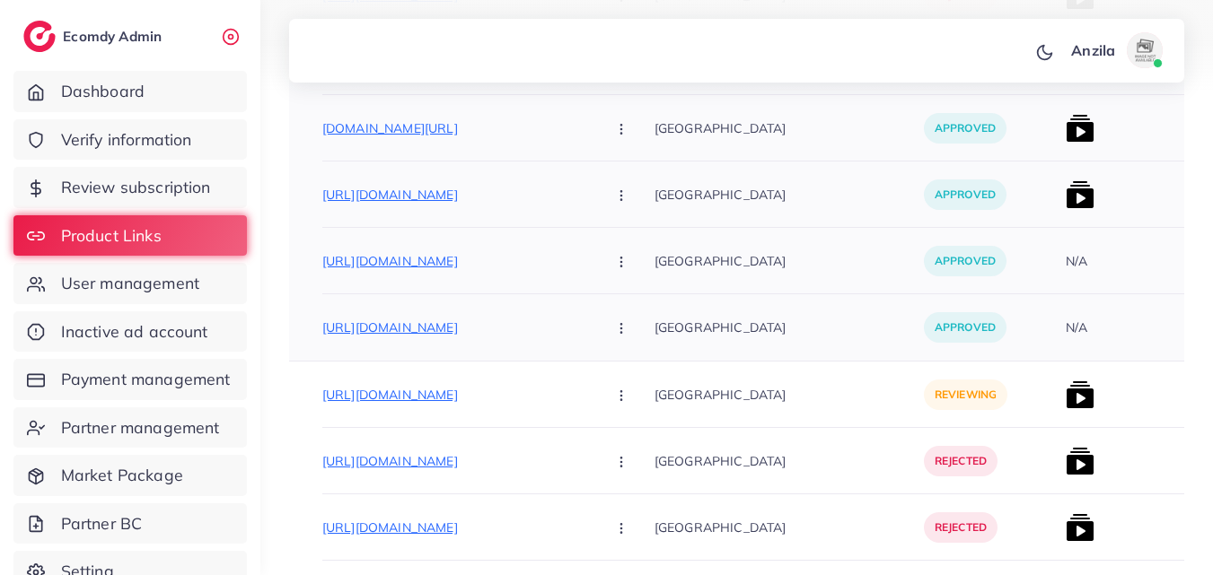
scroll to position [1436, 0]
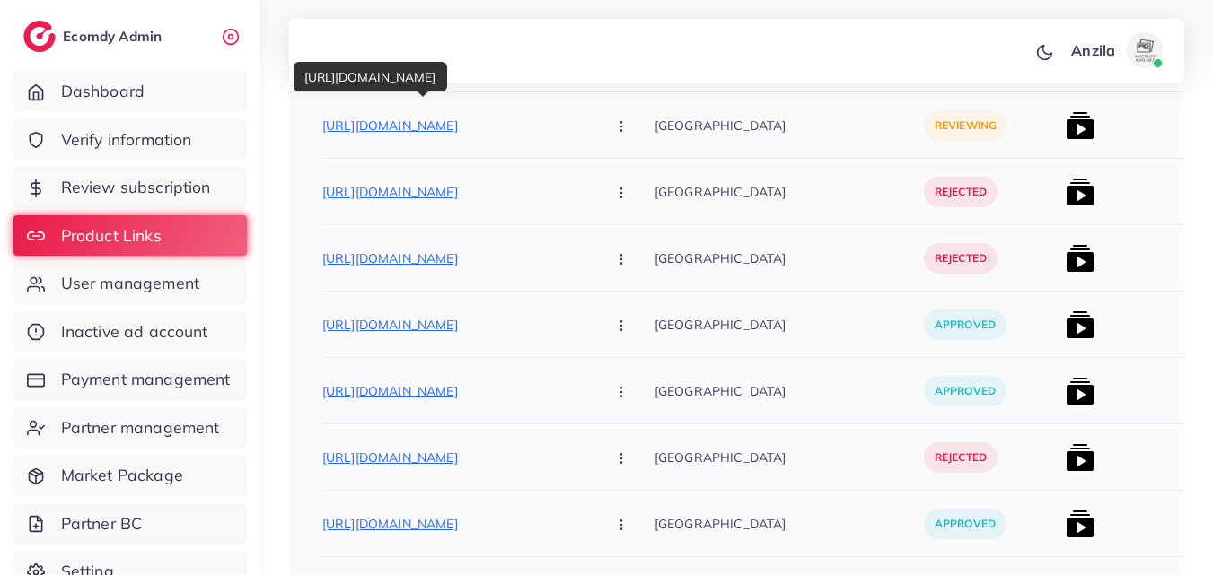
click at [503, 124] on p "[URL][DOMAIN_NAME]" at bounding box center [456, 126] width 269 height 22
click at [591, 112] on button "button" at bounding box center [622, 125] width 63 height 40
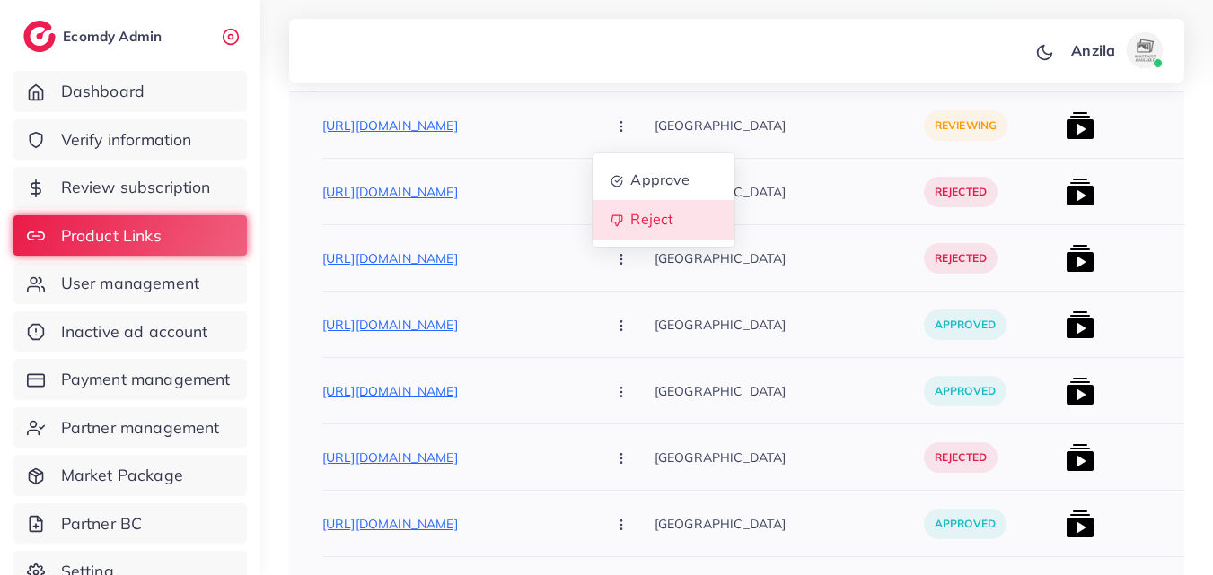
click at [630, 214] on span "Reject" at bounding box center [651, 220] width 43 height 18
click at [0, 0] on div at bounding box center [0, 0] width 0 height 0
click at [614, 120] on icon "button" at bounding box center [621, 126] width 14 height 14
click at [637, 227] on span "Reject" at bounding box center [651, 220] width 43 height 18
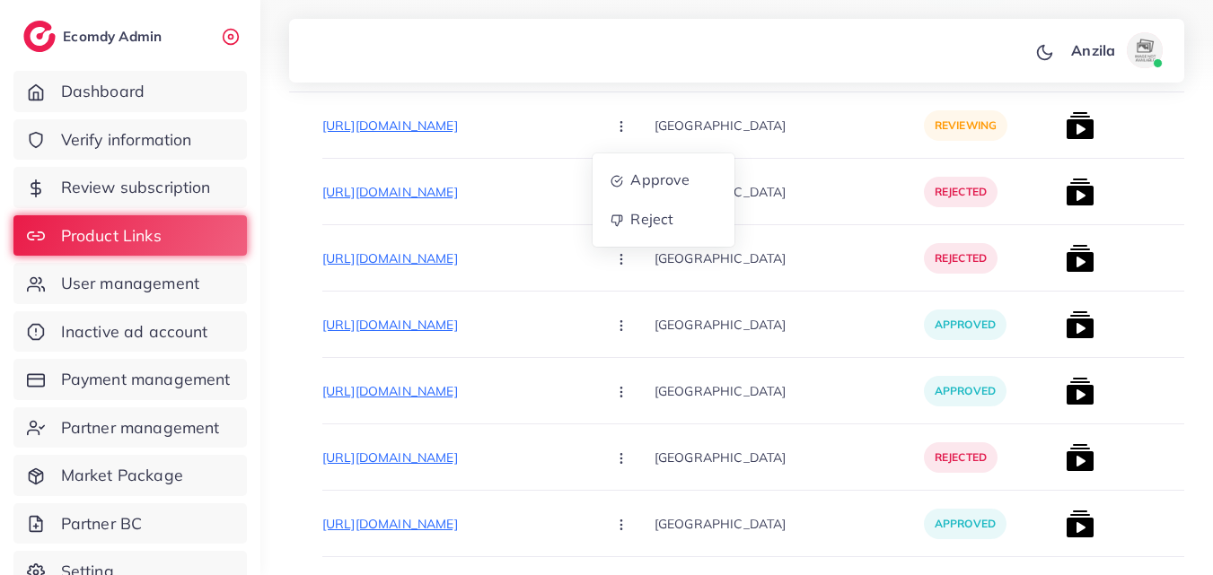
click at [0, 0] on div at bounding box center [0, 0] width 0 height 0
click at [595, 134] on button "button" at bounding box center [622, 125] width 63 height 40
click at [612, 229] on link "Reject" at bounding box center [663, 219] width 142 height 39
click at [0, 0] on div at bounding box center [0, 0] width 0 height 0
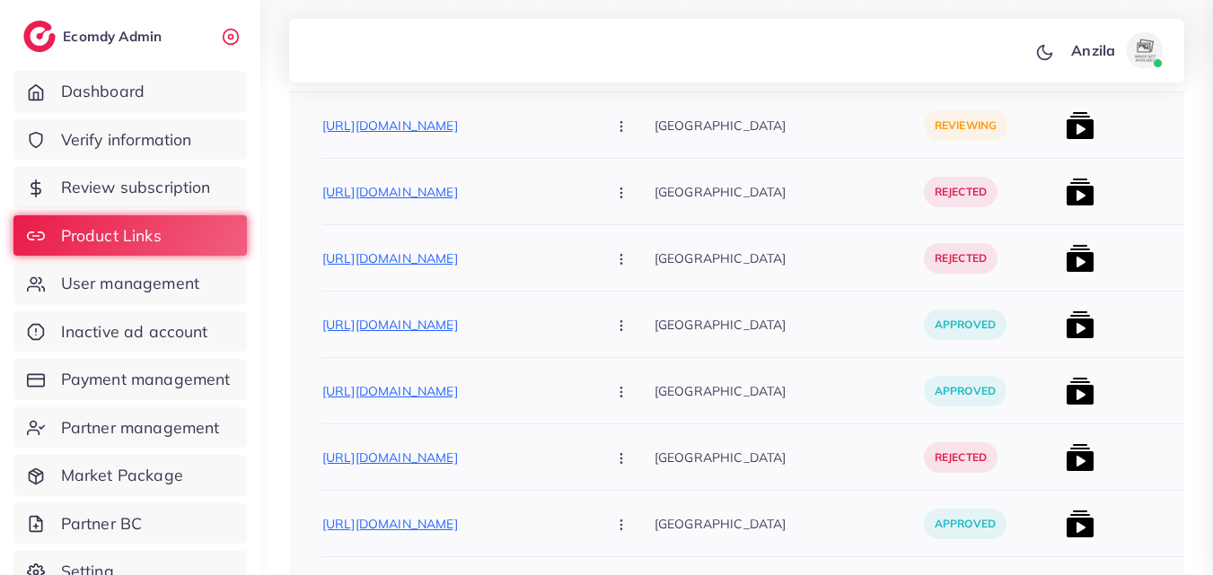
click at [614, 119] on icon "button" at bounding box center [621, 126] width 14 height 14
click at [656, 205] on link "Reject" at bounding box center [663, 219] width 142 height 39
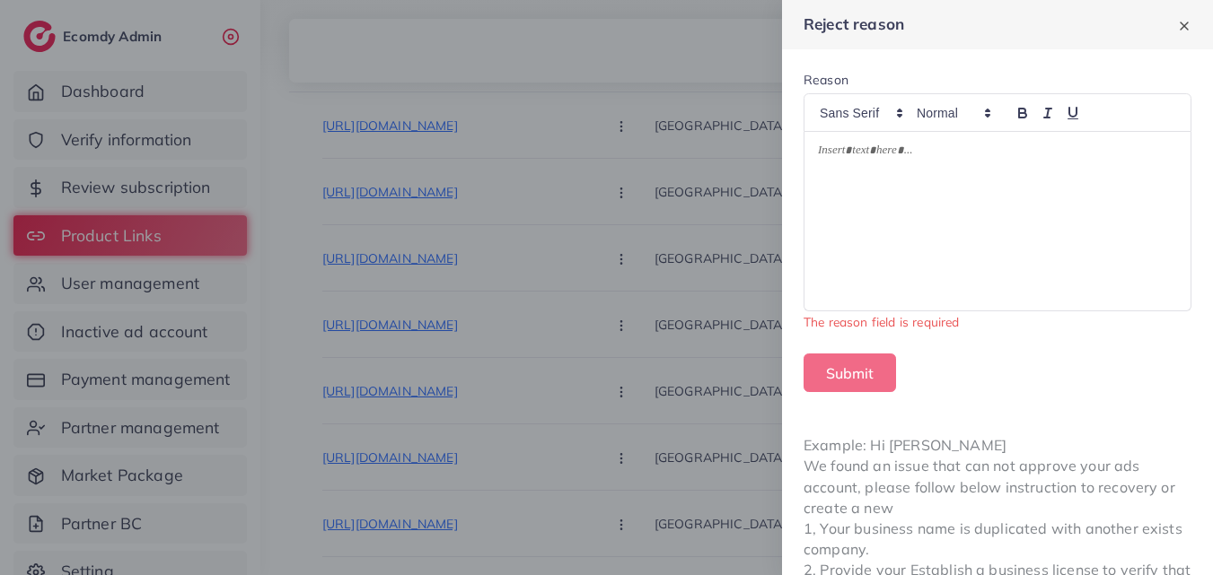
click at [871, 164] on div at bounding box center [997, 221] width 386 height 179
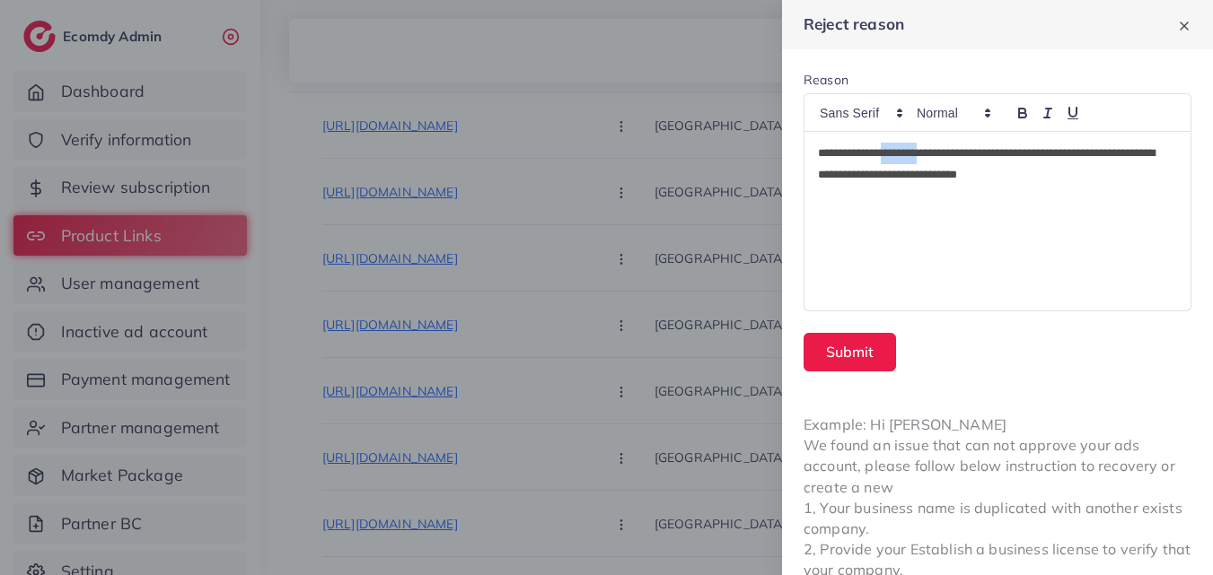
drag, startPoint x: 902, startPoint y: 153, endPoint x: 944, endPoint y: 156, distance: 42.3
click at [944, 156] on p "**********" at bounding box center [991, 164] width 346 height 43
click at [907, 153] on p "**********" at bounding box center [991, 164] width 346 height 43
click at [934, 137] on div "**********" at bounding box center [997, 221] width 386 height 179
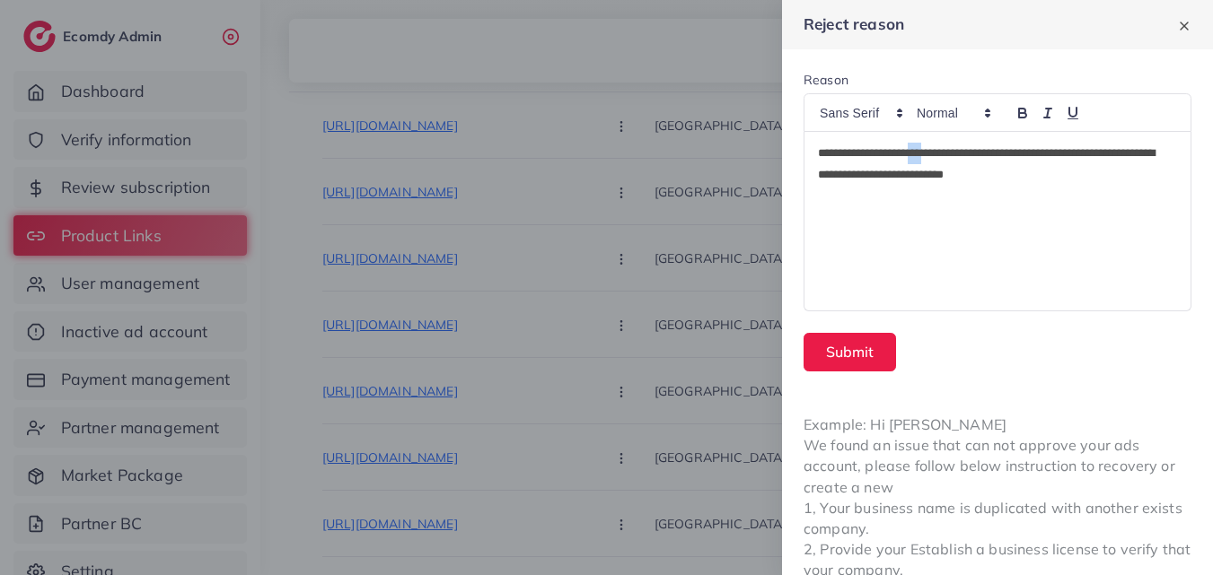
click at [934, 137] on div "**********" at bounding box center [997, 221] width 386 height 179
click at [924, 144] on p "**********" at bounding box center [991, 164] width 346 height 43
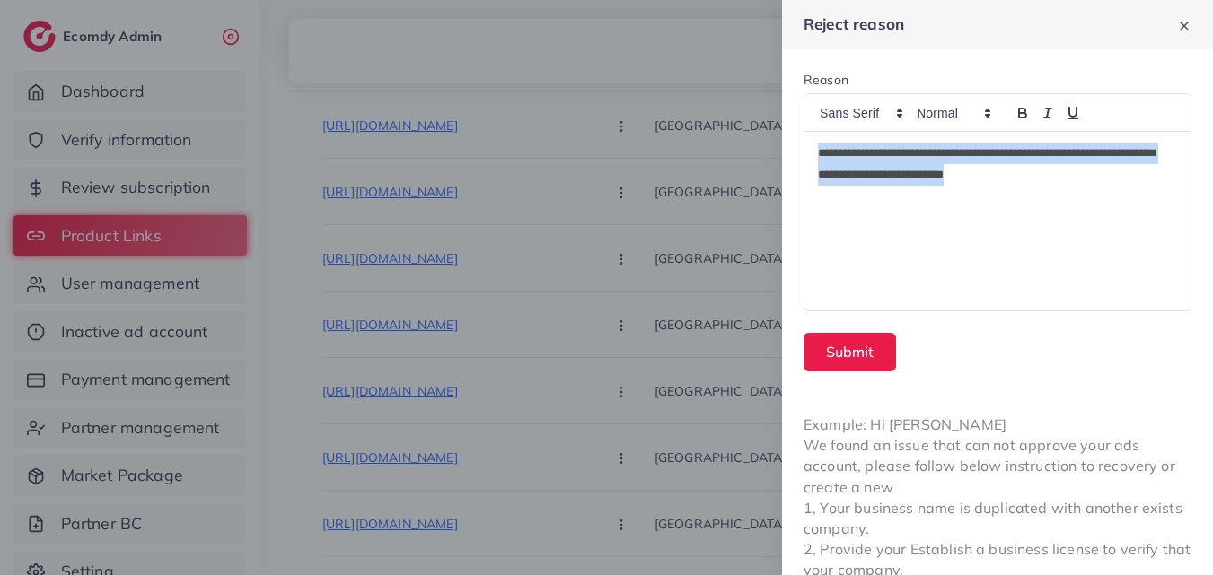
click at [919, 151] on p "**********" at bounding box center [991, 164] width 346 height 43
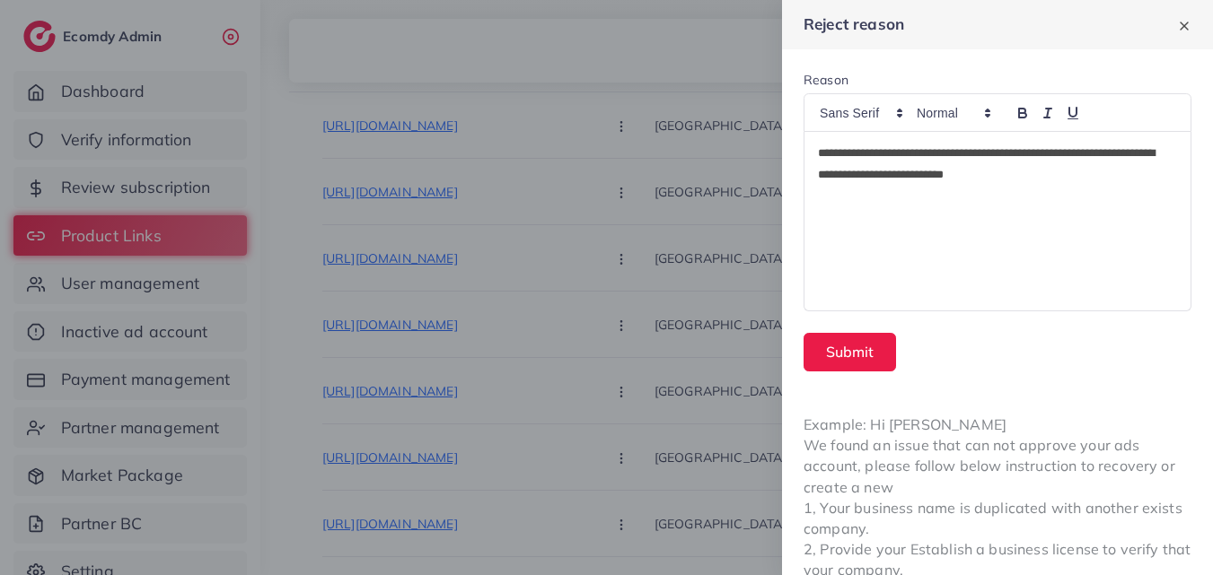
click at [934, 154] on p "**********" at bounding box center [991, 164] width 346 height 43
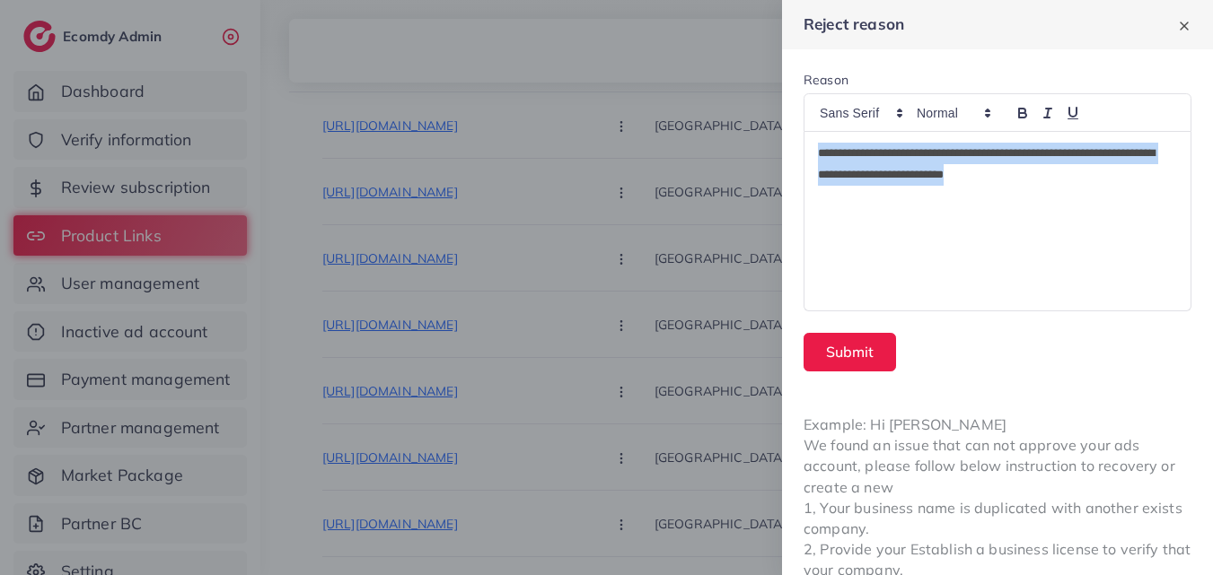
click at [932, 154] on p "**********" at bounding box center [991, 164] width 346 height 43
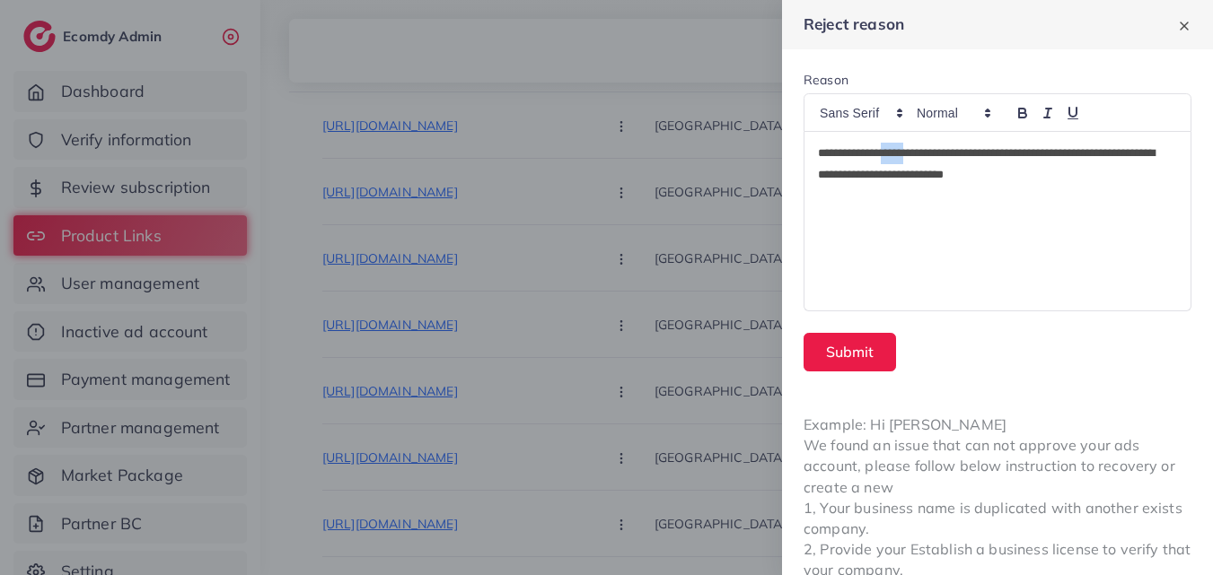
click at [946, 231] on div "**********" at bounding box center [997, 221] width 386 height 179
click at [941, 157] on p "**********" at bounding box center [991, 164] width 346 height 43
click at [936, 157] on p "**********" at bounding box center [991, 164] width 346 height 43
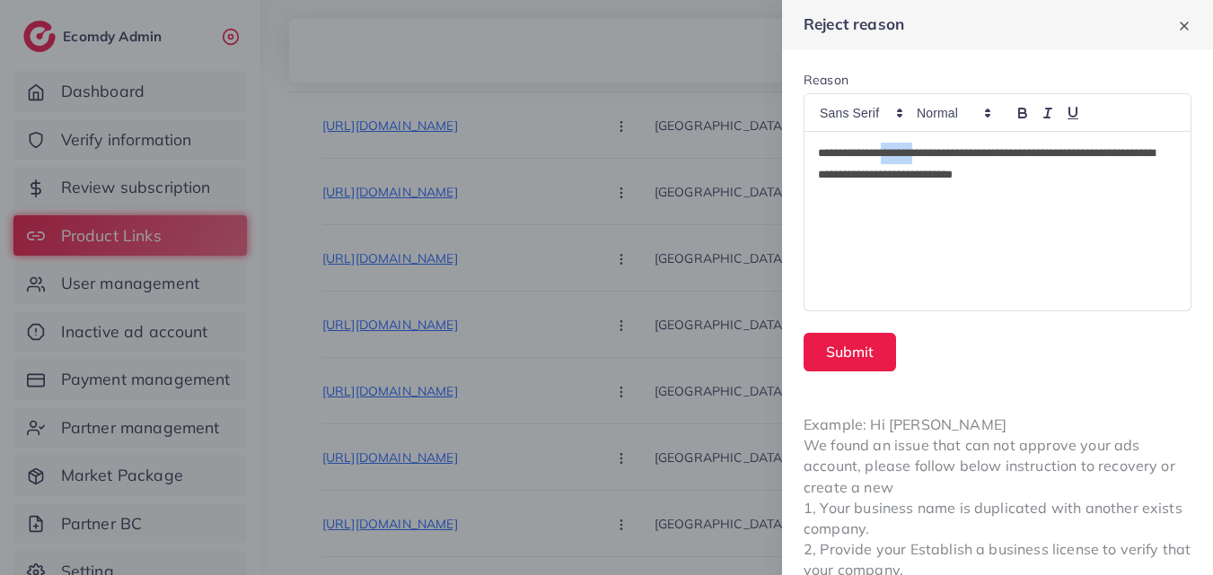
click at [936, 157] on p "**********" at bounding box center [991, 164] width 346 height 43
click at [932, 153] on p "**********" at bounding box center [991, 164] width 346 height 43
click at [941, 153] on p "**********" at bounding box center [991, 164] width 346 height 43
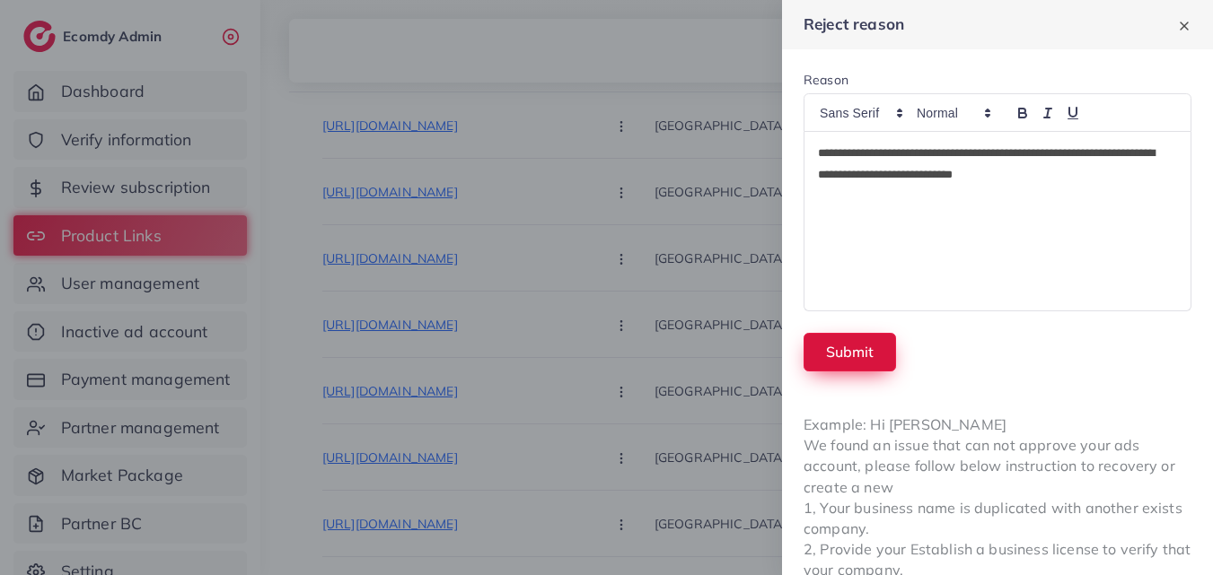
click at [847, 365] on button "Submit" at bounding box center [849, 352] width 92 height 39
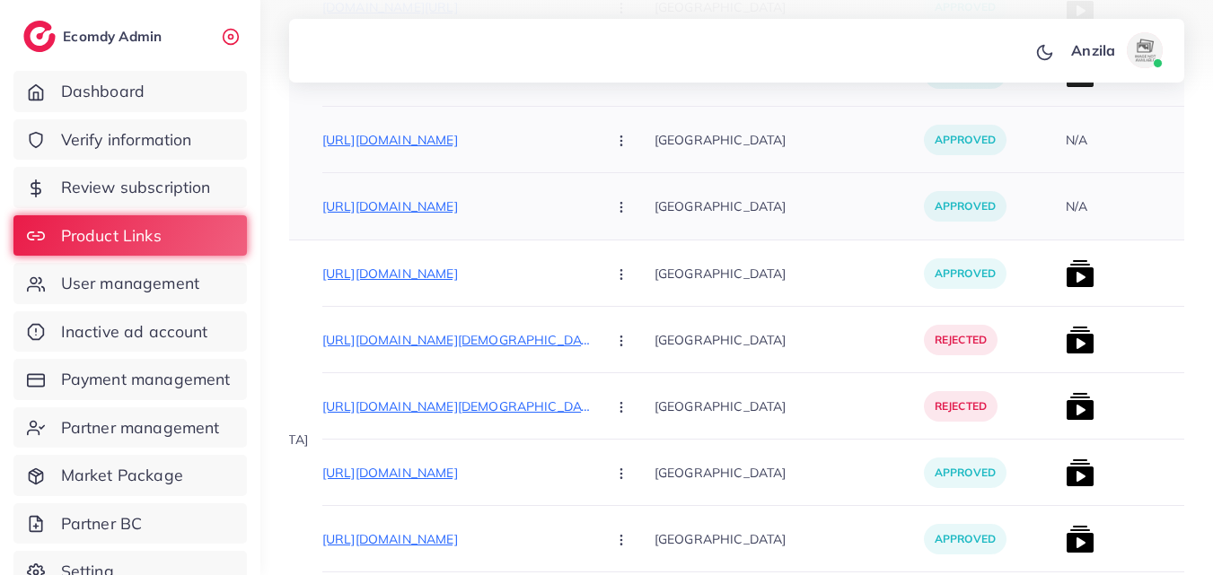
scroll to position [1256, 0]
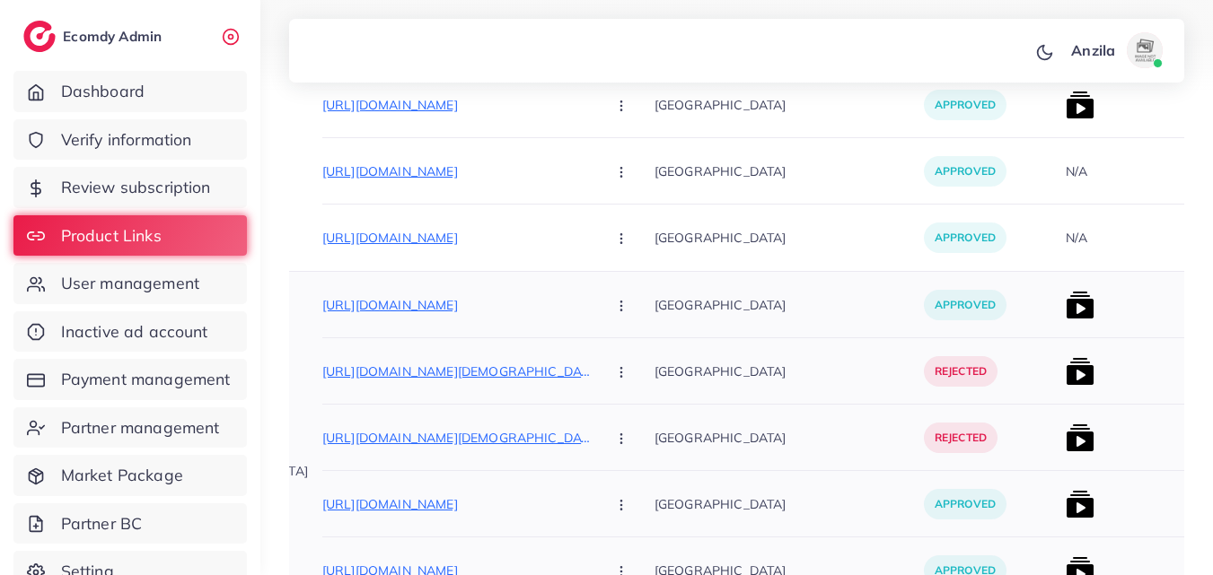
click at [1065, 300] on img at bounding box center [1079, 305] width 29 height 29
click at [1065, 298] on img at bounding box center [1079, 305] width 29 height 29
click at [1058, 295] on div at bounding box center [1125, 305] width 135 height 66
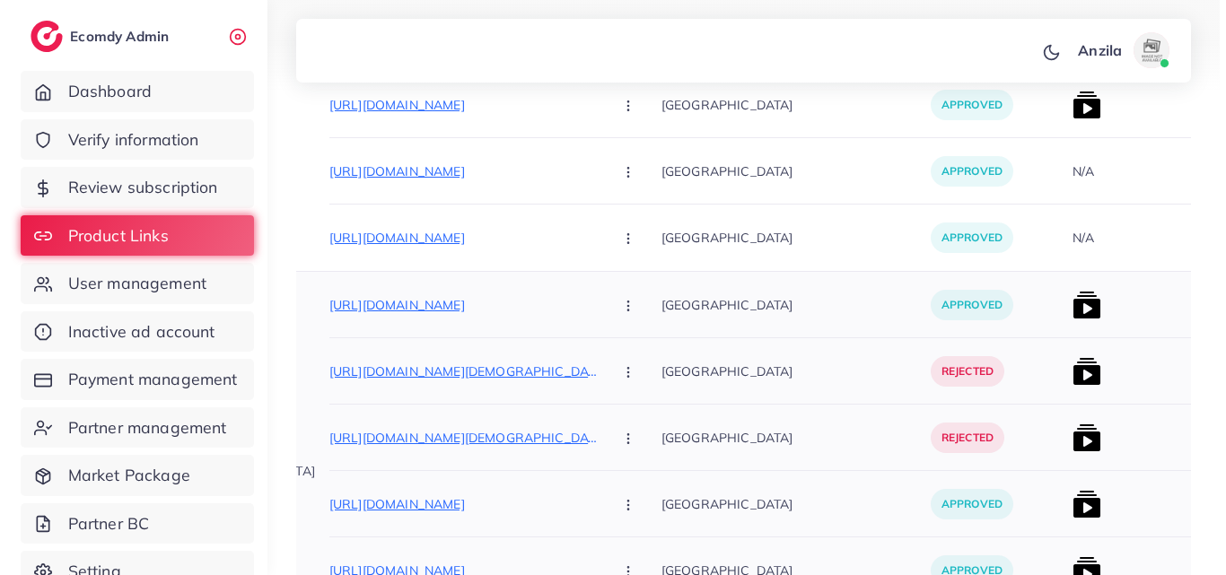
scroll to position [1346, 0]
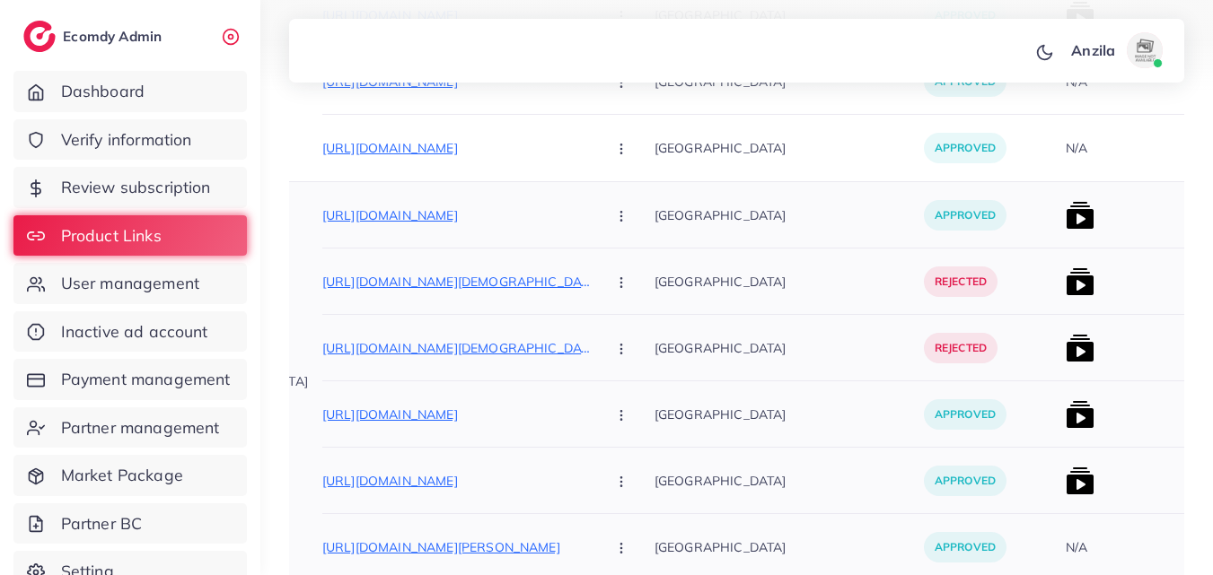
click at [1065, 215] on img at bounding box center [1079, 215] width 29 height 29
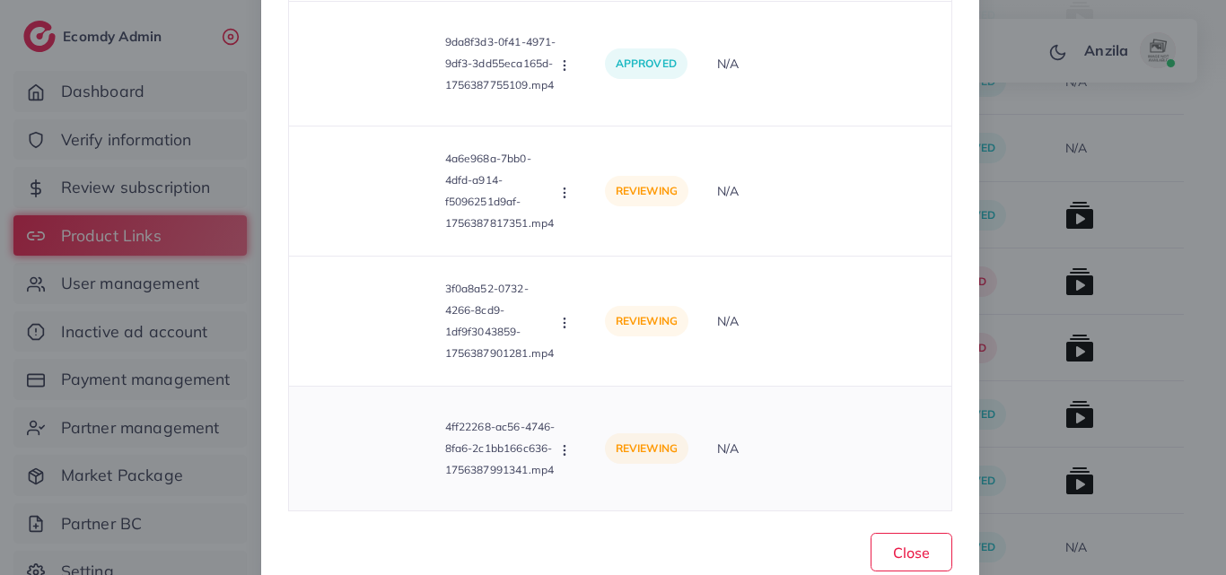
scroll to position [366, 0]
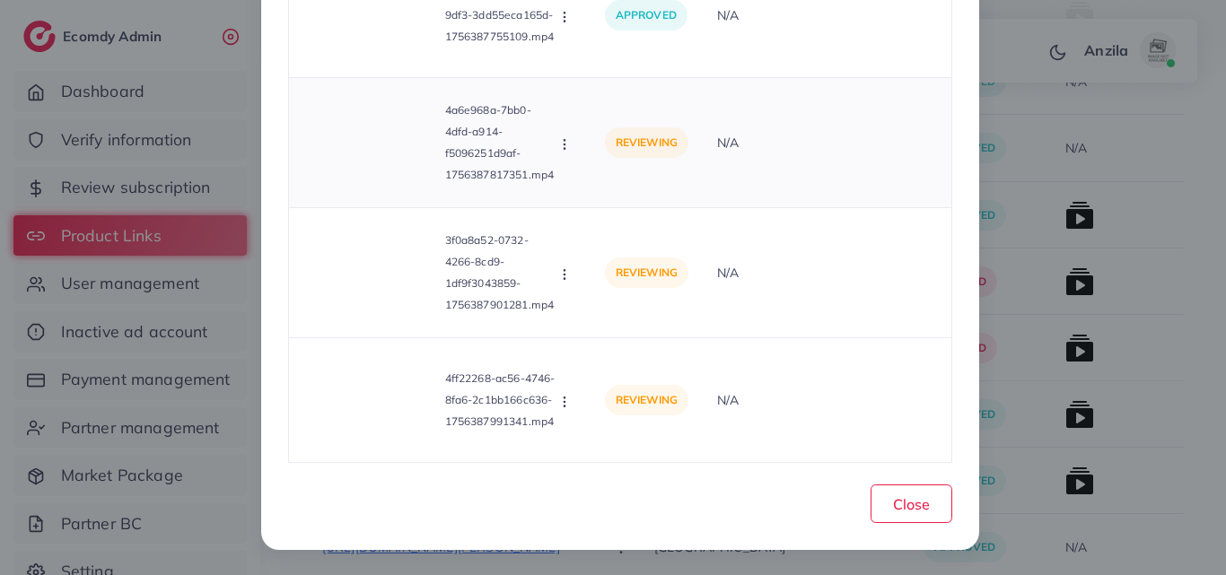
click at [567, 155] on div "4a6e968a-7bb0-4dfd-a914-f5096251d9af-1756387817351.mp4 Approve Reject" at bounding box center [439, 142] width 273 height 101
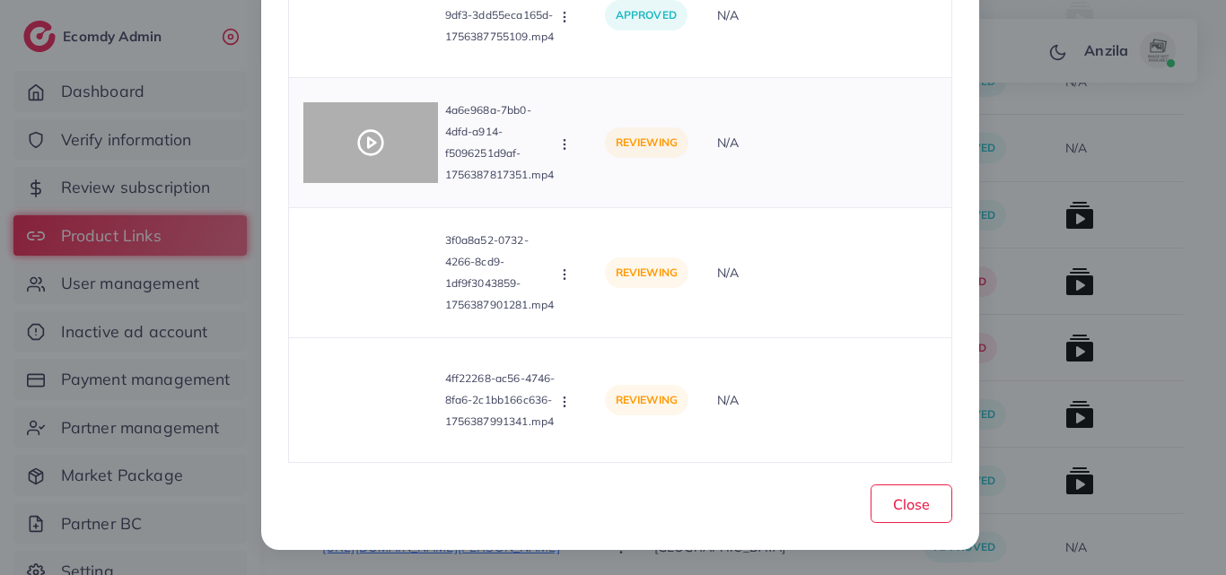
click at [388, 140] on div at bounding box center [370, 142] width 135 height 81
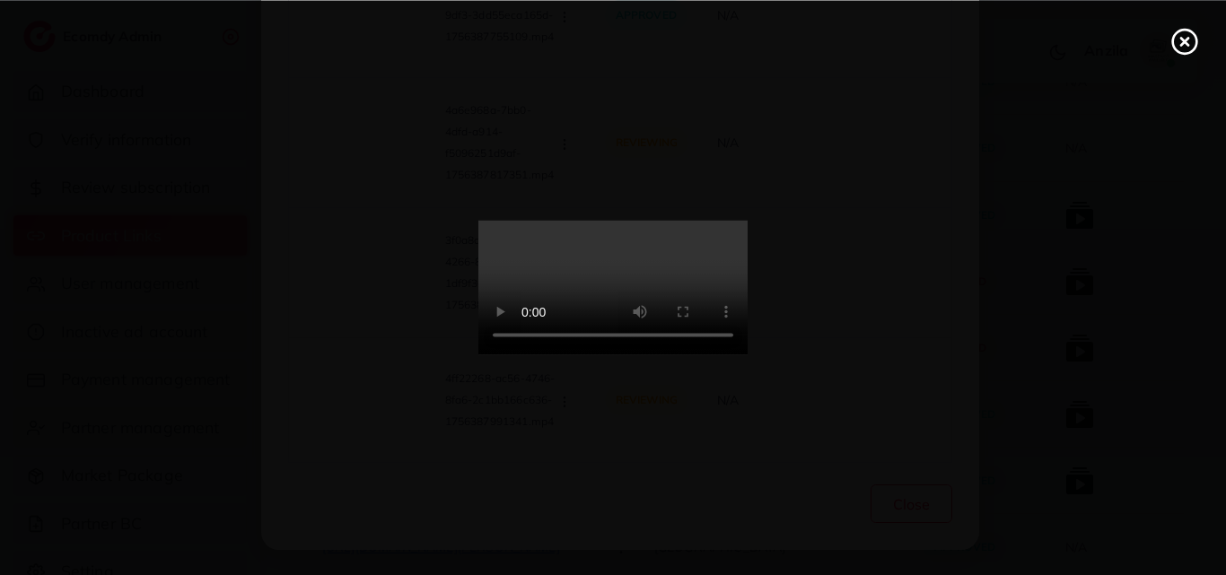
click at [1189, 44] on icon at bounding box center [1184, 41] width 29 height 29
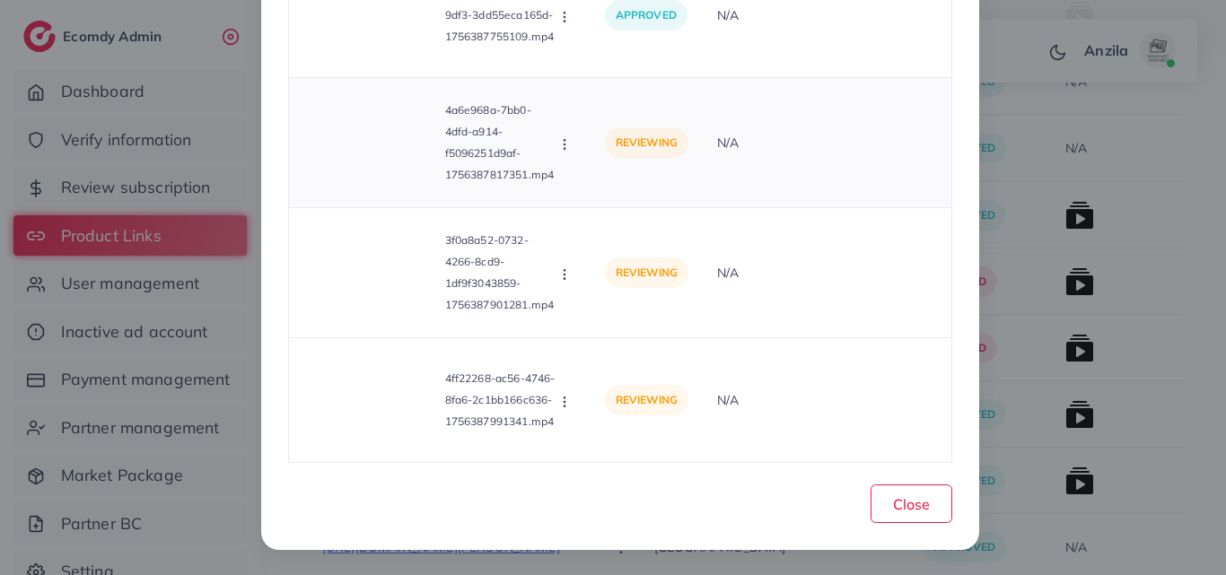
click at [561, 140] on icon "button" at bounding box center [564, 144] width 14 height 14
click at [624, 199] on link "Approve" at bounding box center [628, 187] width 142 height 39
click at [624, 199] on div "Product video Status Reason reject 35e67329-2e92-4b3c-ba88-0c0816cca565-1756383…" at bounding box center [620, 119] width 664 height 688
click at [884, 225] on td "N/A" at bounding box center [827, 273] width 249 height 130
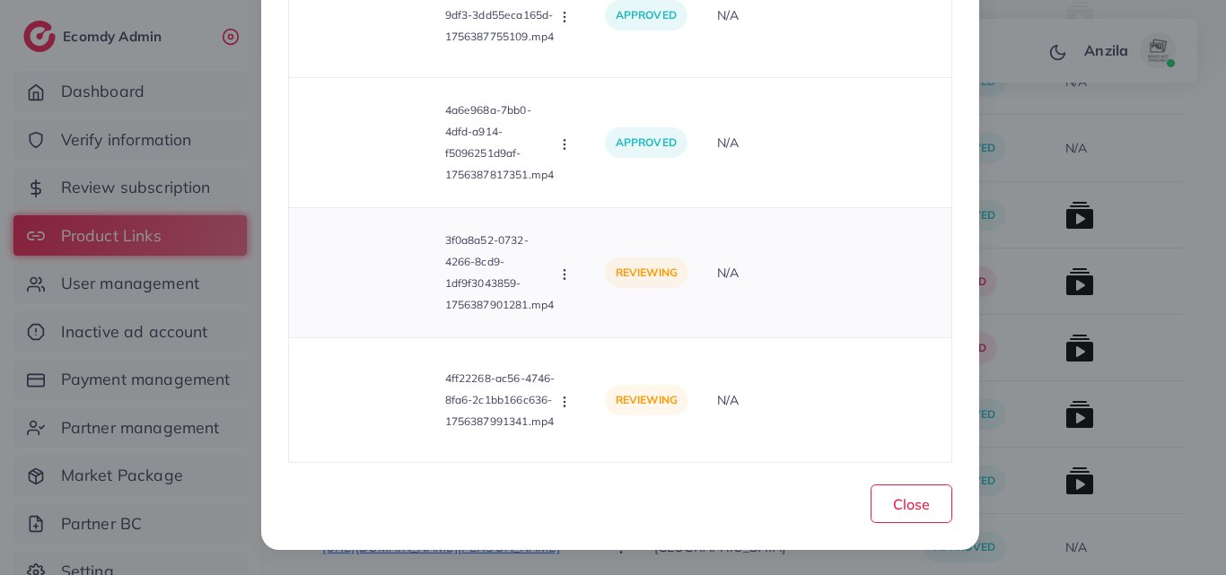
click at [884, 225] on td "N/A" at bounding box center [827, 273] width 249 height 130
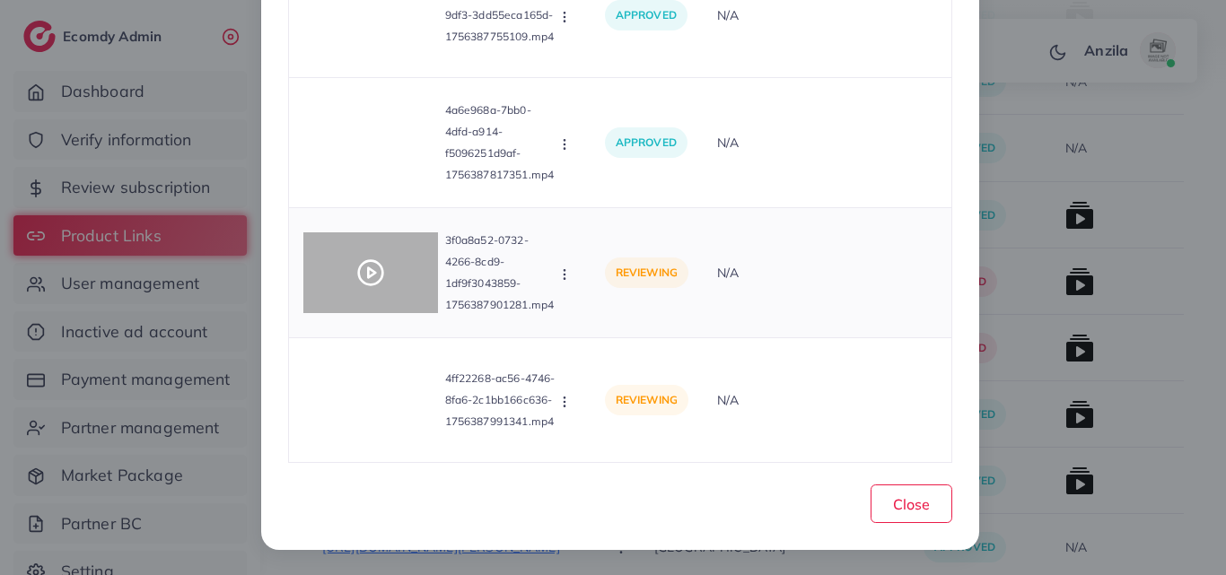
click at [356, 264] on icon at bounding box center [370, 272] width 29 height 29
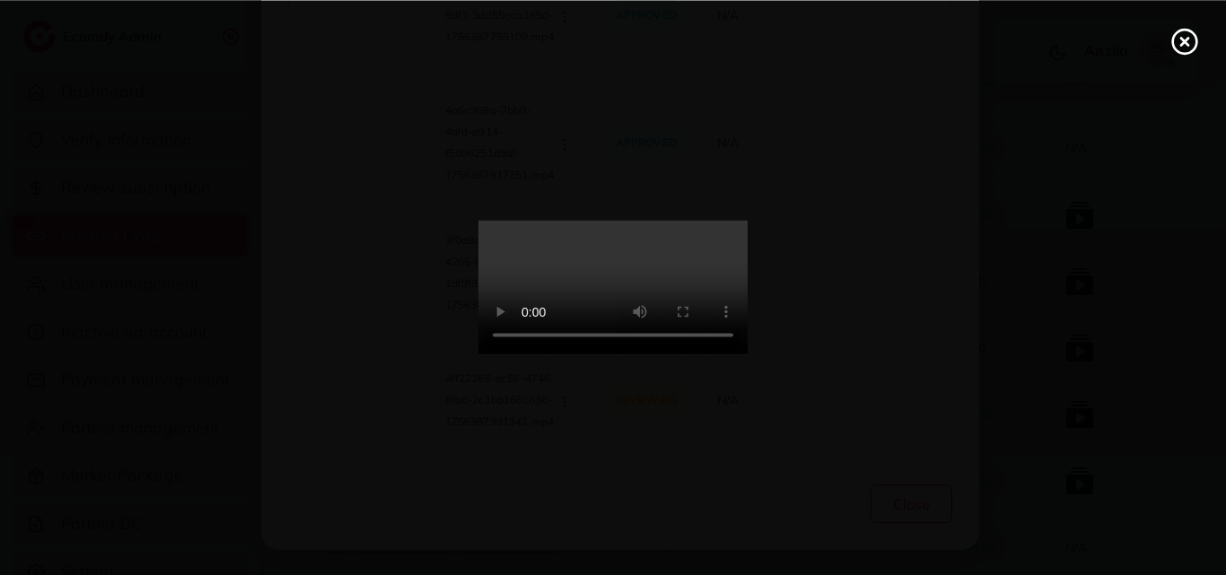
click at [682, 250] on video at bounding box center [612, 288] width 269 height 135
click at [682, 328] on video at bounding box center [612, 288] width 269 height 135
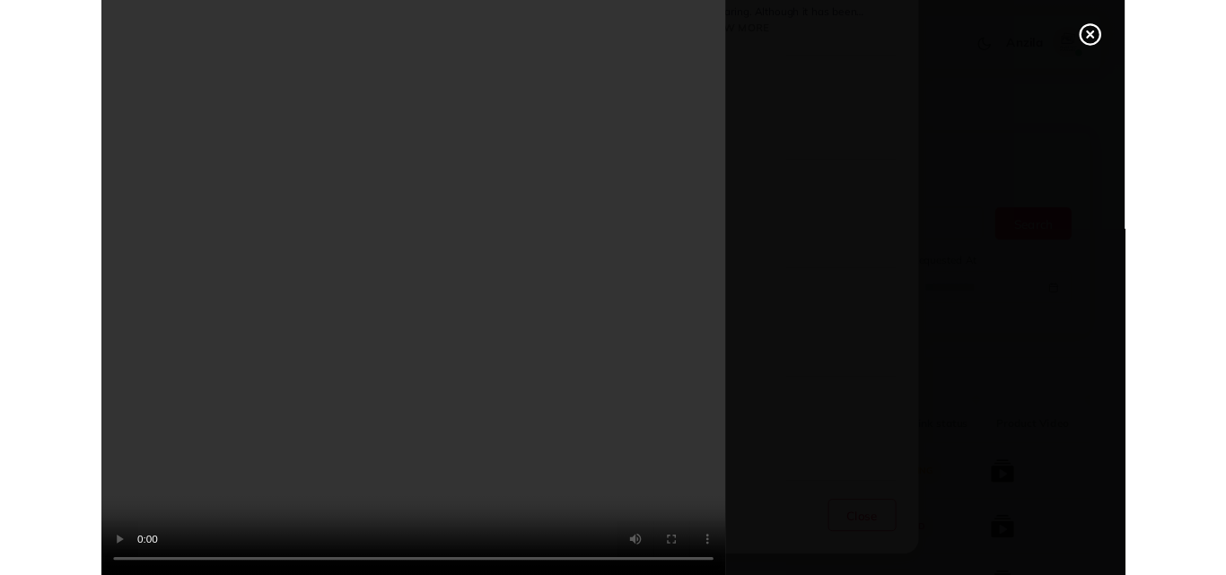
scroll to position [252, 0]
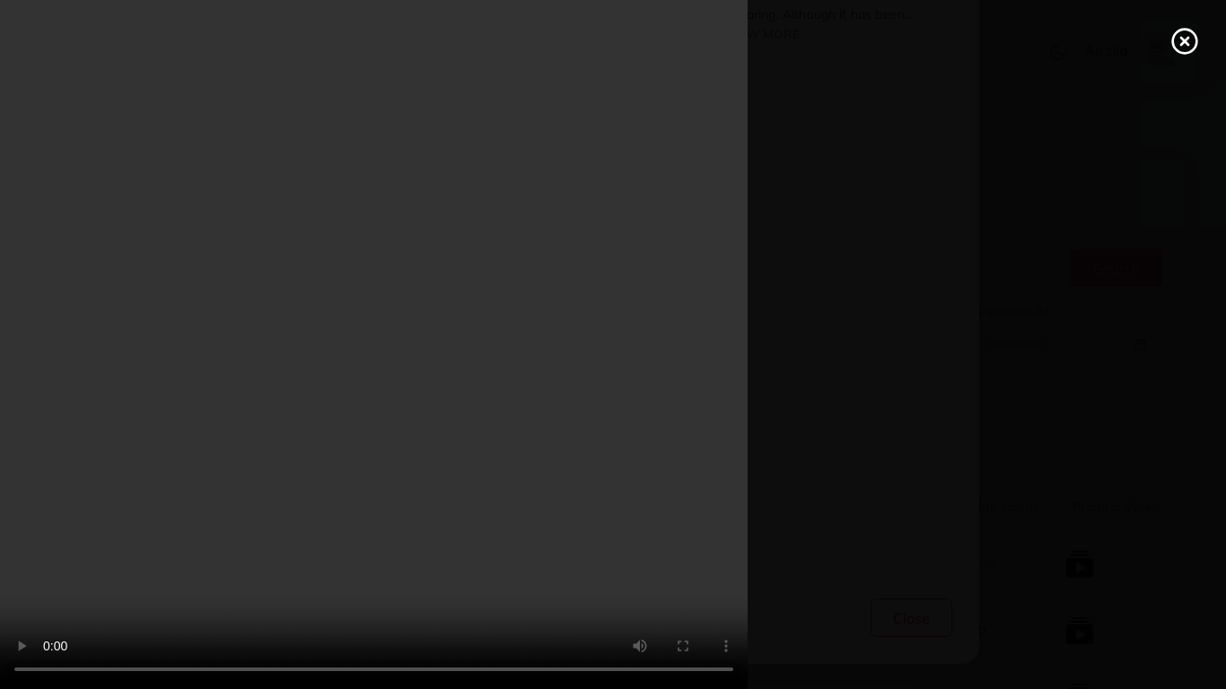
click at [1150, 573] on div at bounding box center [613, 344] width 1226 height 689
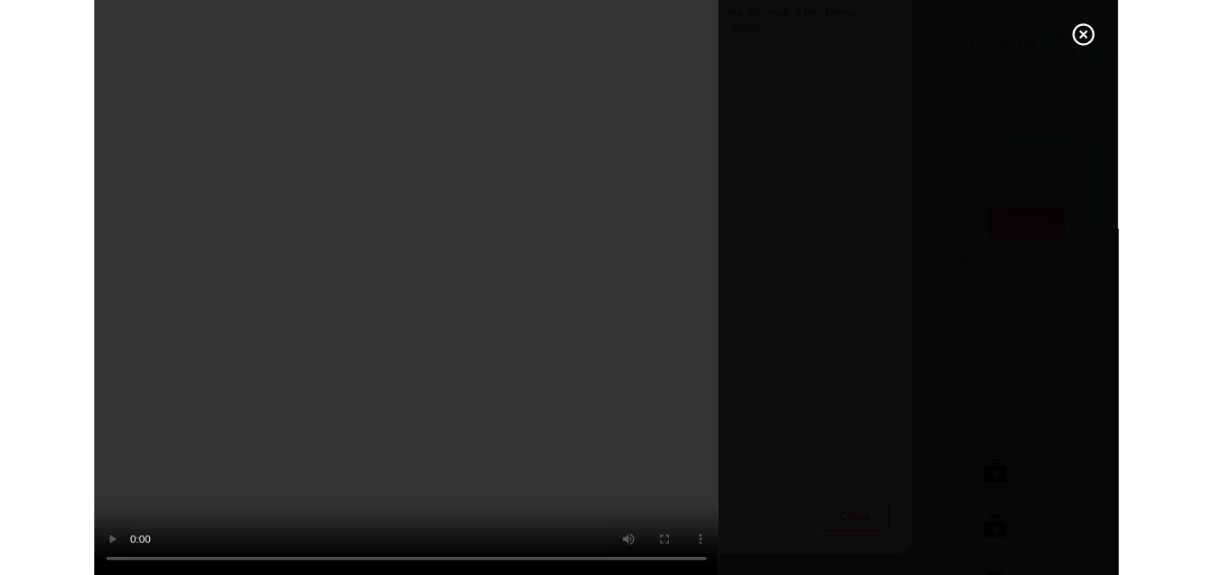
scroll to position [366, 0]
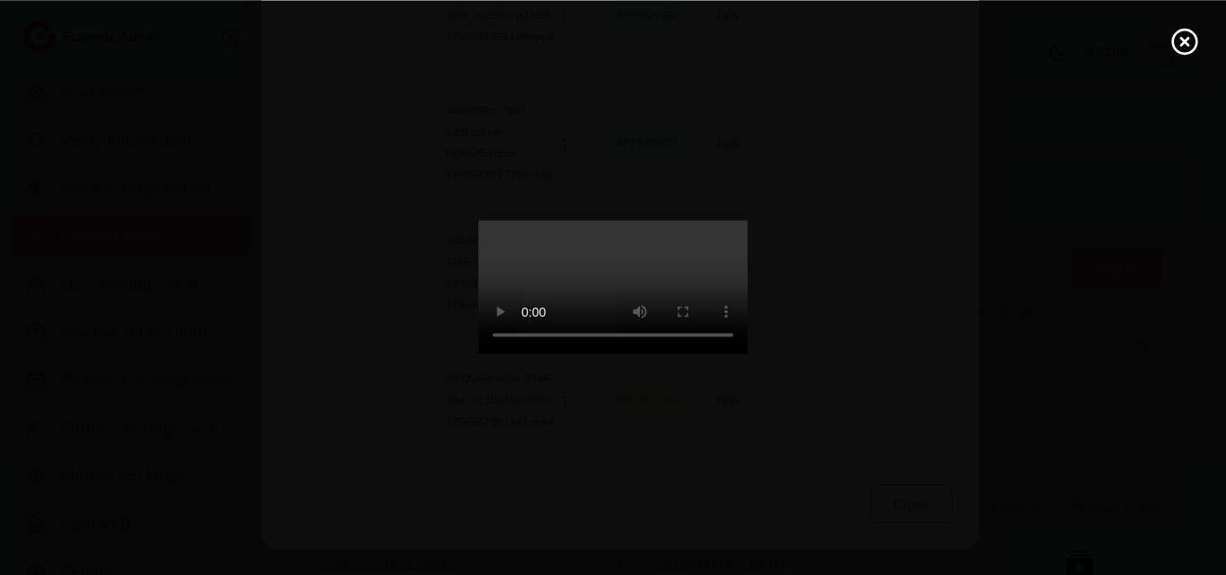
click at [1186, 39] on line at bounding box center [1184, 41] width 7 height 7
click at [1186, 39] on div "List Product Video Product URL: [URL][DOMAIN_NAME] Product video Status Reason …" at bounding box center [613, 287] width 1226 height 575
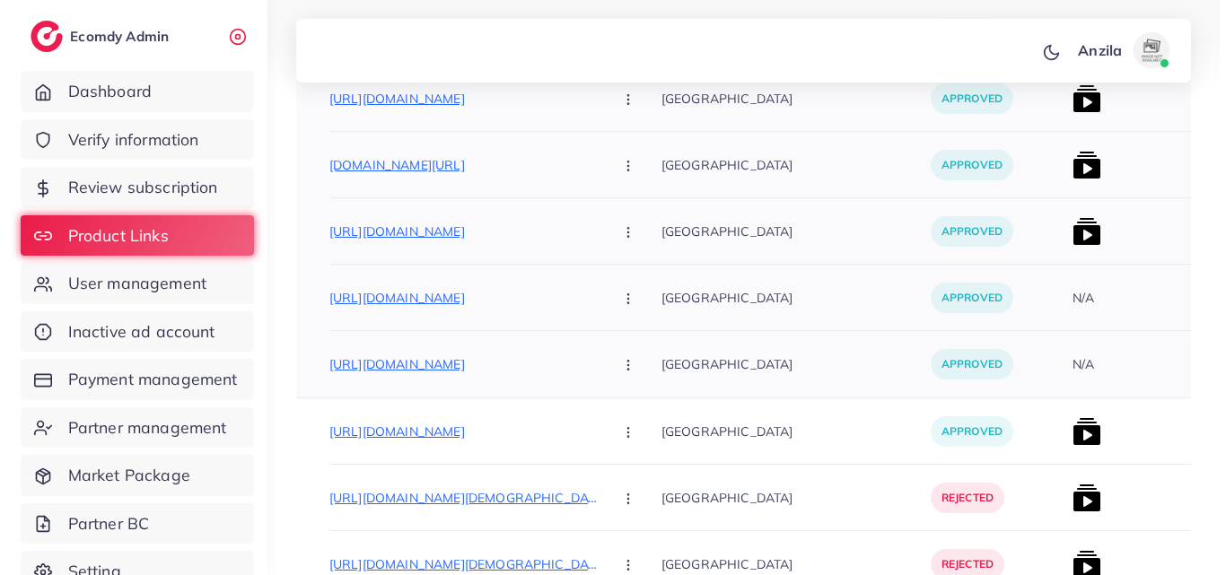
scroll to position [1167, 0]
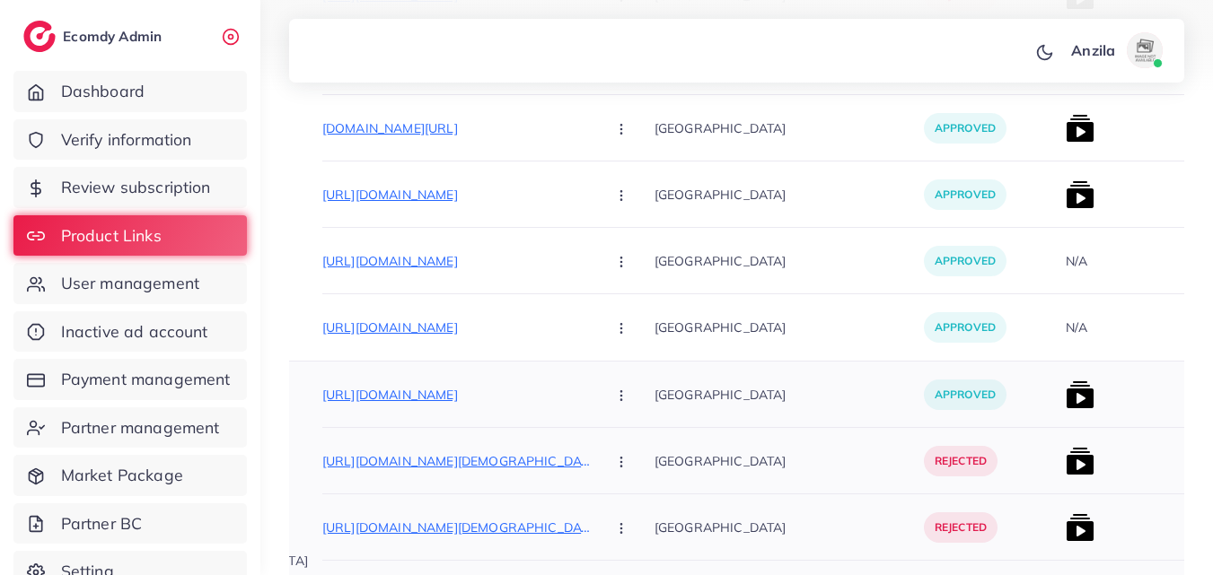
click at [1065, 391] on img at bounding box center [1079, 395] width 29 height 29
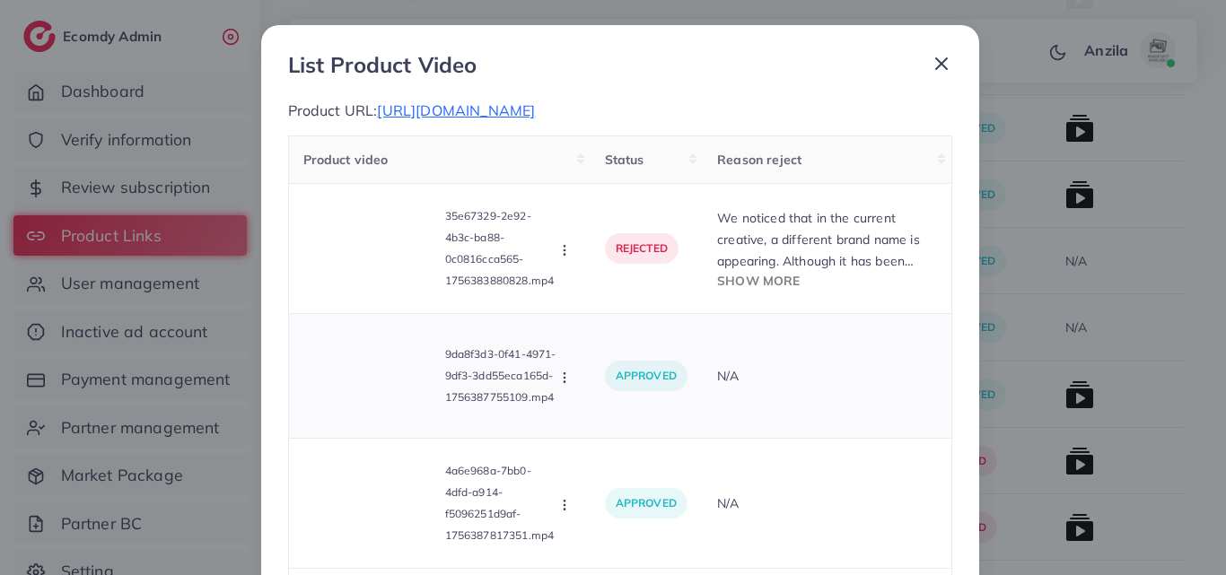
scroll to position [0, 0]
click at [564, 267] on div "35e67329-2e92-4b3c-ba88-0c0816cca565-1756383880828.mp4 Approve Reject" at bounding box center [439, 248] width 273 height 101
click at [565, 274] on tbody "35e67329-2e92-4b3c-ba88-0c0816cca565-1756383880828.mp4 Approve Reject rejected …" at bounding box center [619, 504] width 663 height 640
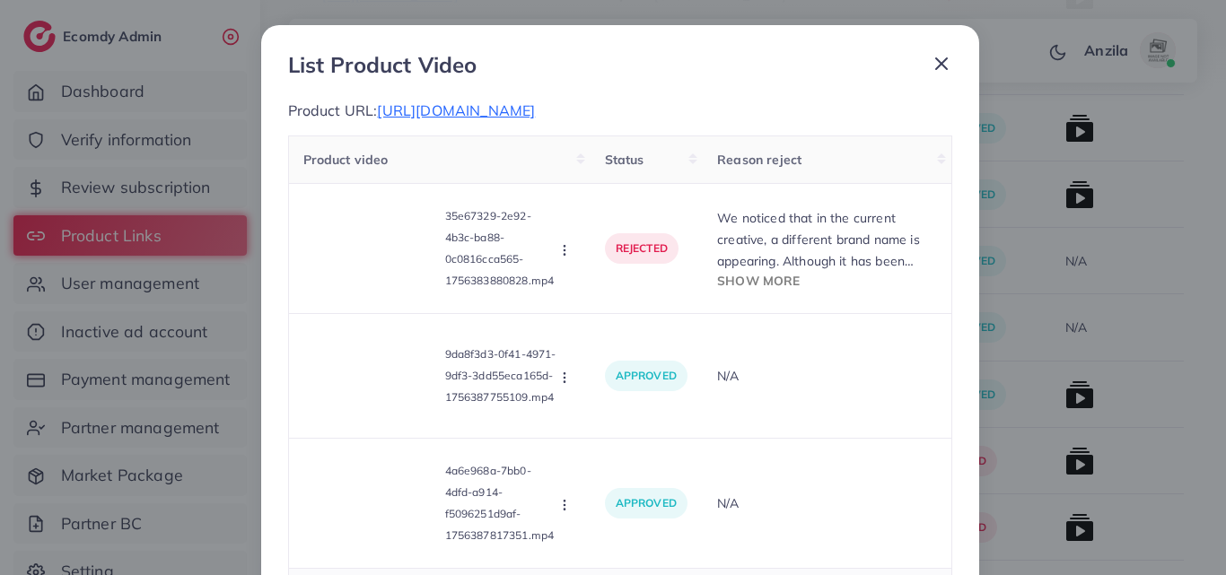
scroll to position [366, 0]
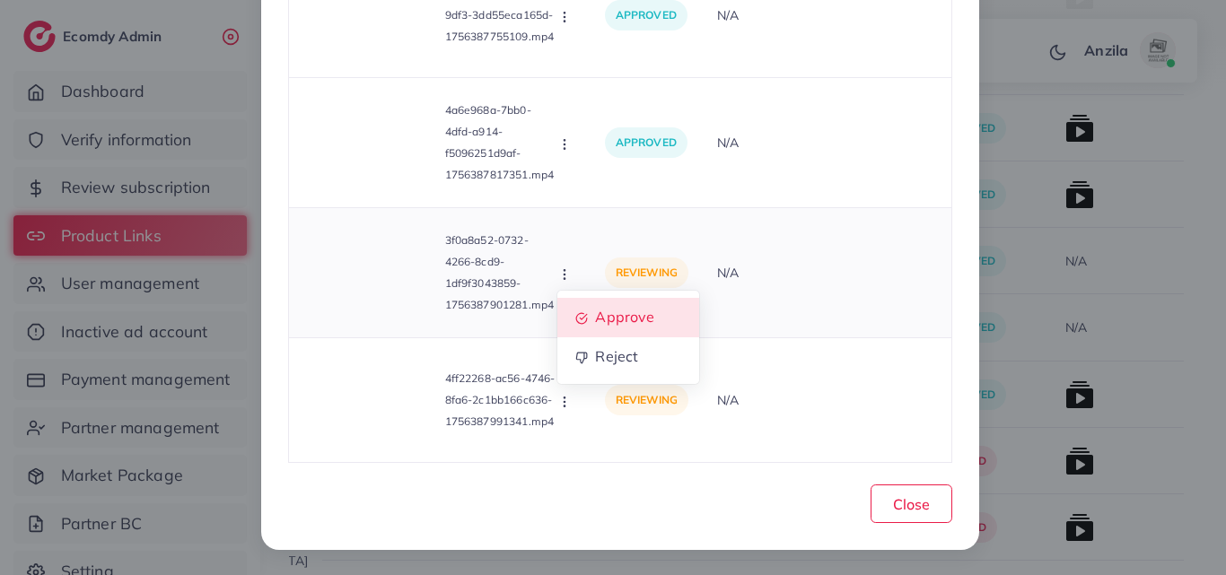
click at [603, 320] on span "Approve" at bounding box center [624, 317] width 59 height 18
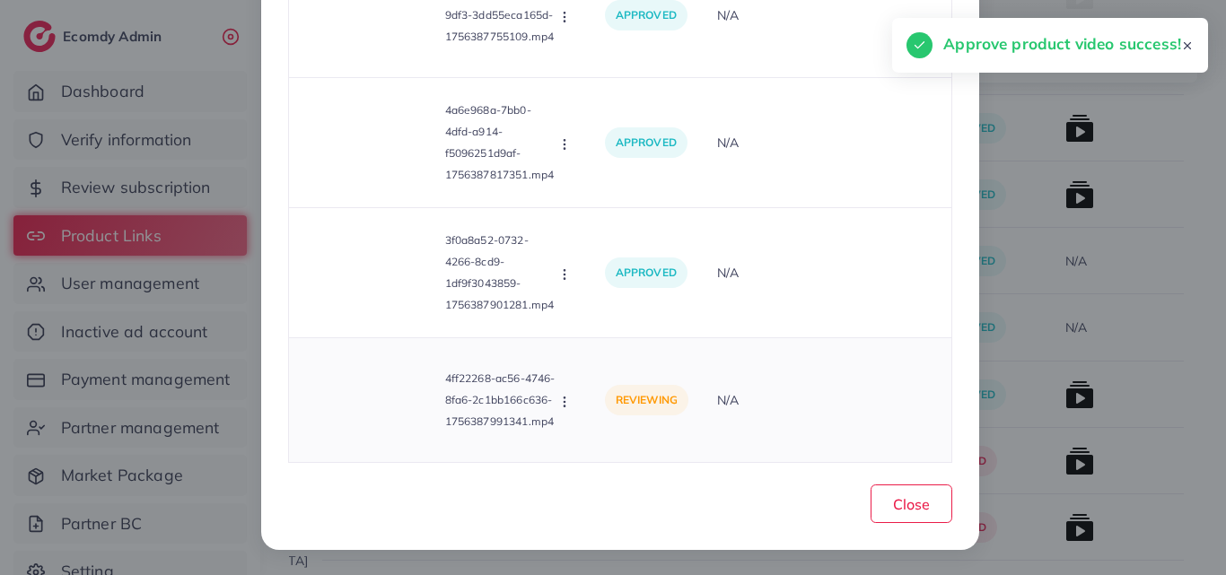
click at [549, 390] on p "4ff22268-ac56-4746-8fa6-2c1bb166c636-1756387991341.mp4" at bounding box center [500, 400] width 111 height 65
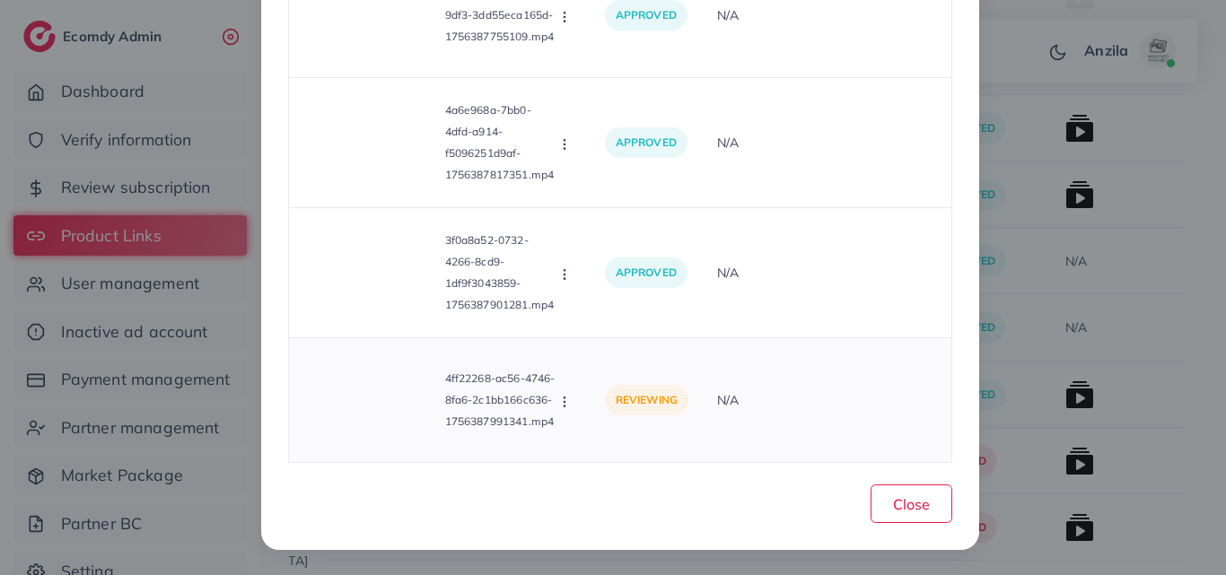
drag, startPoint x: 562, startPoint y: 402, endPoint x: 566, endPoint y: 394, distance: 9.2
click at [564, 400] on icon "button" at bounding box center [564, 402] width 14 height 14
click at [575, 318] on icon at bounding box center [581, 318] width 13 height 13
click at [572, 318] on div "Product video Status Reason reject 35e67329-2e92-4b3c-ba88-0c0816cca565-1756383…" at bounding box center [620, 119] width 664 height 688
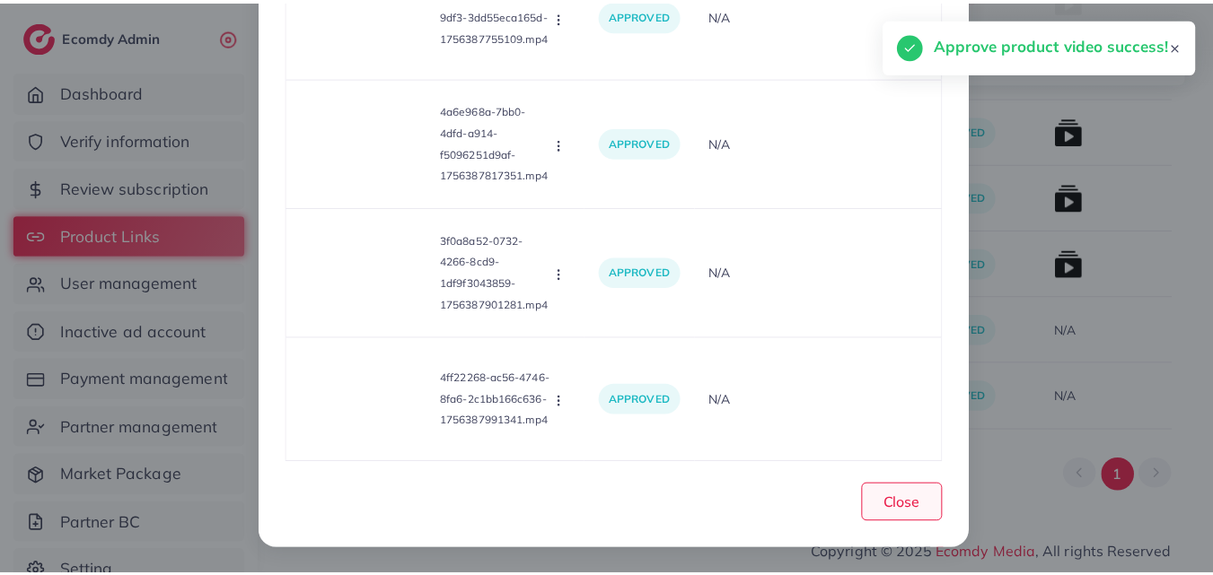
scroll to position [1111, 0]
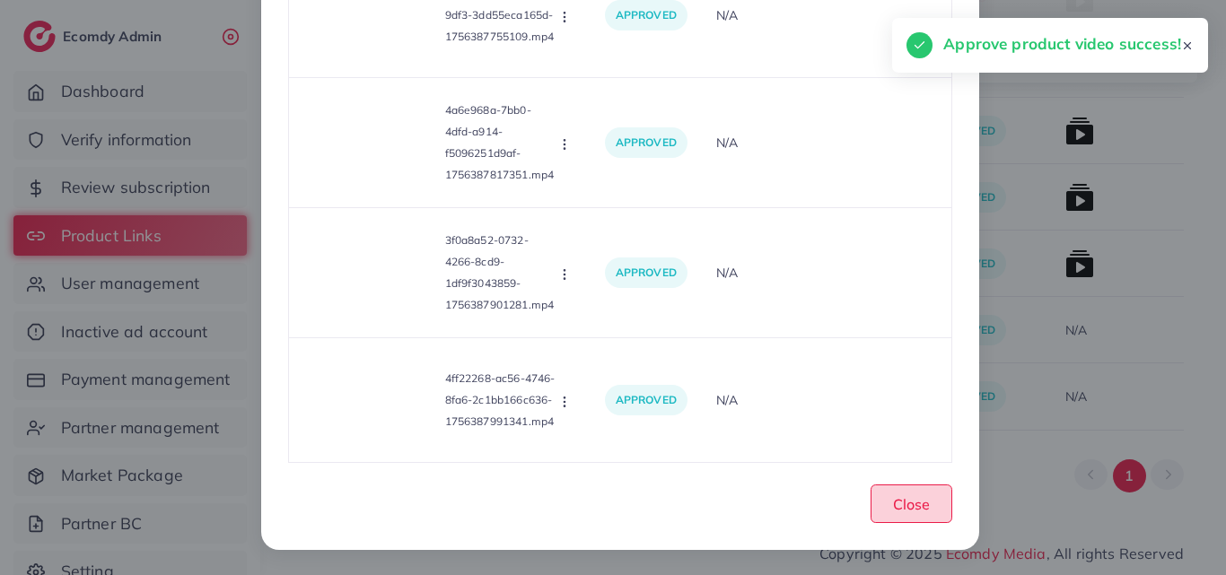
drag, startPoint x: 894, startPoint y: 503, endPoint x: 892, endPoint y: 491, distance: 11.8
click at [897, 501] on span "Close" at bounding box center [911, 504] width 37 height 18
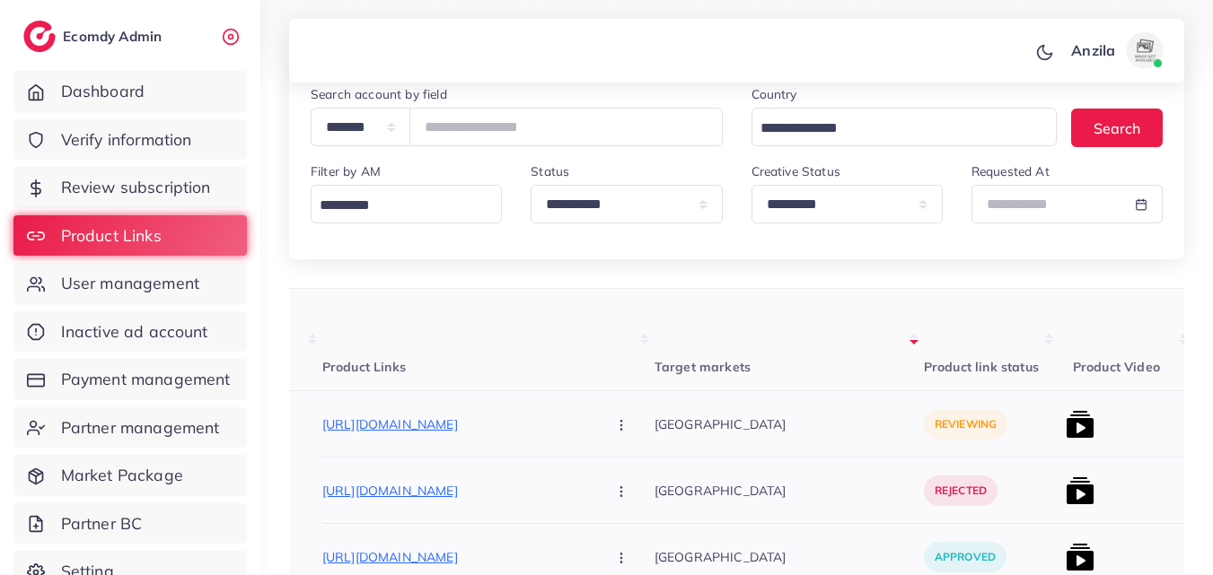
scroll to position [269, 0]
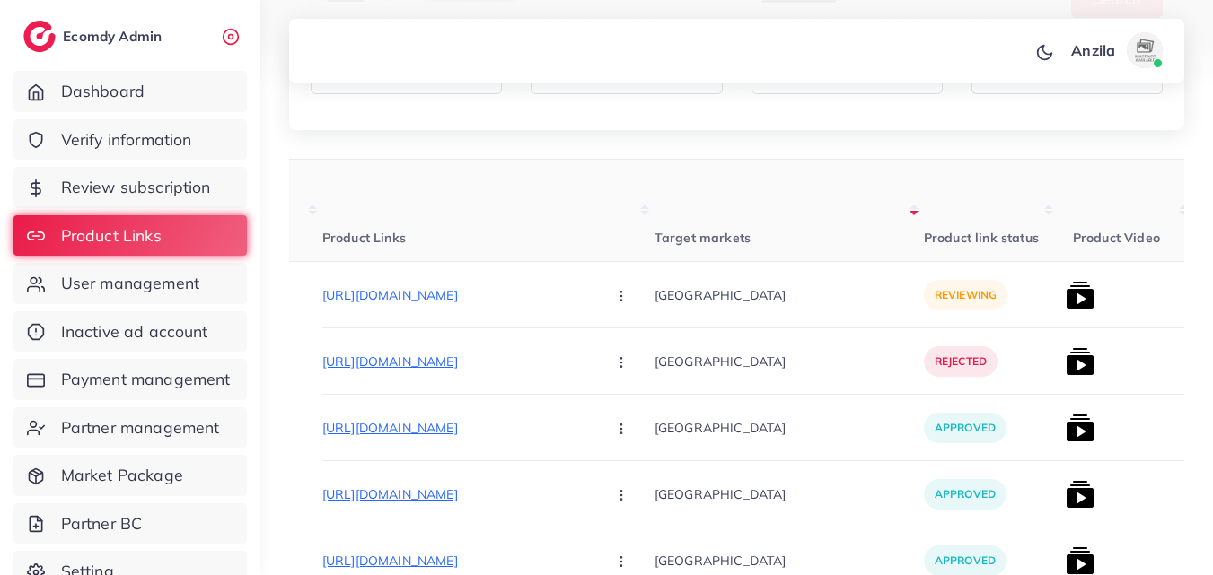
click at [654, 189] on th "Target markets" at bounding box center [788, 211] width 269 height 102
click at [817, 195] on th "Target markets" at bounding box center [788, 211] width 269 height 102
click at [815, 194] on th "Target markets" at bounding box center [788, 211] width 269 height 102
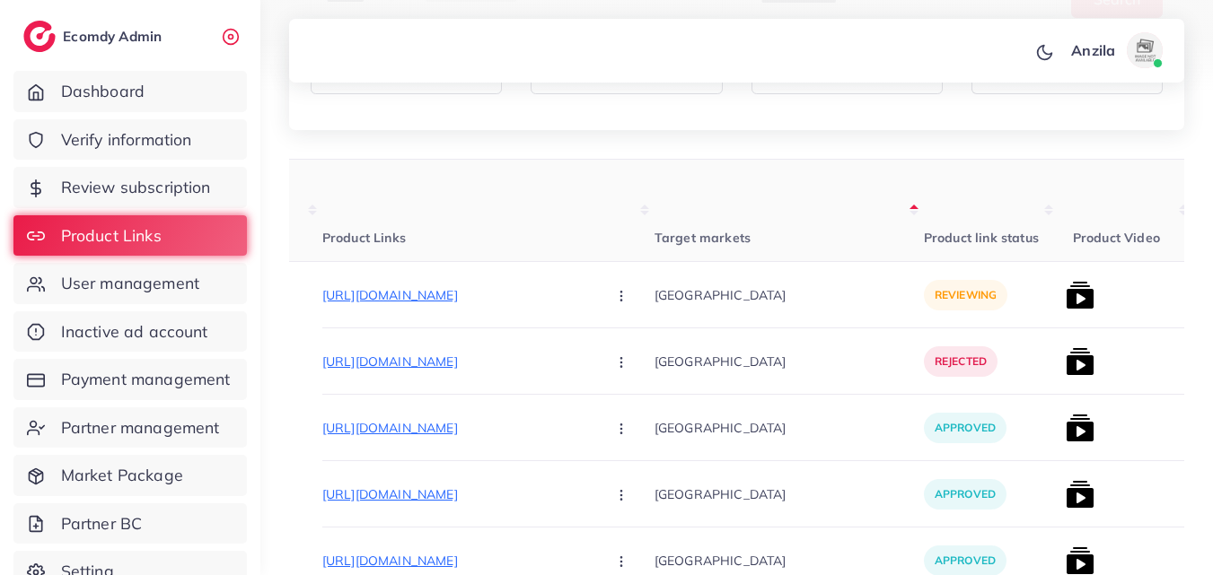
click at [815, 194] on th "Target markets" at bounding box center [788, 211] width 269 height 102
